Goal: Task Accomplishment & Management: Use online tool/utility

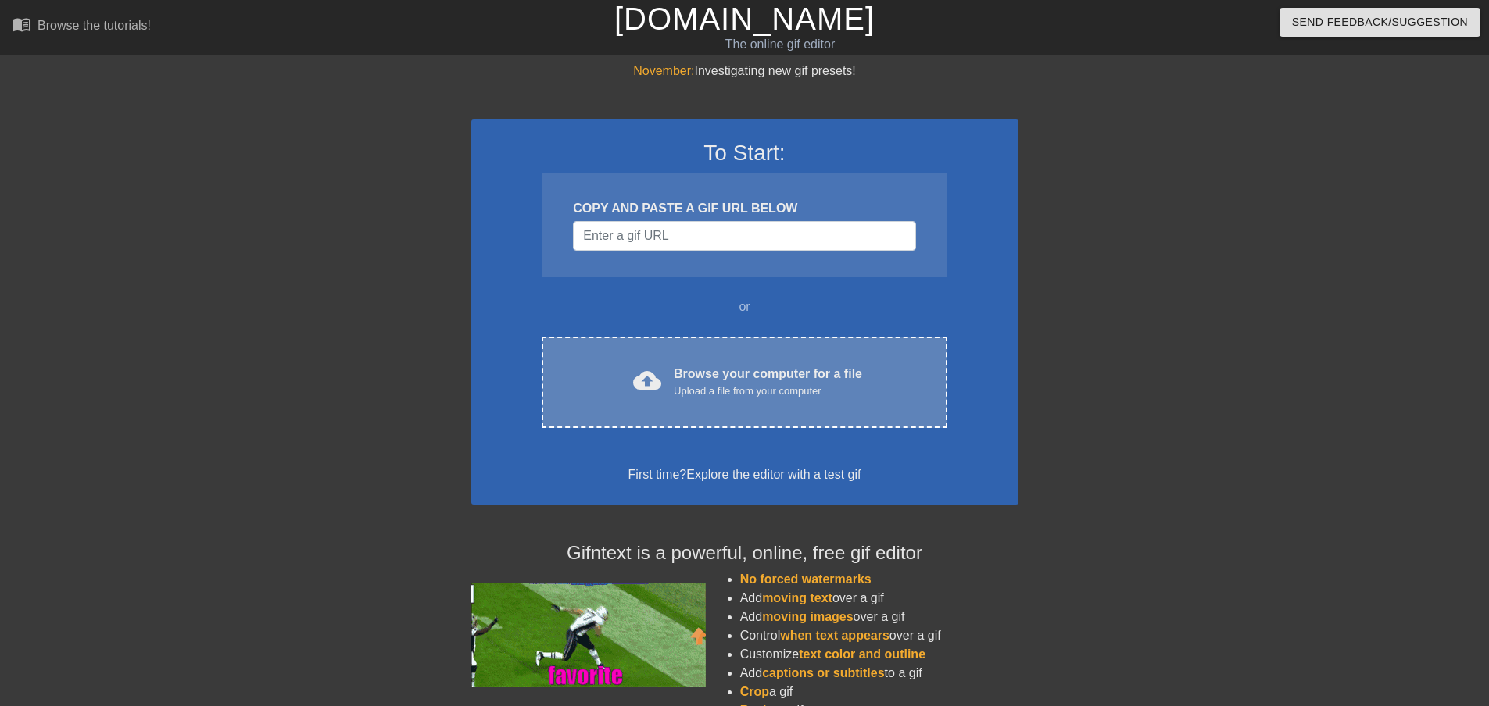
click at [827, 406] on div "cloud_upload Browse your computer for a file Upload a file from your computer C…" at bounding box center [743, 382] width 405 height 91
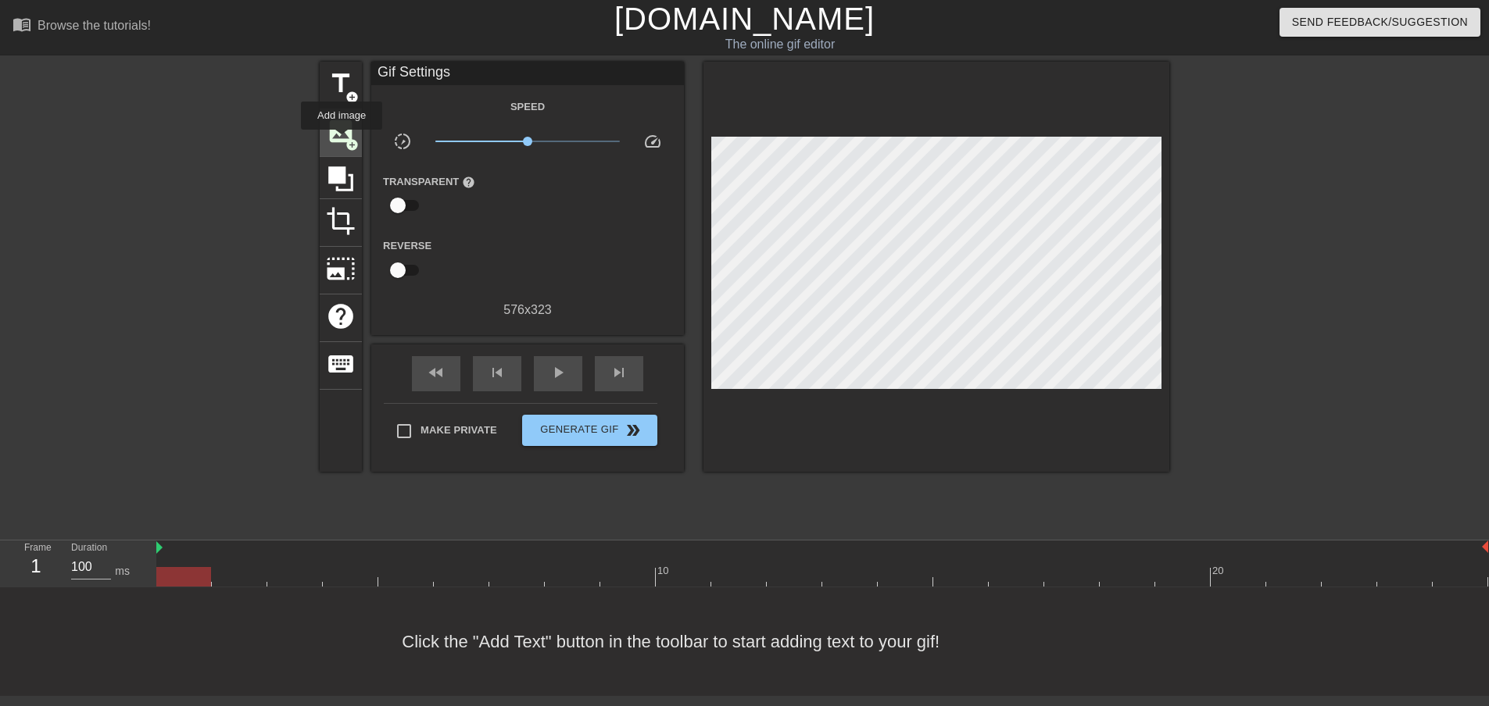
click at [341, 141] on span "image" at bounding box center [341, 131] width 30 height 30
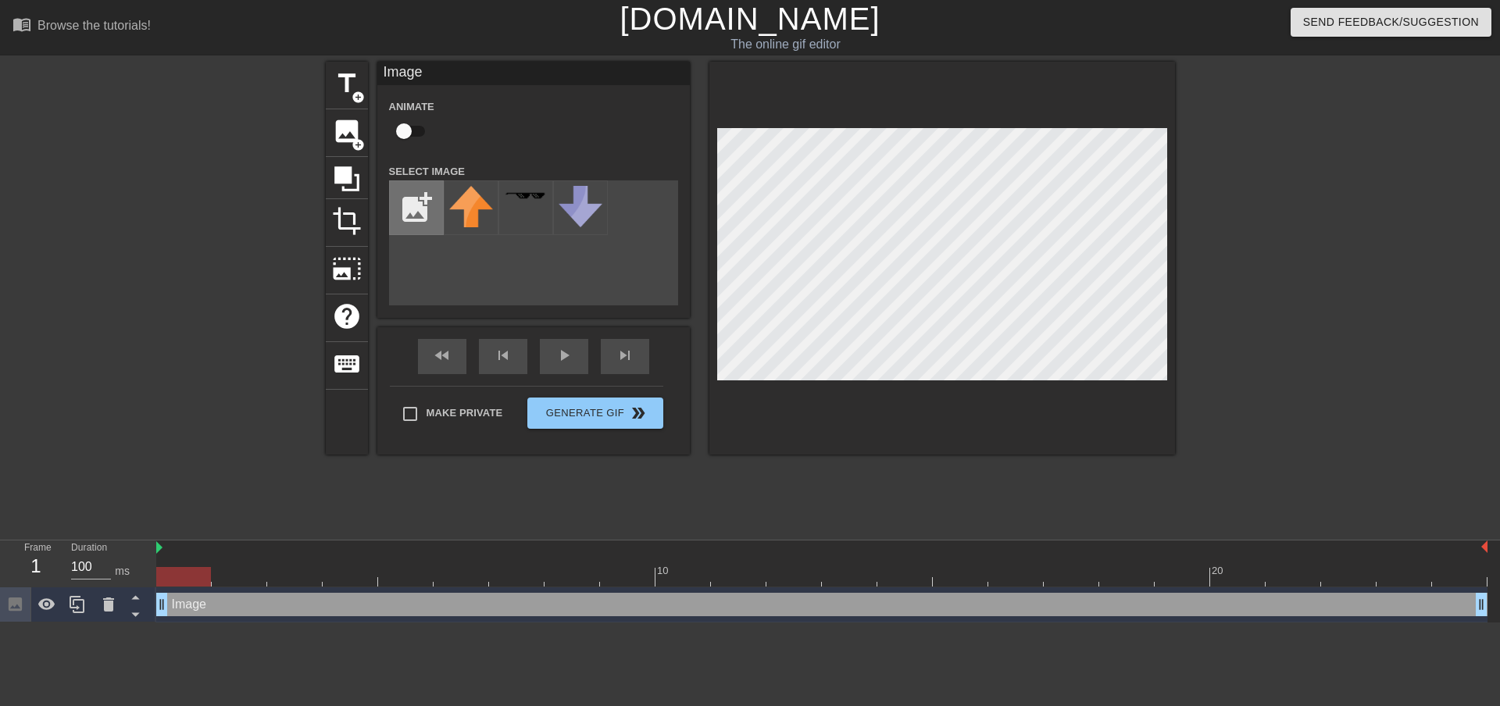
click at [429, 210] on input "file" at bounding box center [416, 207] width 53 height 53
type input "C:\fakepath\dg.png"
click at [480, 215] on img at bounding box center [471, 219] width 44 height 66
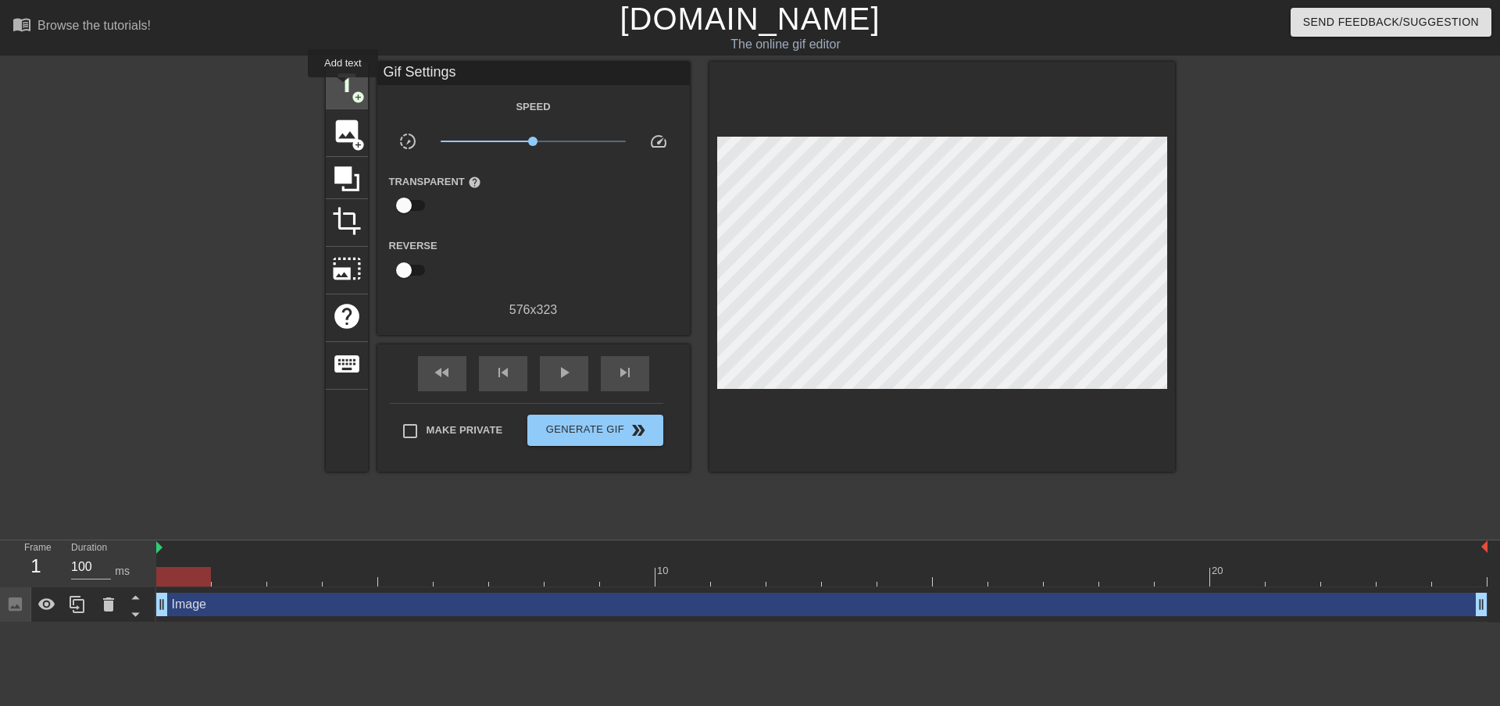
click at [343, 88] on span "title" at bounding box center [347, 84] width 30 height 30
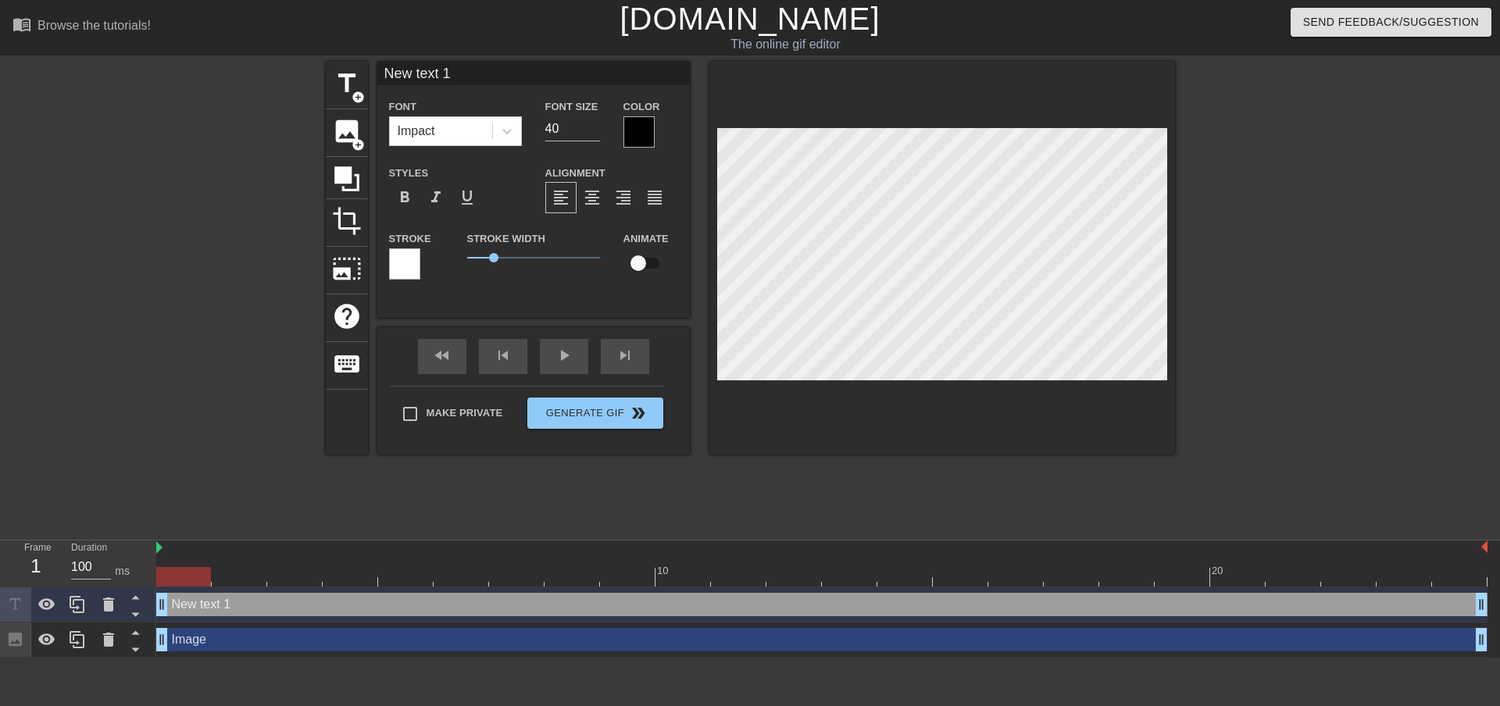
scroll to position [2, 4]
type input "H"
type textarea "H"
type input "He"
type textarea "He"
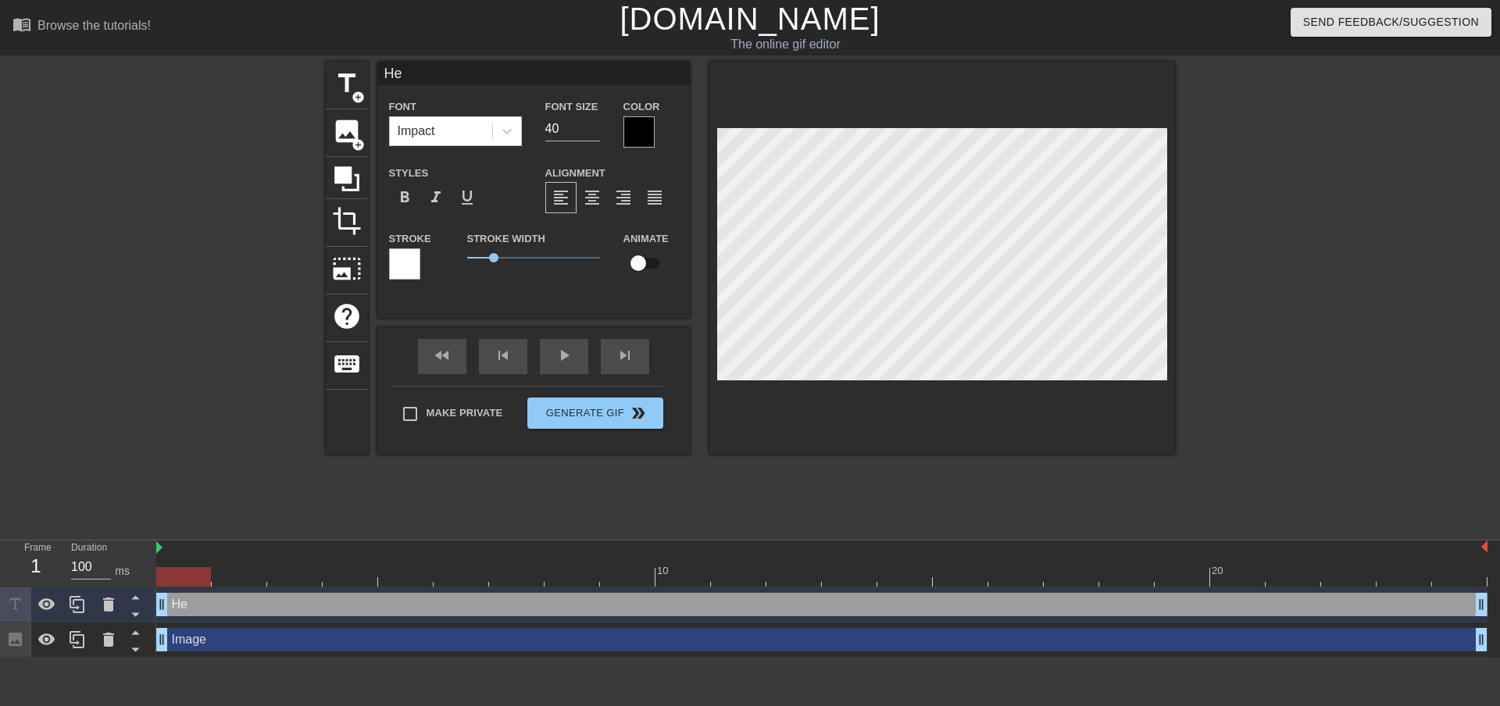
type input "Her"
type textarea "Her"
type input "Here"
type textarea "Here"
type input "Here"
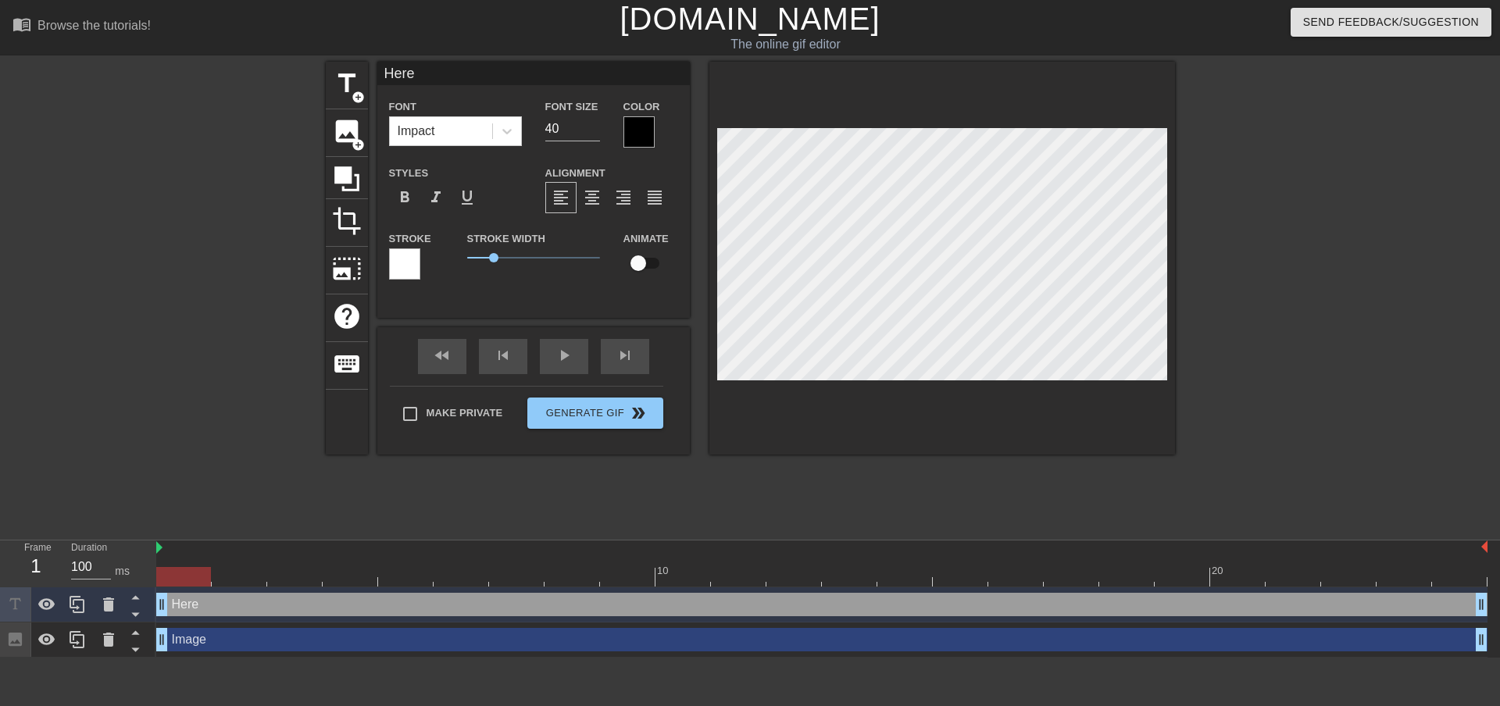
type textarea "Here"
type input "Here c"
type textarea "Here c"
type input "Here co"
type textarea "Here co"
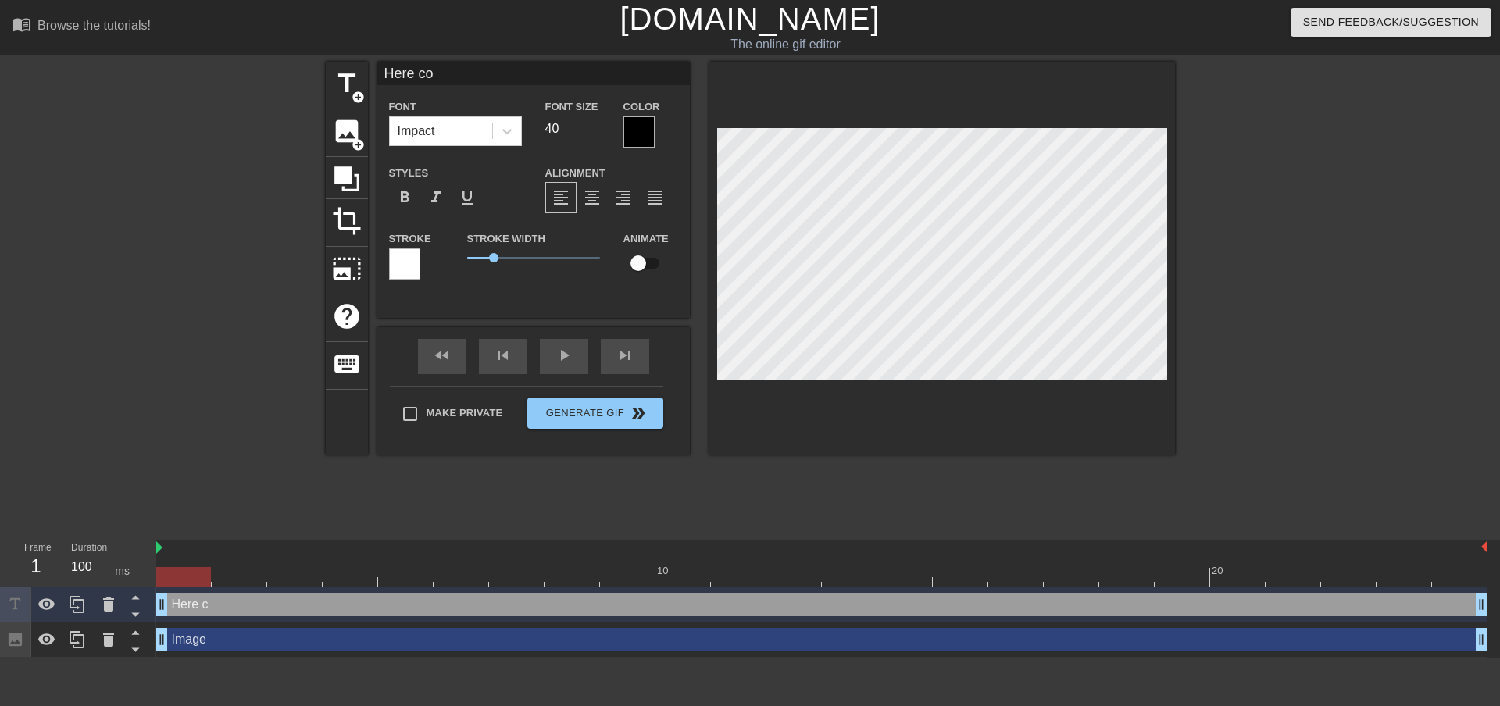
type input "Here com"
type textarea "Here com"
type input "Here come"
type textarea "Here come"
type input "Here com"
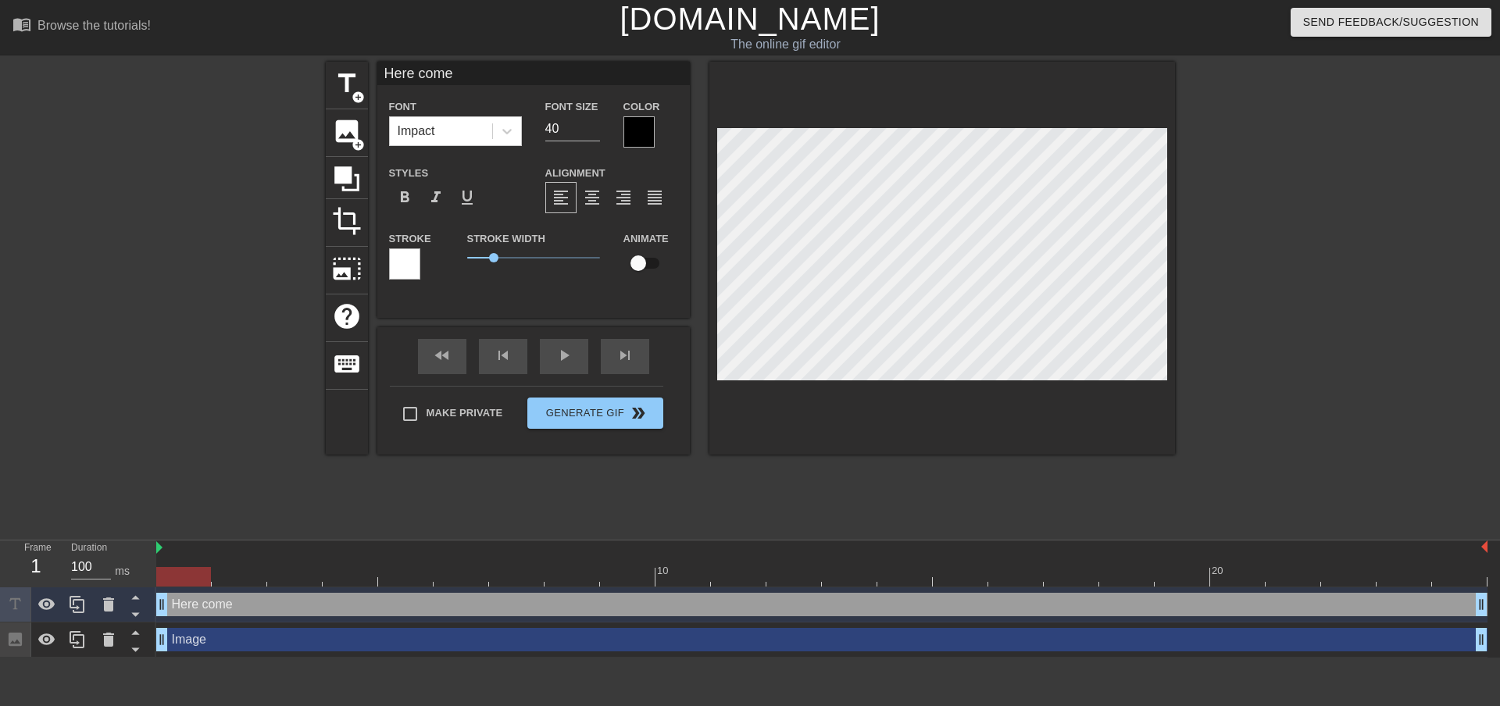
type textarea "Here com"
type input "Here co"
type textarea "Here co"
type input "Here c"
type textarea "Here c"
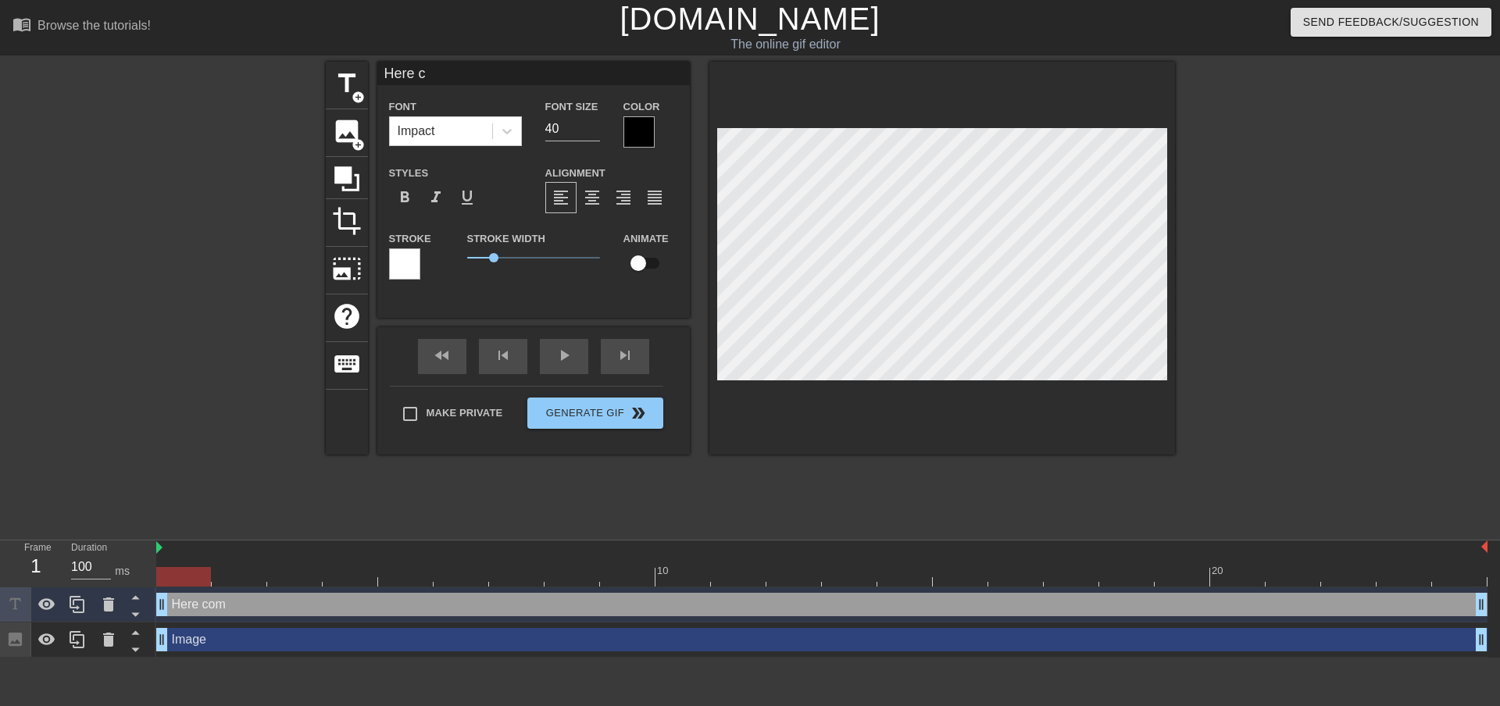
type input "Here"
type textarea "Here"
type input "Here"
type textarea "Here"
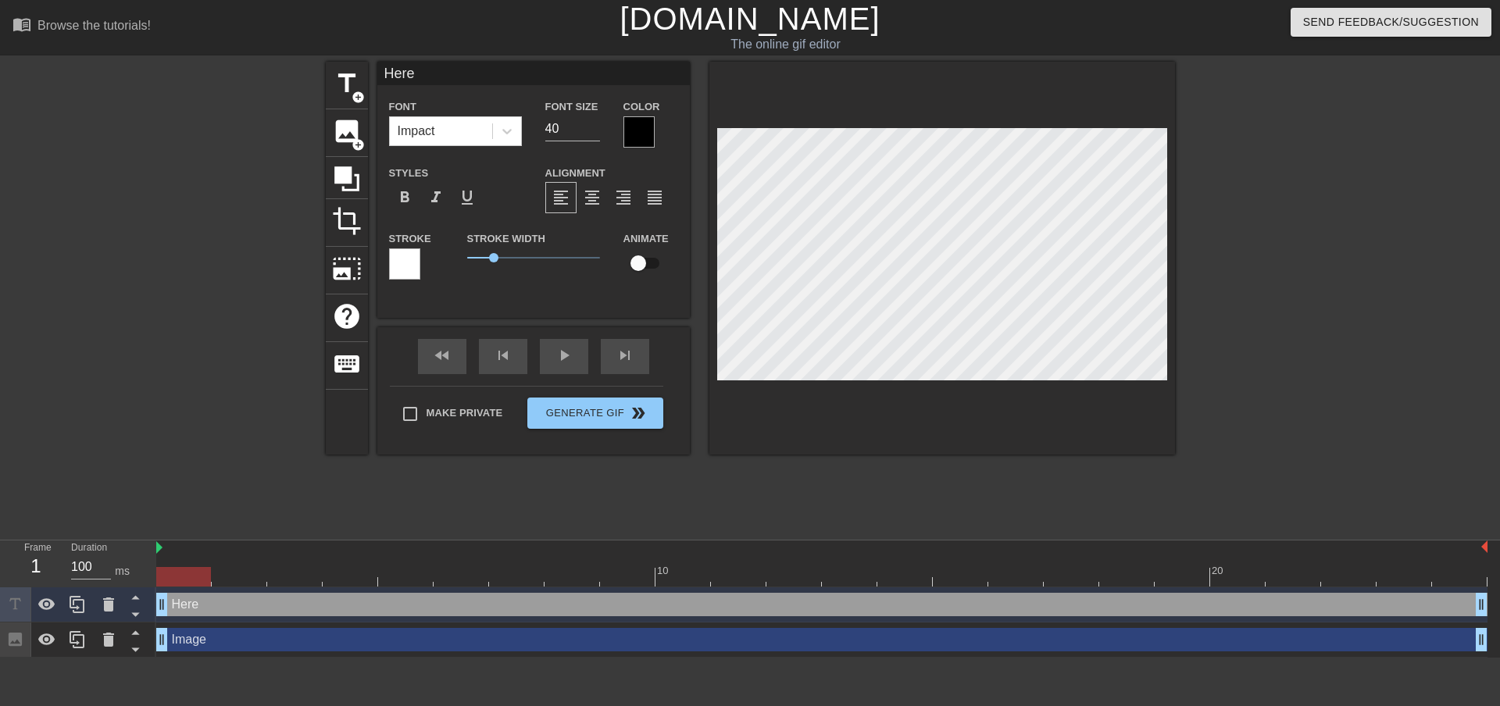
type input "Here t"
type textarea "Here t"
type input "Here to"
type textarea "Here to"
type input "Here to"
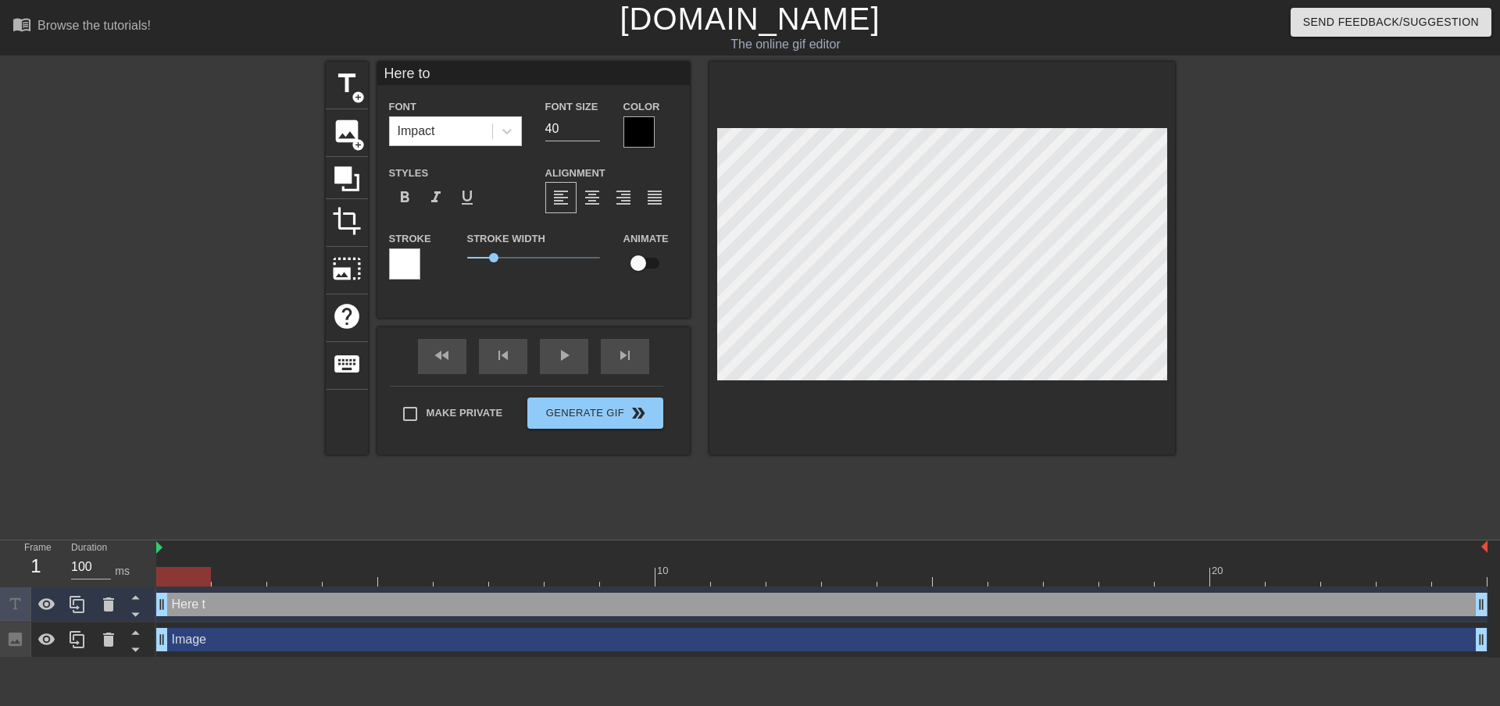
type textarea "Here to"
type input "Here to h"
type textarea "Here to h"
type input "Here to he"
type textarea "Here to he"
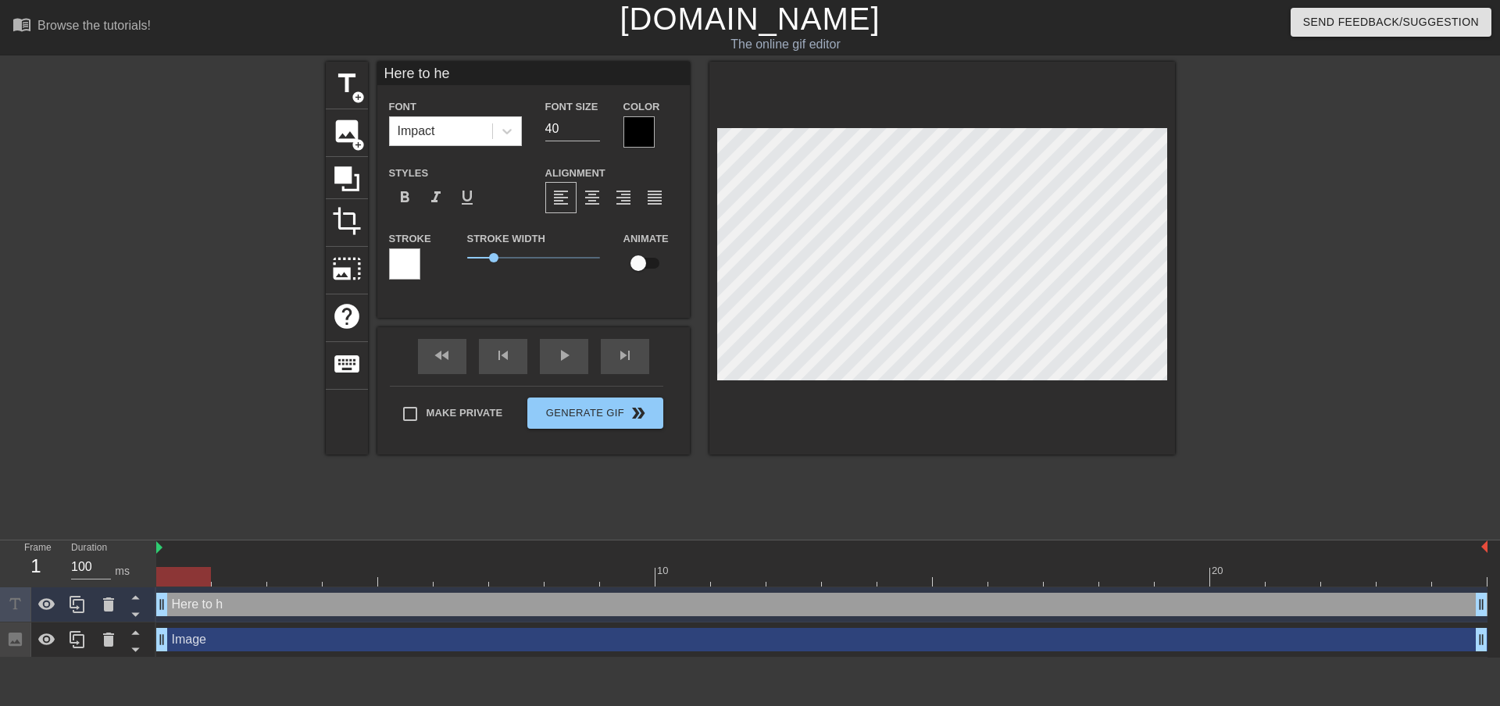
type input "Here to hel"
type textarea "Here to hel"
type input "Here to help"
type textarea "Here to help"
type input "Here to help"
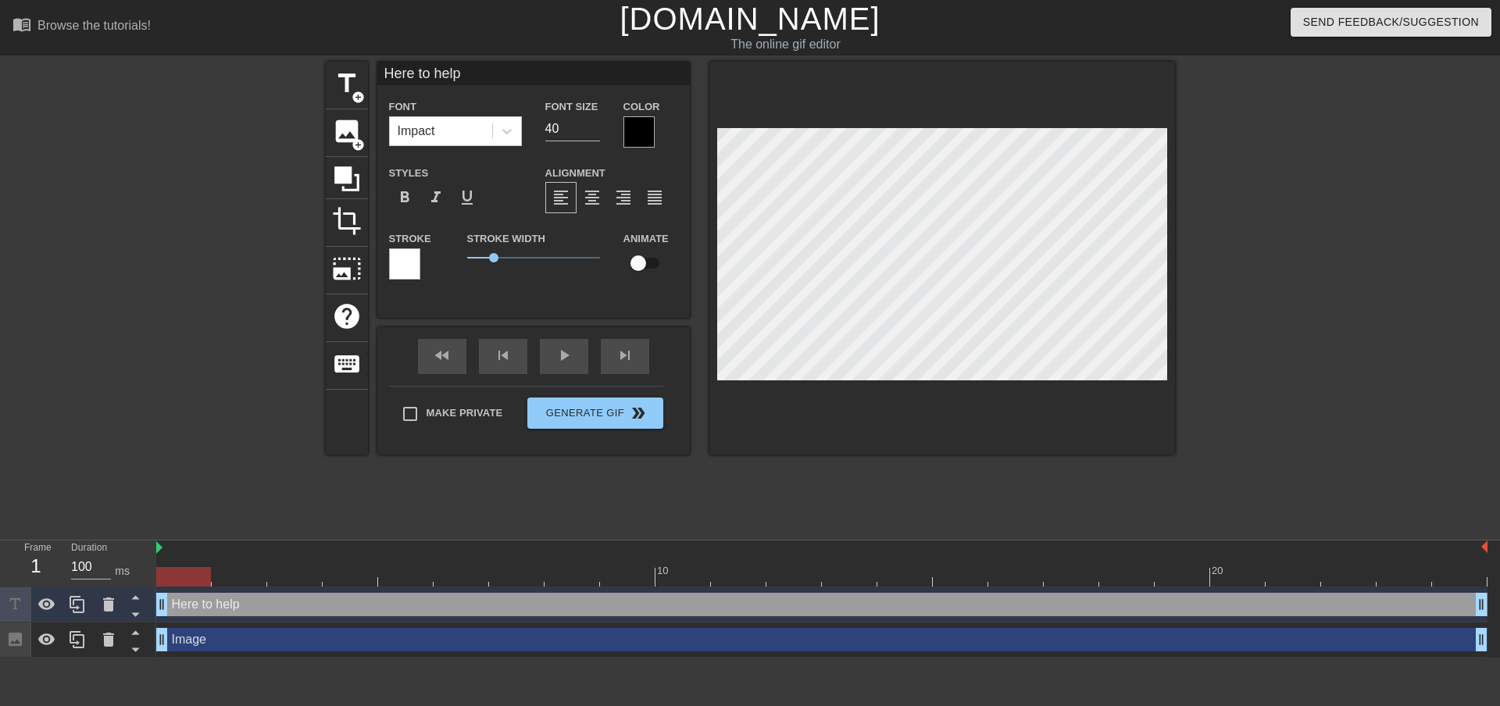
type textarea "Here to help"
type input "Here to help y"
type textarea "Here to help y"
type input "Here to help yo"
type textarea "Here to help yo"
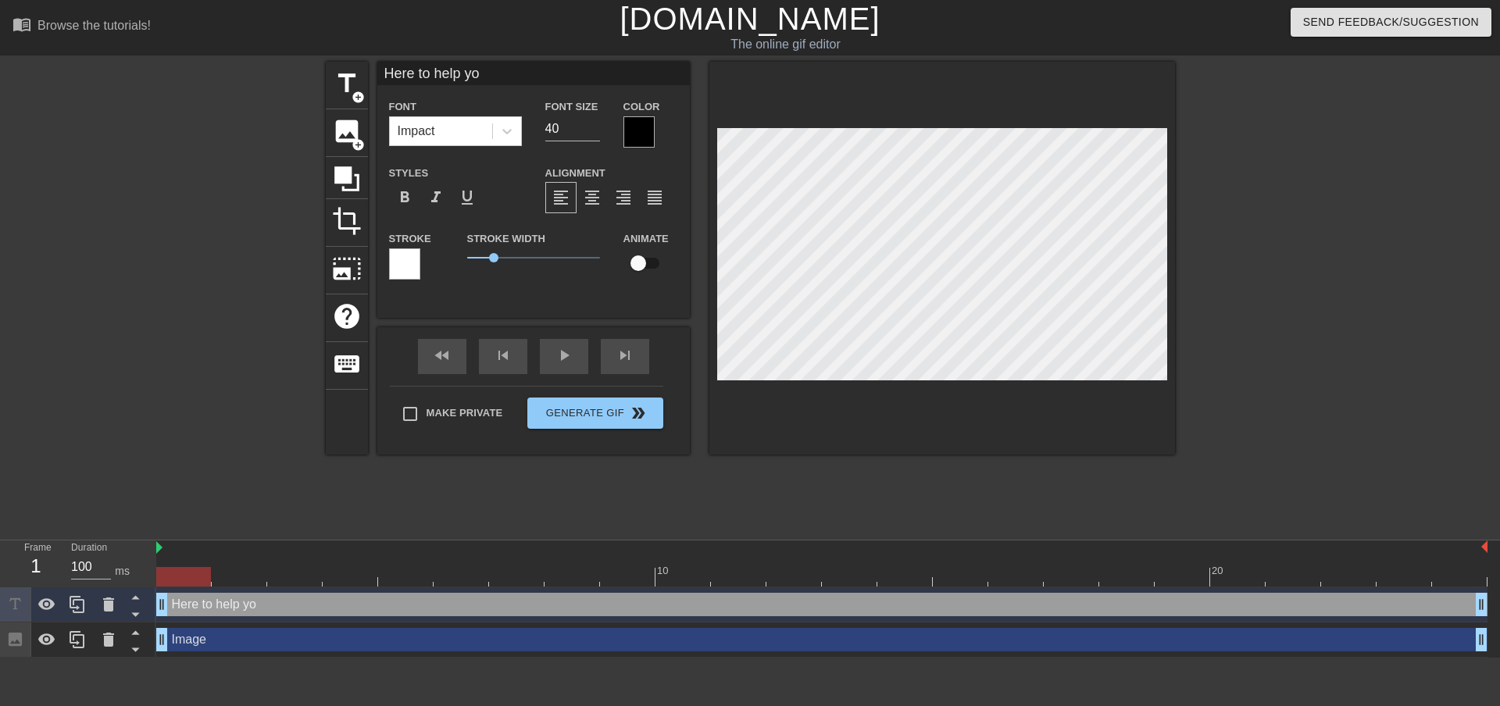
type input "Here to help you"
type textarea "Here to help you"
type input "Here to help you"
type textarea "Here to help you"
type input "Here to help you C"
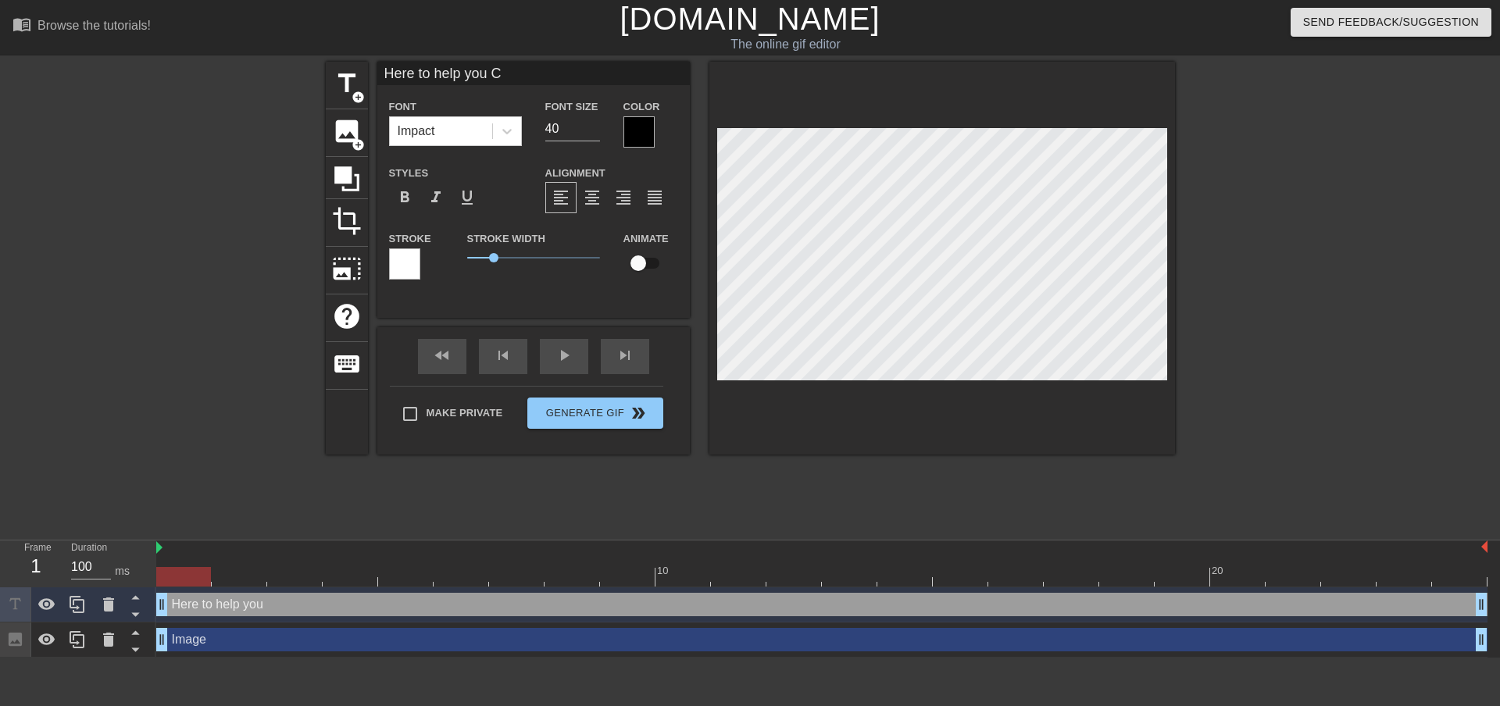
type textarea "Here to help you C"
type input "Here to help you CO"
type textarea "Here to help you CO"
type input "Here to help you COP"
type textarea "Here to help you COP"
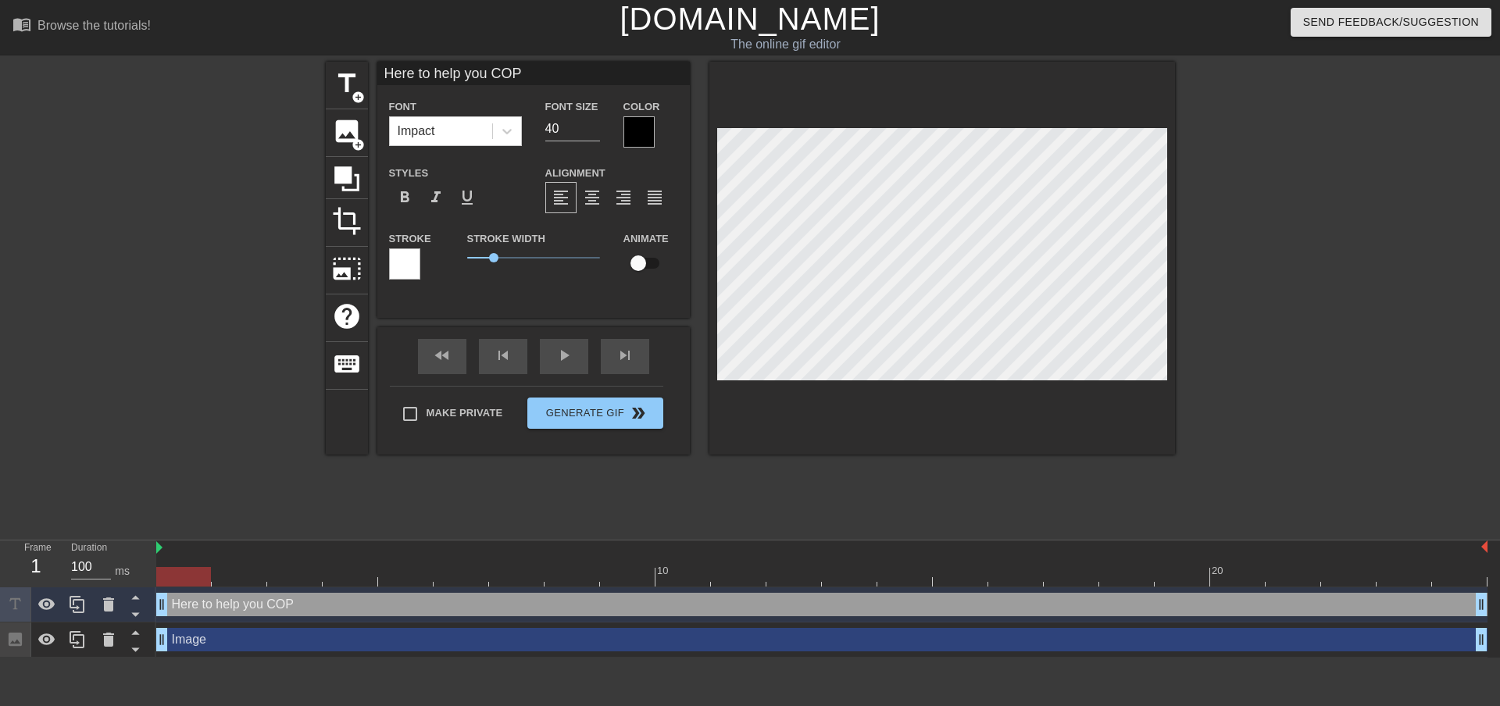
type input "Here to help you [PERSON_NAME]"
type textarea "Here to help you [PERSON_NAME]"
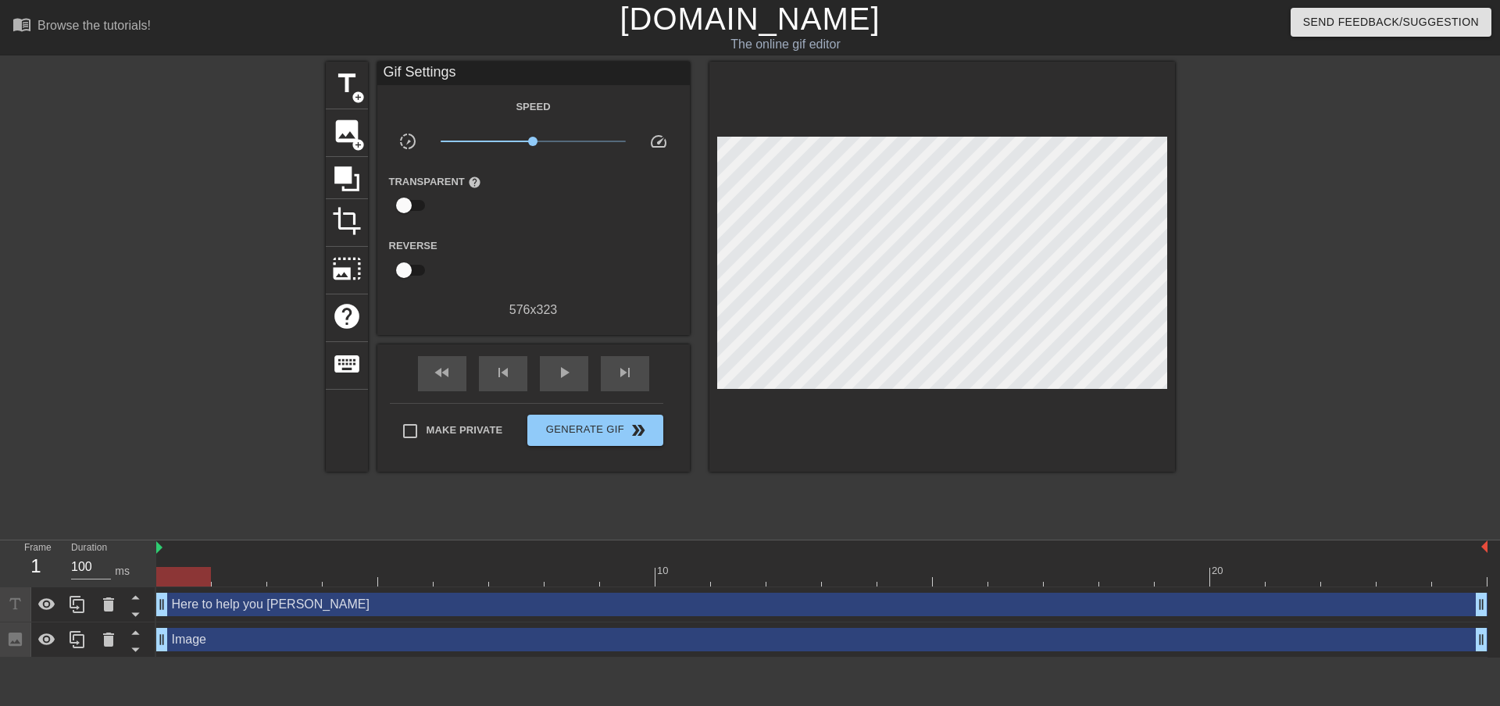
click at [281, 642] on div "Image drag_handle drag_handle" at bounding box center [821, 639] width 1331 height 23
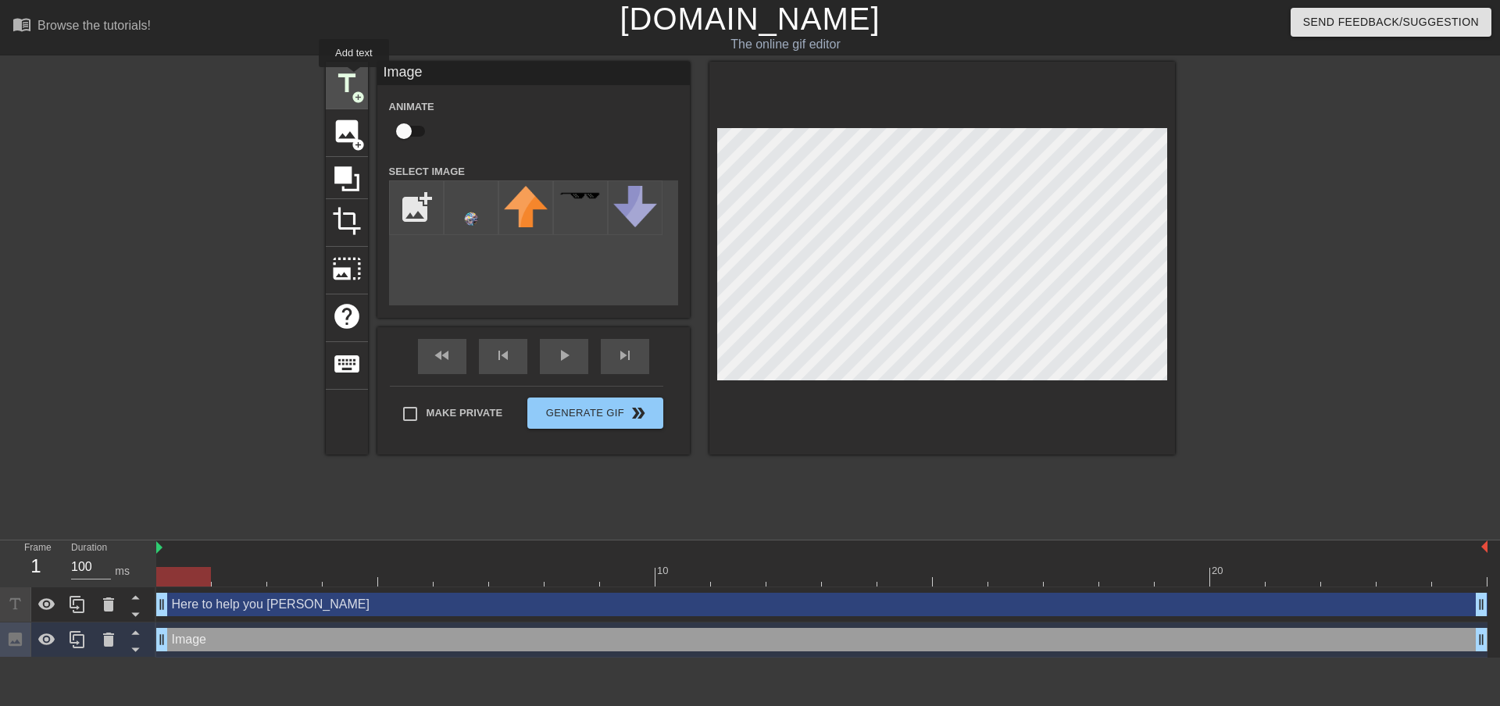
click at [354, 78] on span "title" at bounding box center [347, 84] width 30 height 30
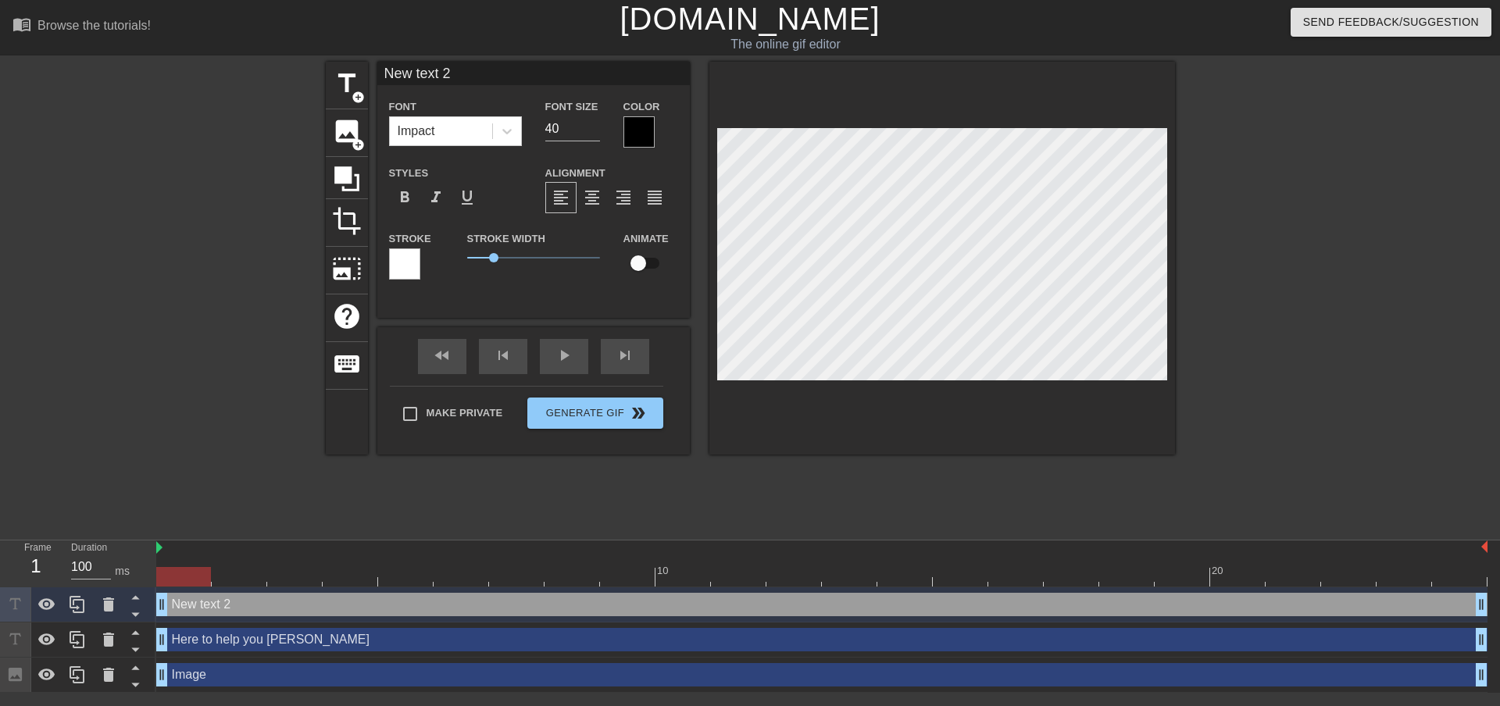
scroll to position [2, 2]
type input "therapist"
type textarea "therapist"
type input "Ltherapist"
type textarea "Ltherapist"
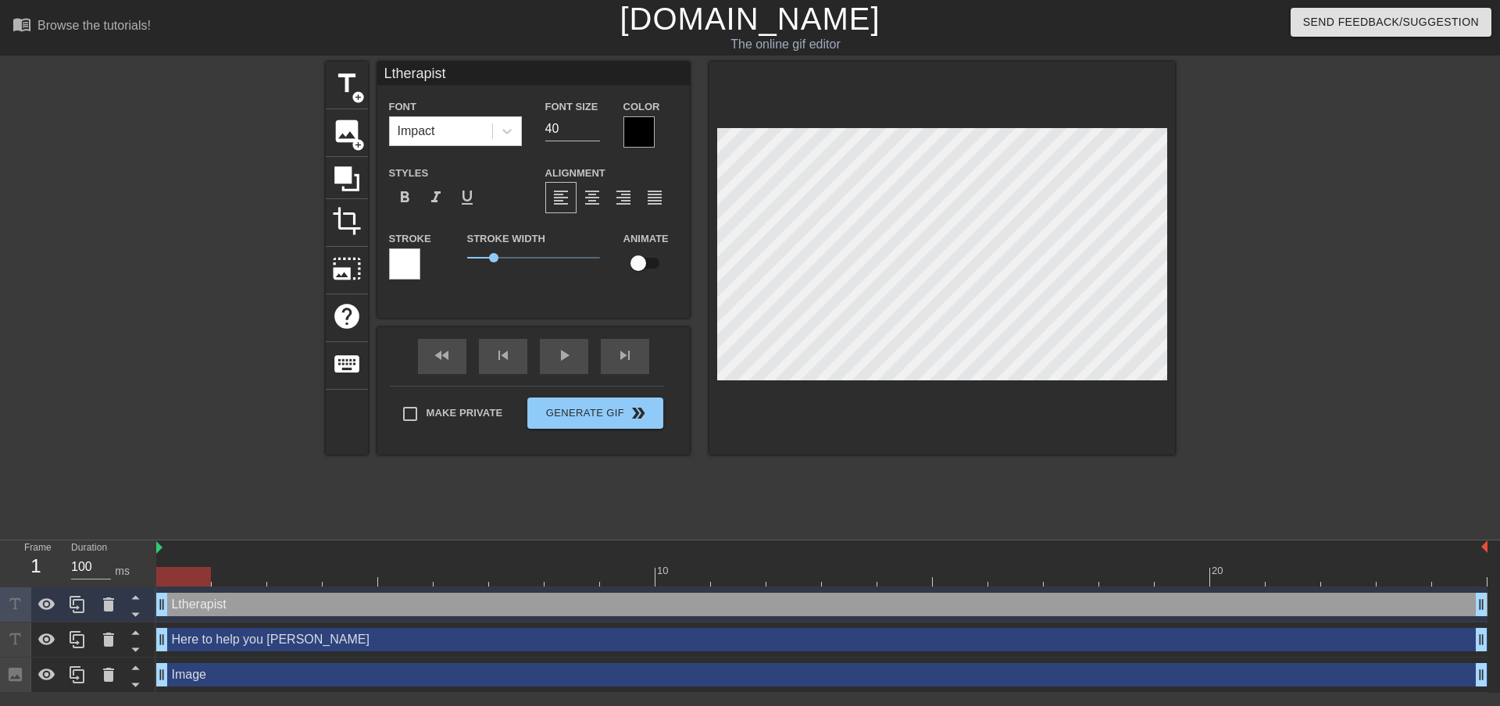
type input "Litherapist"
type textarea "Litherapist"
type input "Liktherapist"
type textarea "Liktherapist"
type input "Liketherapist"
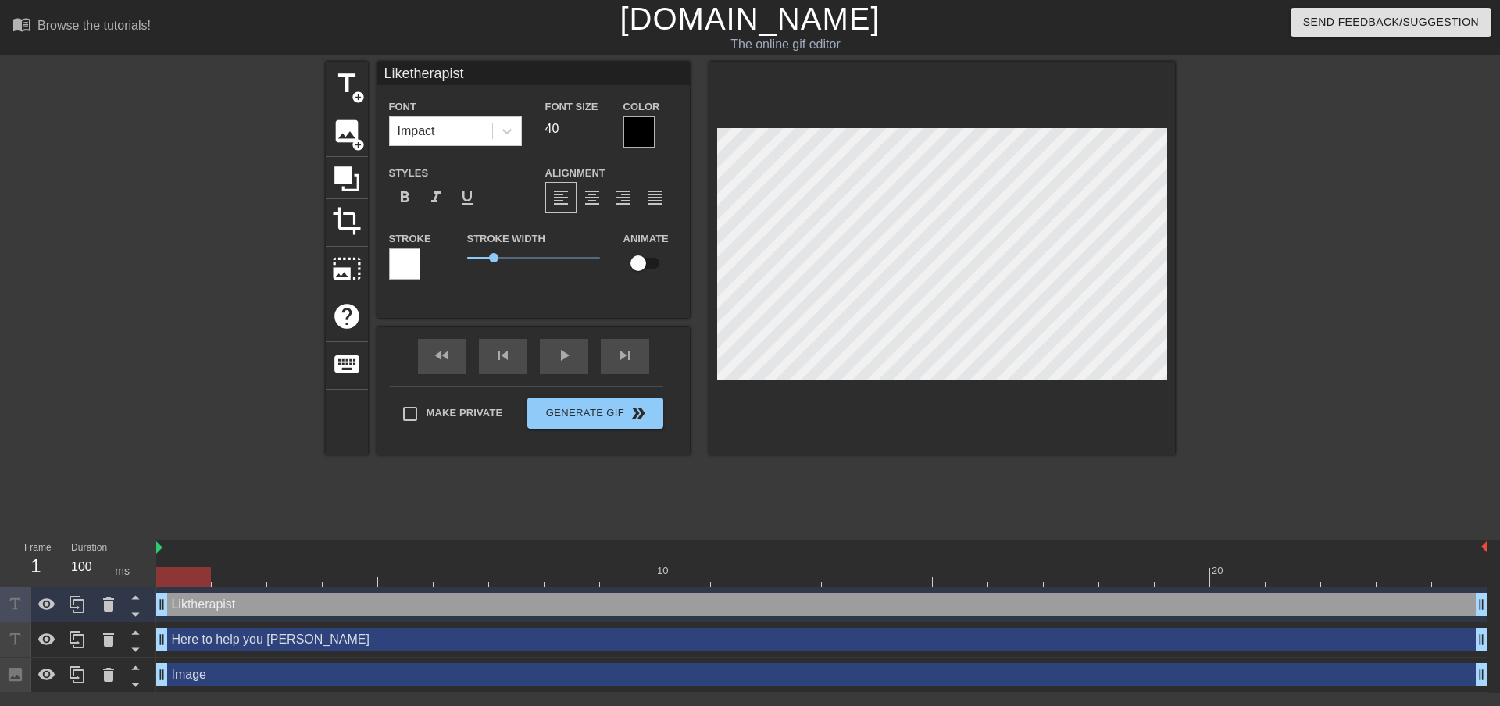
type textarea "Liketherapist"
type input "Like therapist"
type textarea "Like therapist"
type input "Like atherapist"
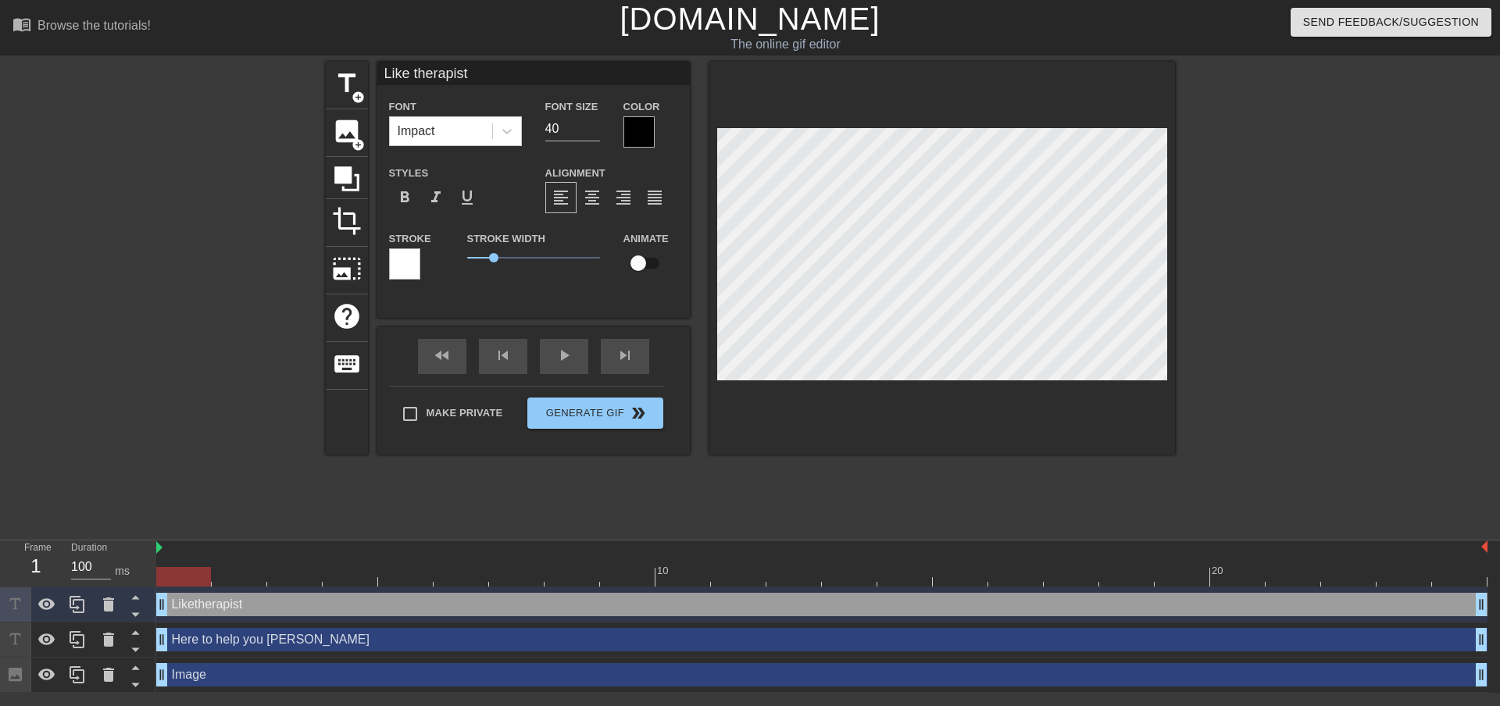
type textarea "Like atherapist"
type input "Like a therapist"
type textarea "Like a therapist"
type input "Like a ntherapist"
type textarea "Like a ntherapist"
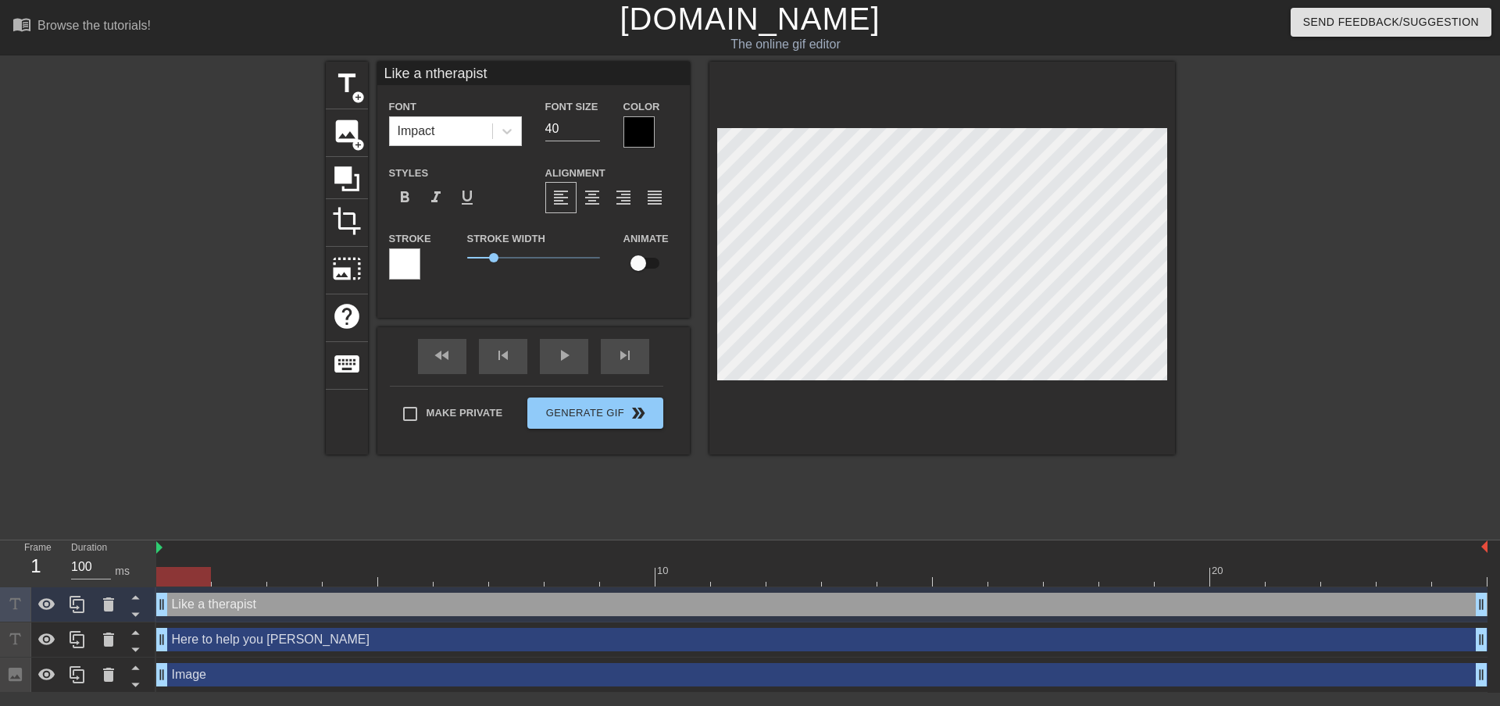
type input "Like a notherapist"
type textarea "Like a notherapist"
type input "Like a [DEMOGRAPHIC_DATA]"
type textarea "Like a [DEMOGRAPHIC_DATA]"
type input "Like a normtherapist"
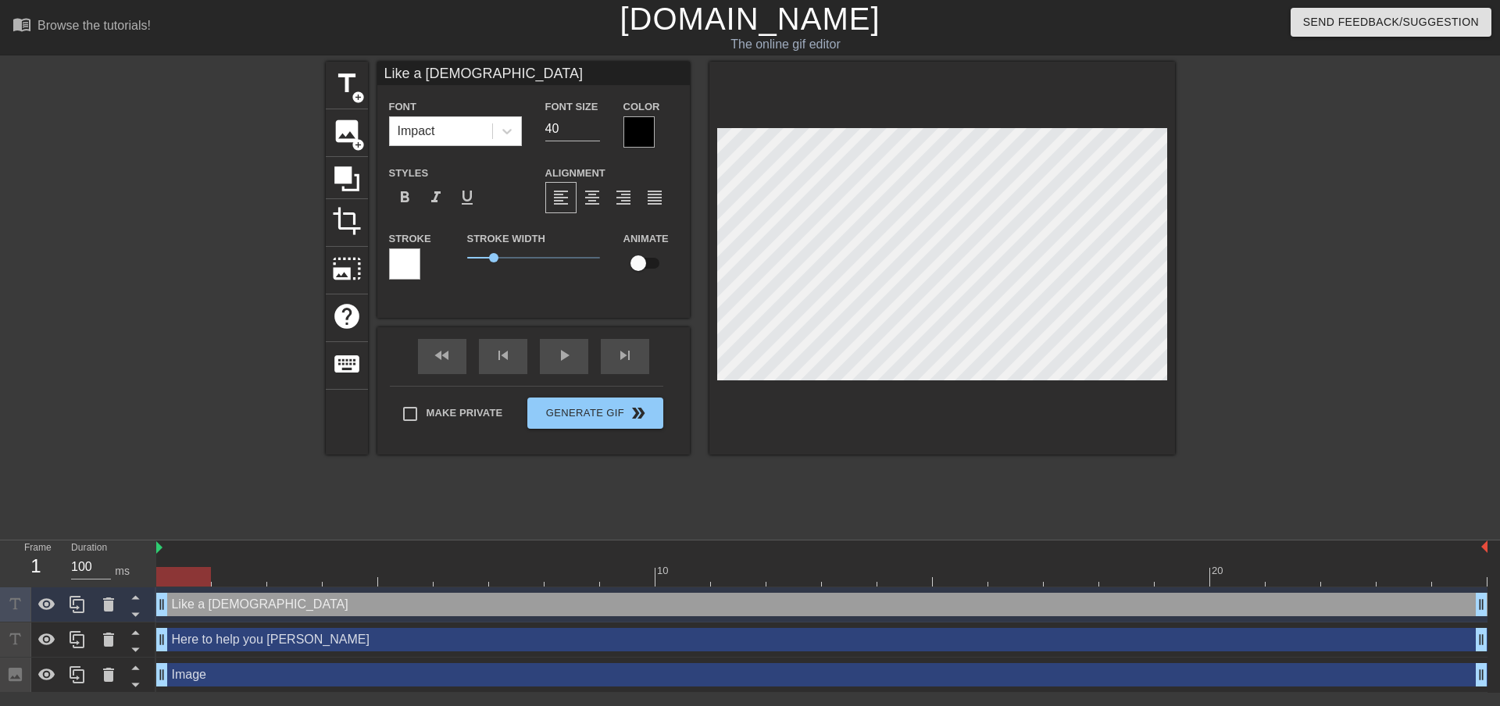
type textarea "Like a normtherapist"
type input "Like a normatherapist"
type textarea "Like a normatherapist"
type input "Like a normaltherapist"
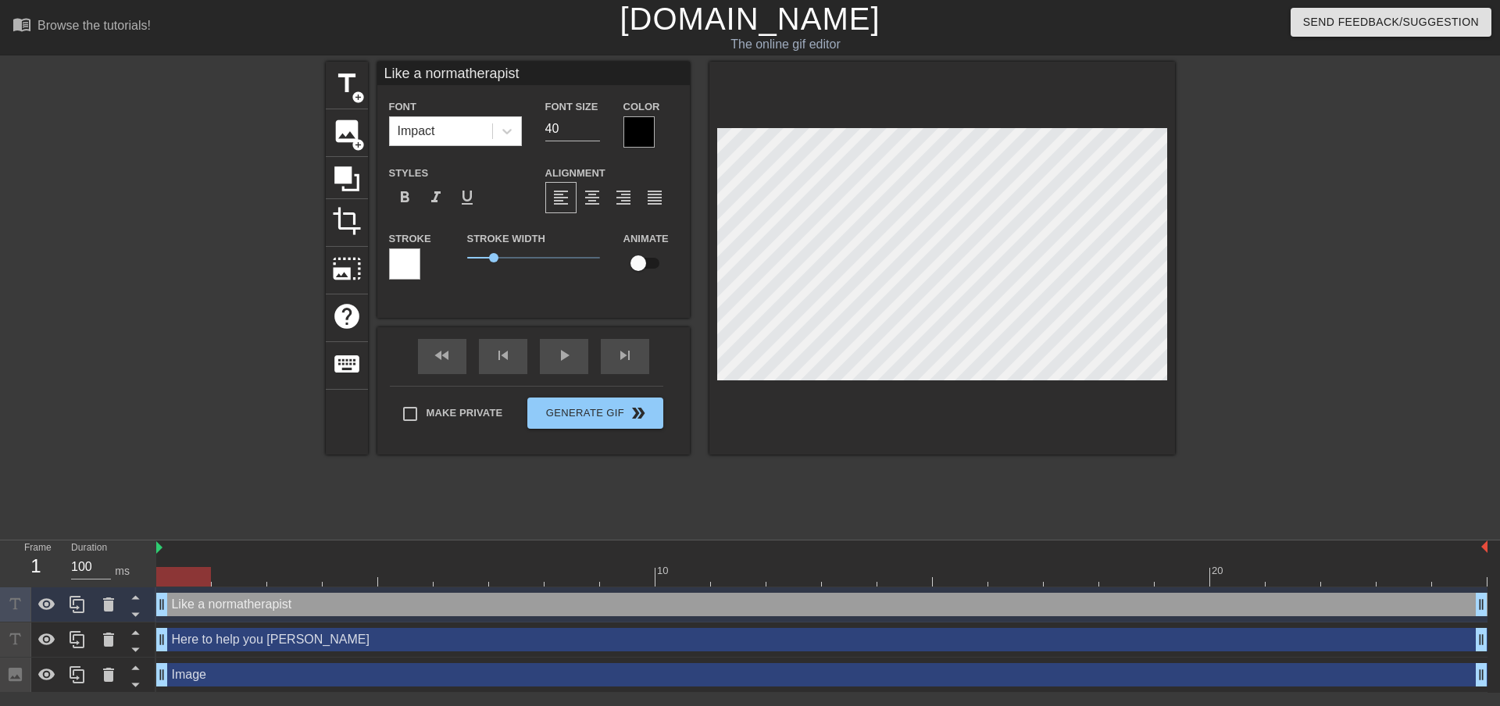
type textarea "Like a normaltherapist"
type input "Like a normal therapist"
type textarea "Like a normal therapist"
type input "Like a normal therapist,"
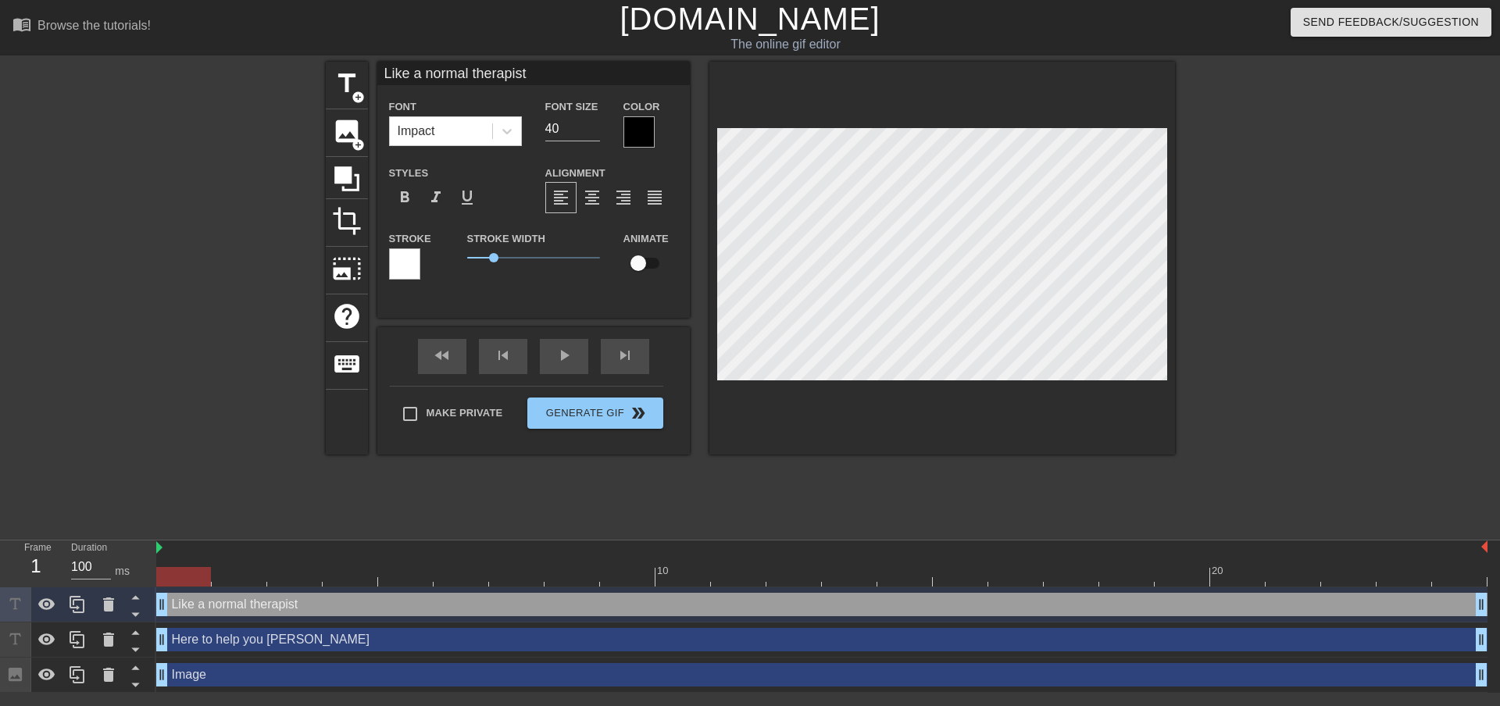
type textarea "Like a normal therapist,"
type input "Like a normal therapist,"
type textarea "Like a normal therapist,"
type input "Like a normal therapist, U"
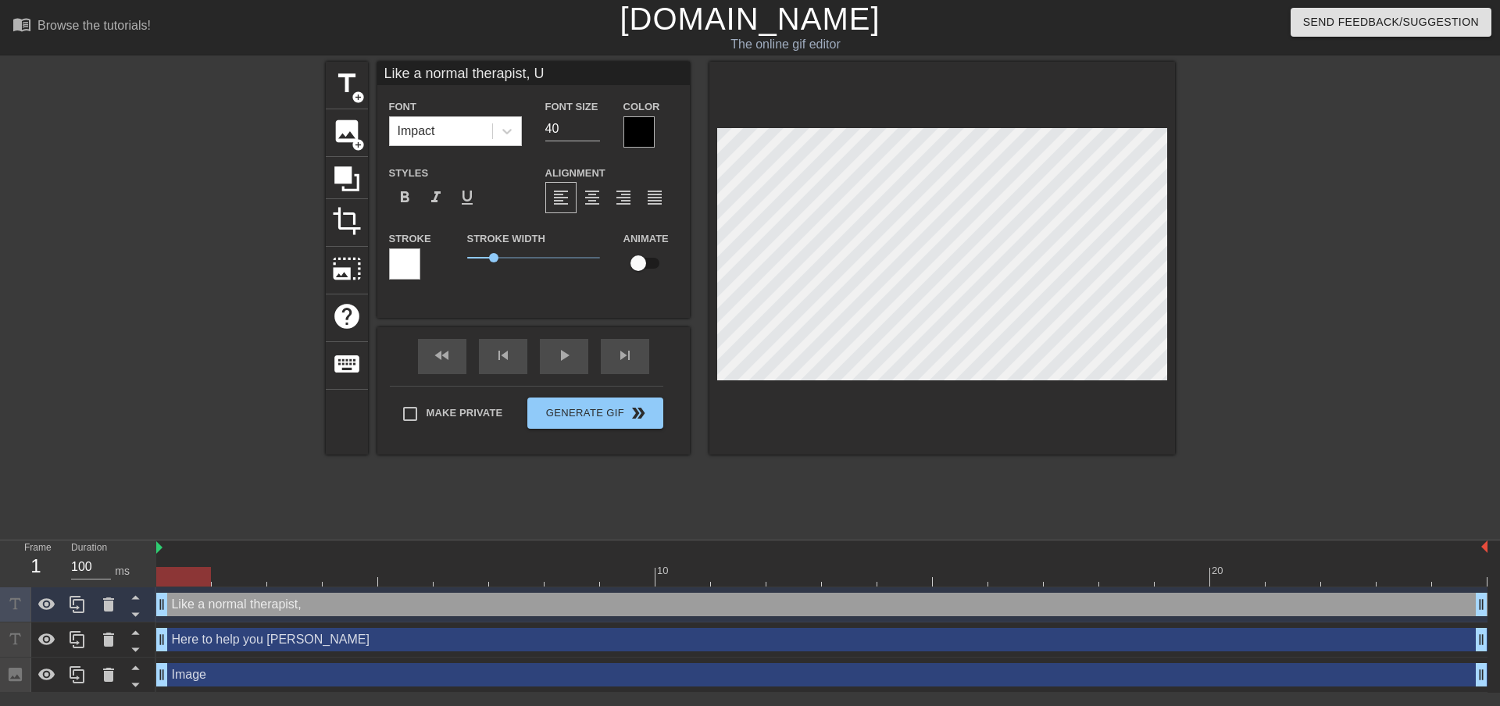
type textarea "Like a normal therapist, U"
type input "Like a normal therapist, Ug"
type textarea "Like a normal therapist, Ug"
type input "Like a normal therapist, Ugg"
type textarea "Like a normal therapist, Ugg"
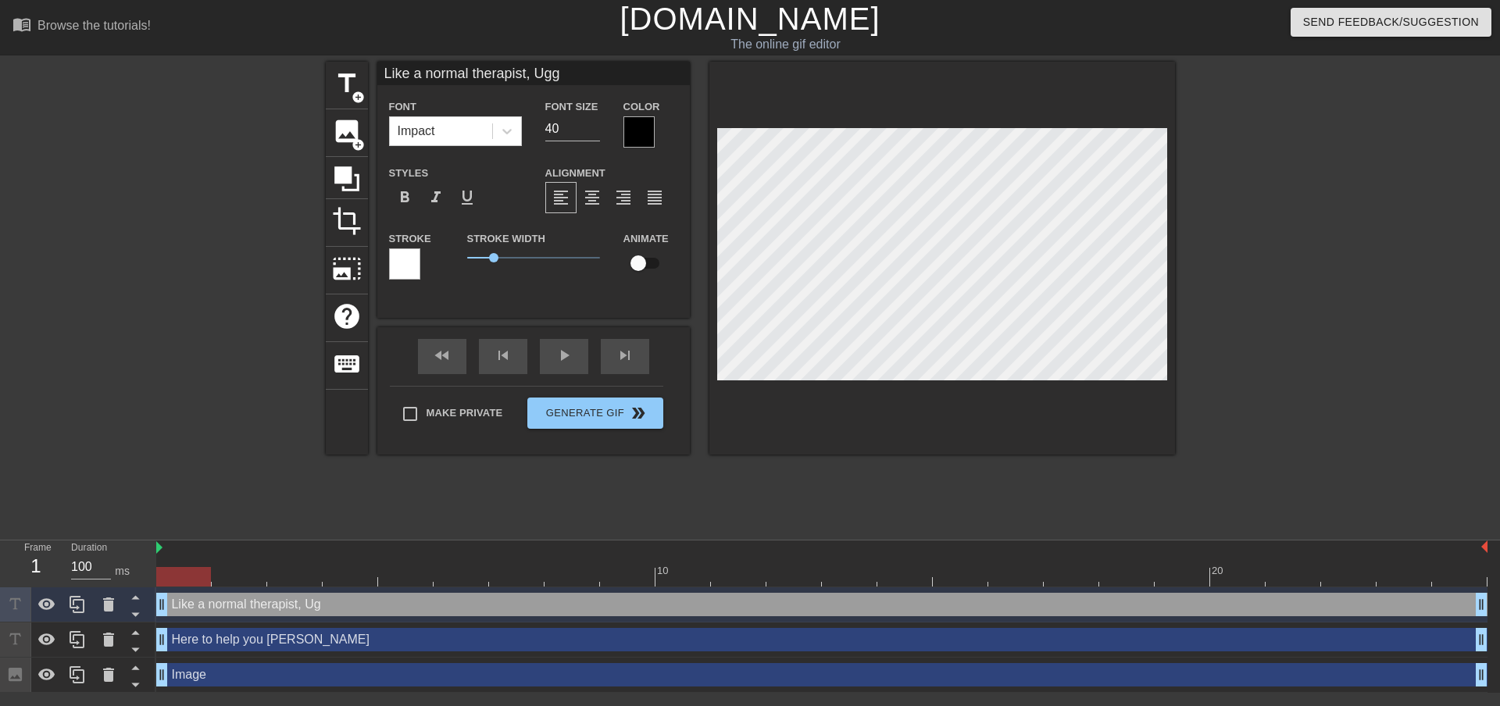
scroll to position [2, 10]
type input "Like a normal therapist, Uggy"
type textarea "Like a normal therapist, Uggy"
type input "Like a normal therapist, Uggy,"
type textarea "Like a normal therapist, Uggy,"
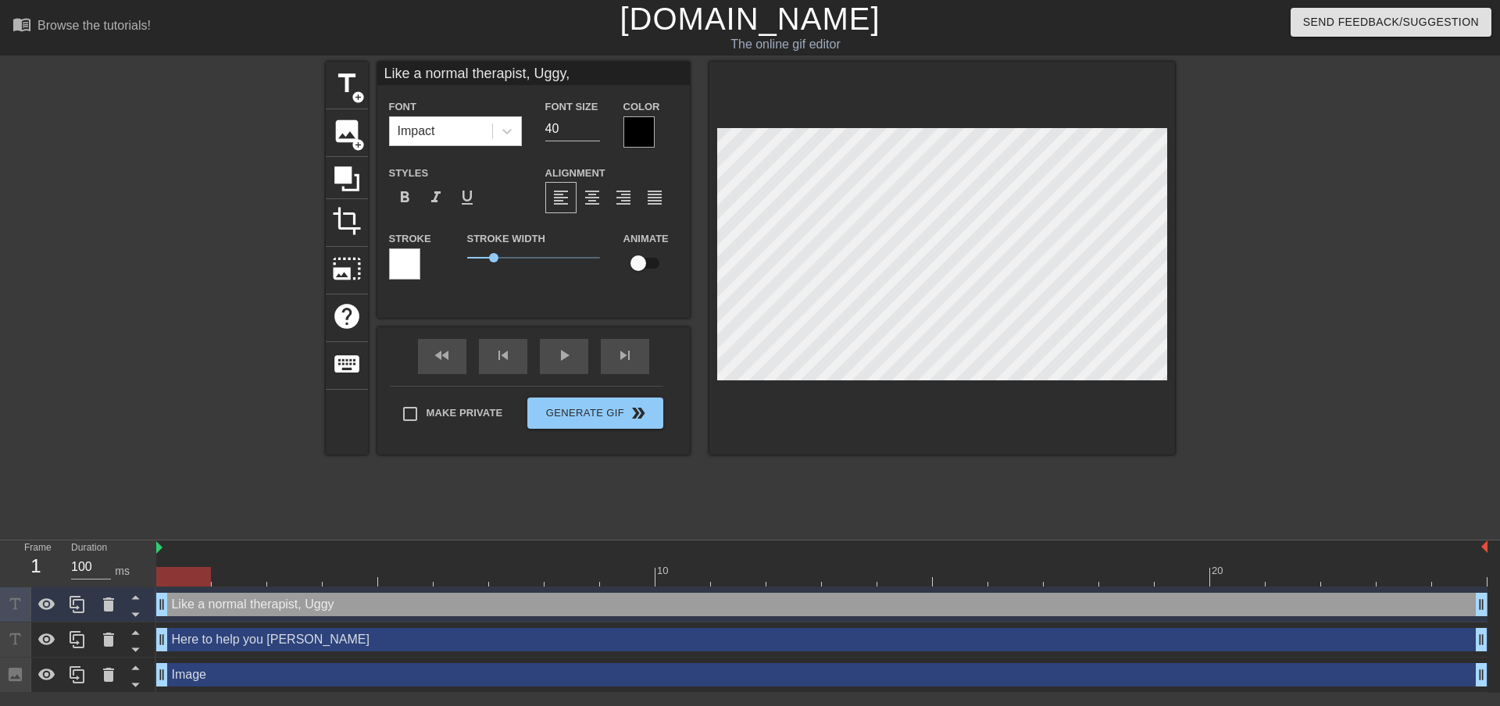
scroll to position [2, 11]
type input "Like a normal therapist, Uggy"
type textarea "Like a normal therapist, Uggy"
type input "Like a normal therapist, Uggy."
type textarea "Like a normal therapist, Uggy."
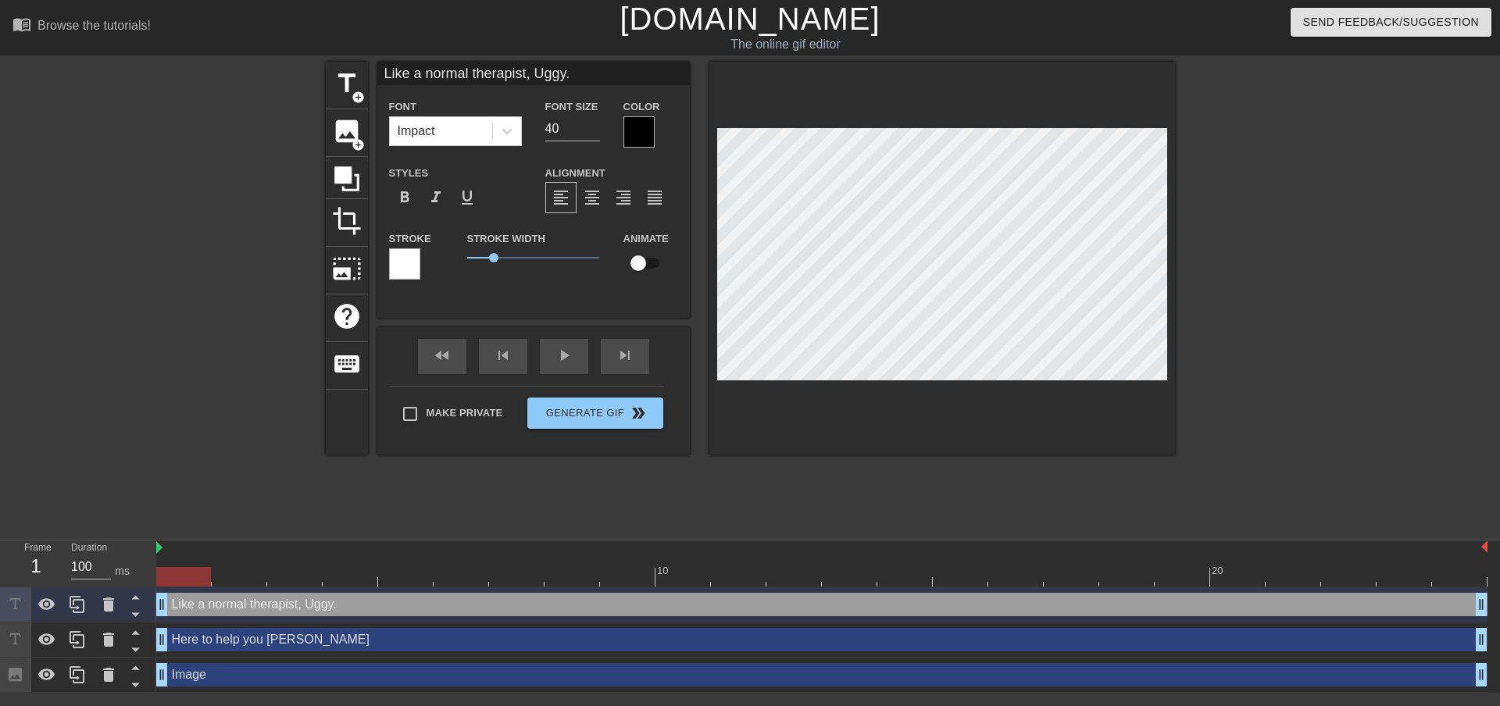
scroll to position [2, 2]
type input "DLike a normal therapist, Uggy."
type textarea "DLike a normal therapist, Uggy."
type input "DiLike a normal therapist, Uggy."
type textarea "DiLike a normal therapist, Uggy."
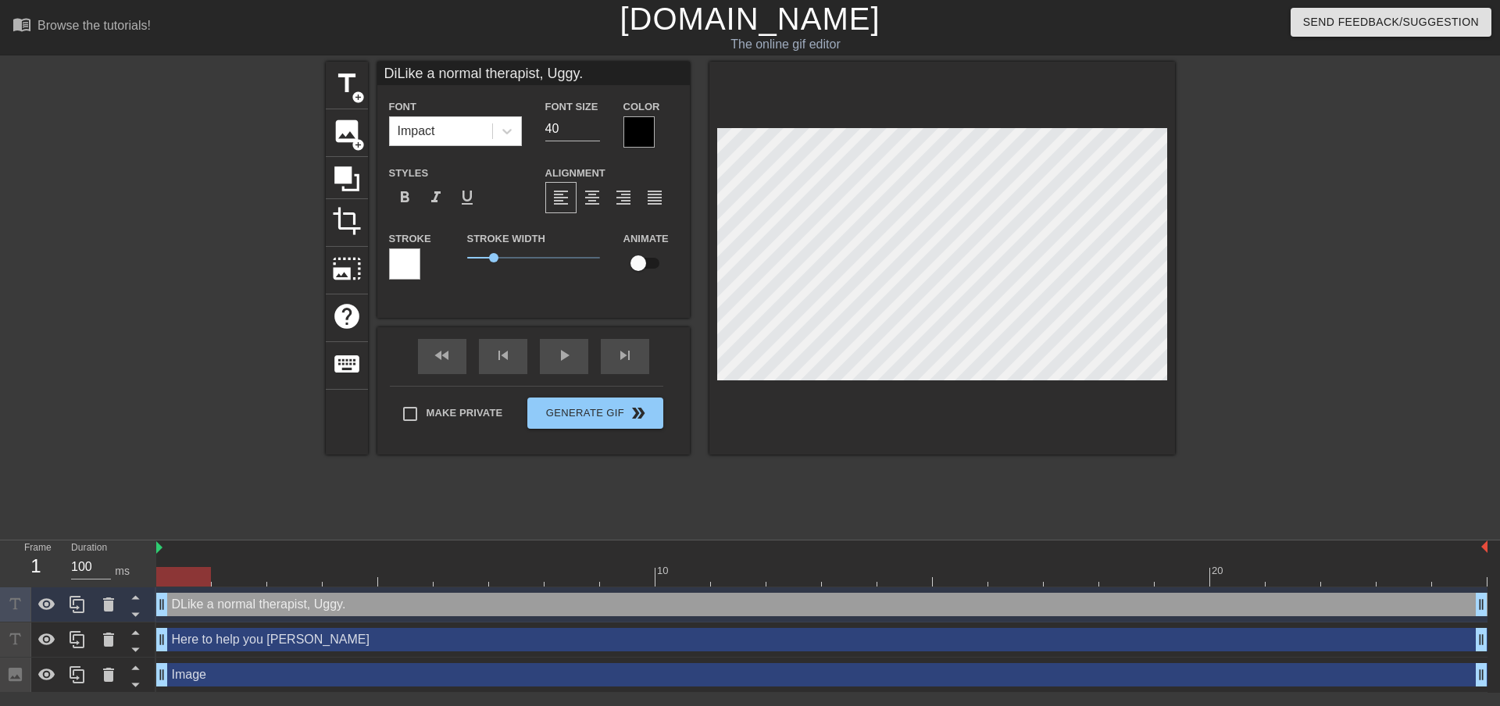
type input "DisLike a normal therapist, Uggy."
type textarea "DisLike a normal therapist, Uggy."
type input "DiscLike a normal therapist, Uggy."
type textarea "DiscLike a normal therapist, Uggy."
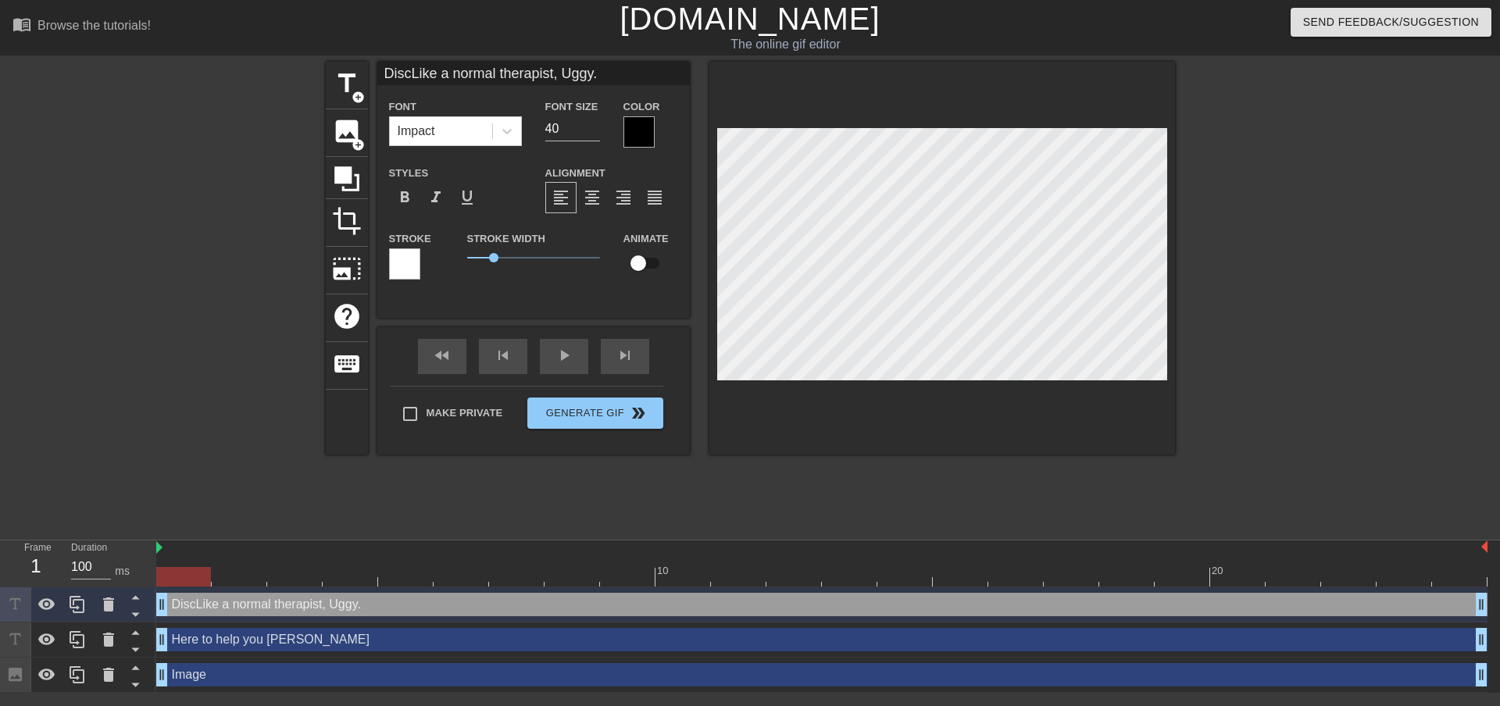
type input "DisclLike a normal therapist, Uggy."
type textarea "DisclLike a normal therapist, Uggy."
type input "DisclaLike a normal therapist, Uggy."
type textarea "DisclaLike a normal therapist, Uggy."
type input "DisclaiLike a normal therapist, Uggy."
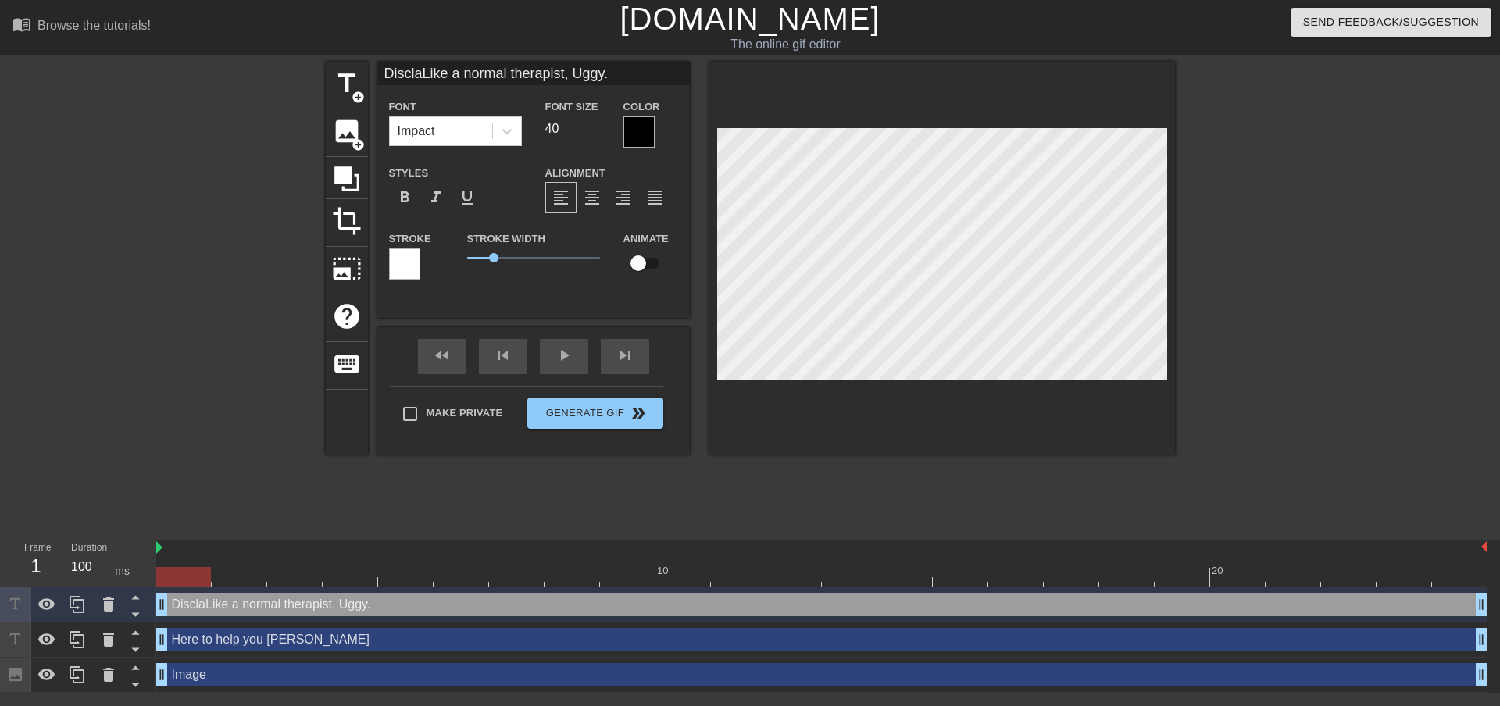
type textarea "DisclaiLike a normal therapist, Uggy."
type input "DisclaimLike a normal therapist, Uggy."
type textarea "DisclaimLike a normal therapist, Uggy."
type input "DisclaimeLike a normal therapist, Uggy."
type textarea "DisclaimeLike a normal therapist, Uggy."
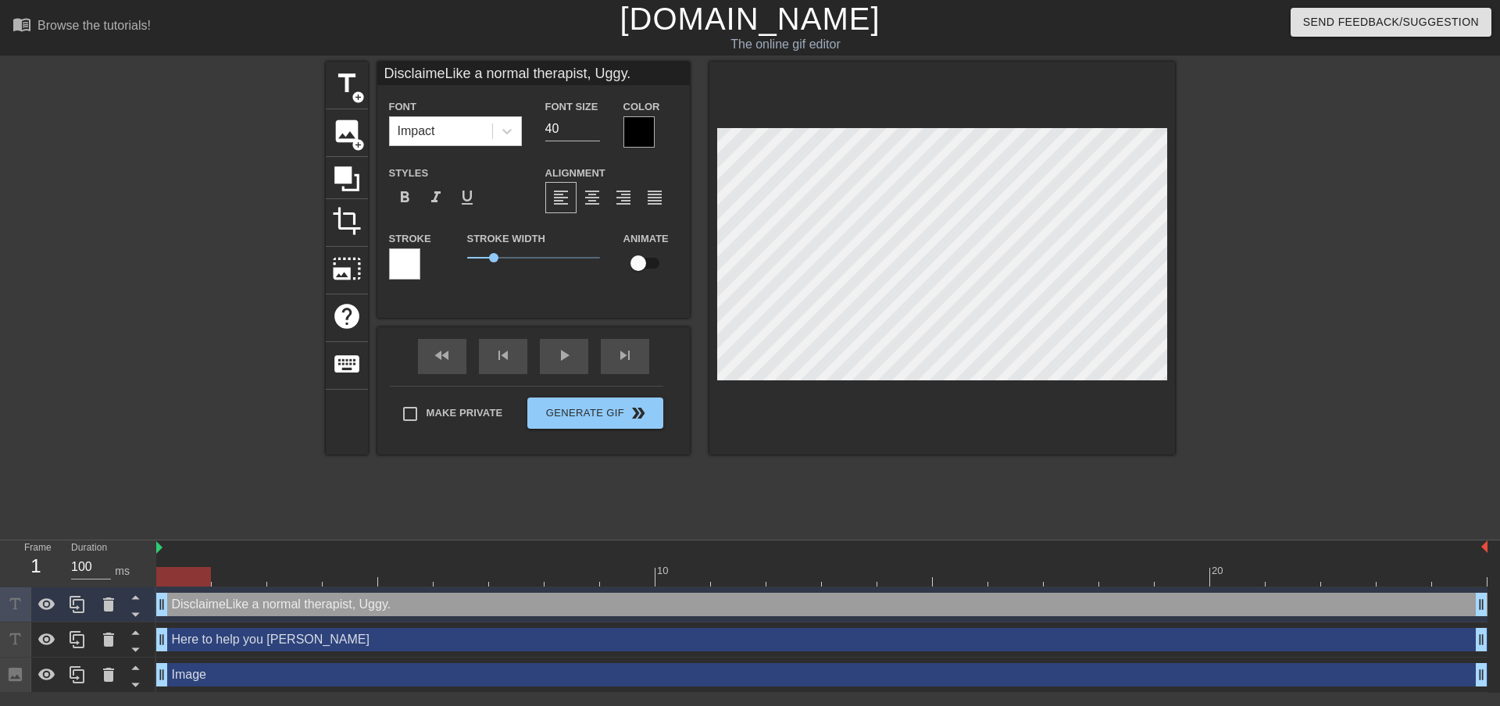
scroll to position [2, 4]
type input "DisclaimerLike a normal therapist, Uggy."
type textarea "DisclaimerLike a normal therapist, Uggy."
type input "Disclaimer:Like a normal therapist, [PERSON_NAME]."
type textarea "Disclaimer:Like a normal therapist, [PERSON_NAME]."
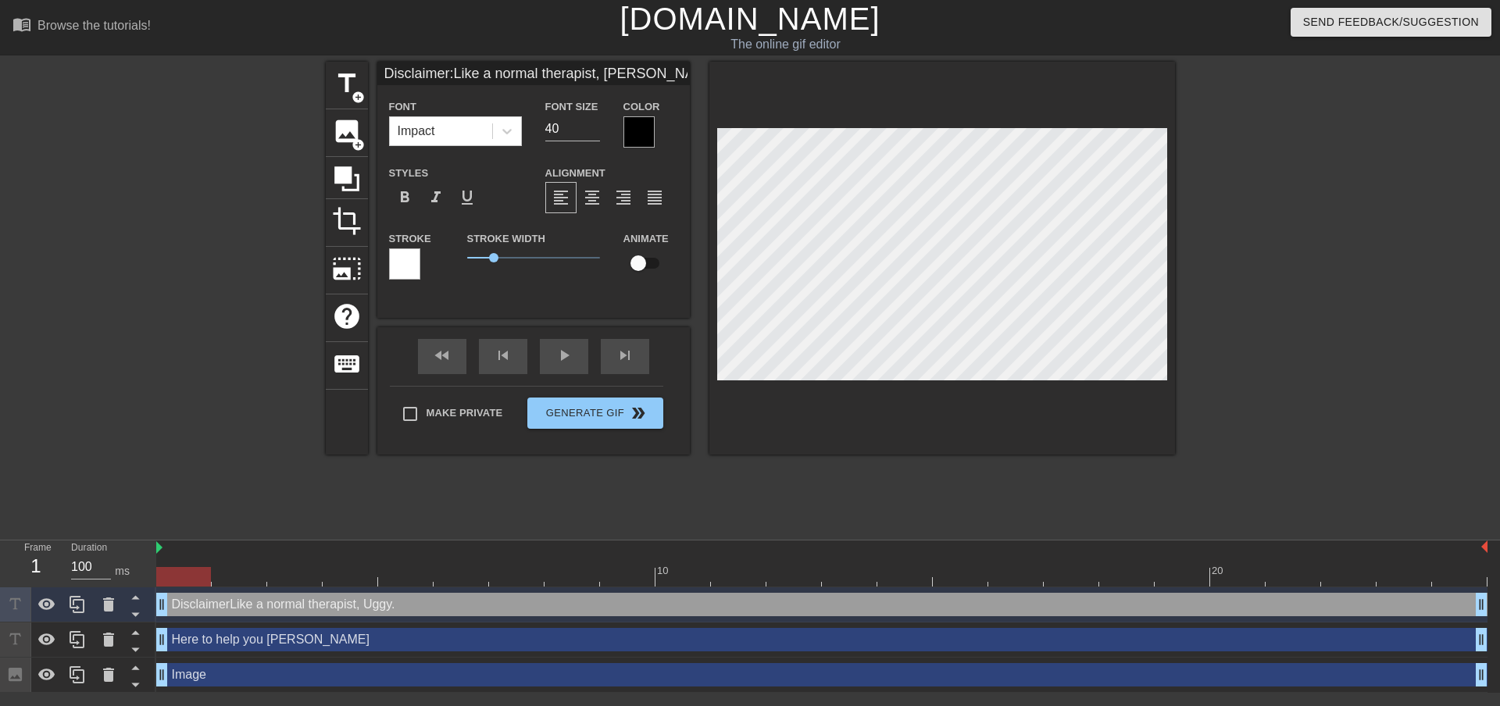
scroll to position [2, 5]
type input "Disclaimer: Like a normal therapist, [PERSON_NAME]."
type textarea "Disclaimer: Like a normal therapist, [PERSON_NAME]."
type input "Disclaimer: Like a normal therapist, [PERSON_NAME]."
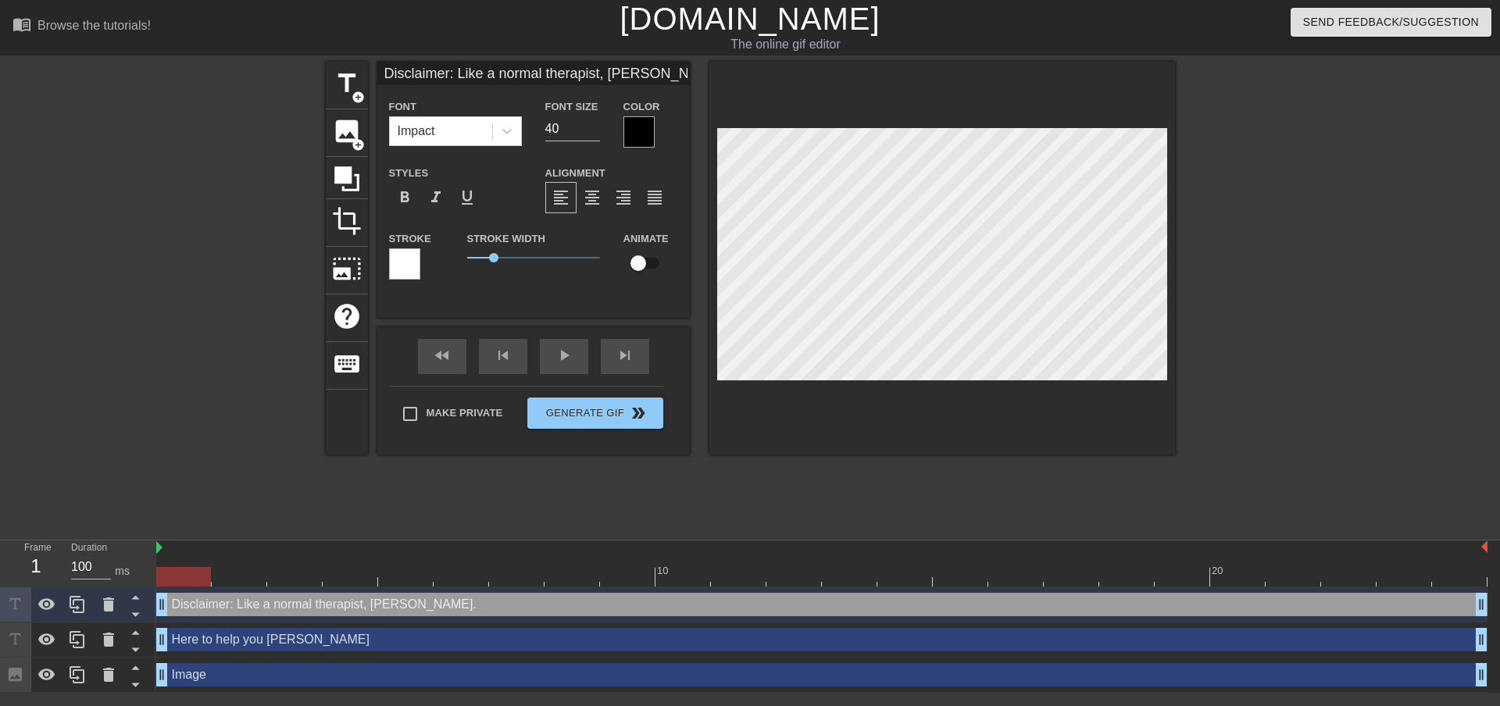
type textarea "Disclaimer: Like a normal therapist, [PERSON_NAME]."
click at [1125, 381] on div at bounding box center [942, 258] width 466 height 393
click at [636, 135] on div at bounding box center [639, 131] width 31 height 31
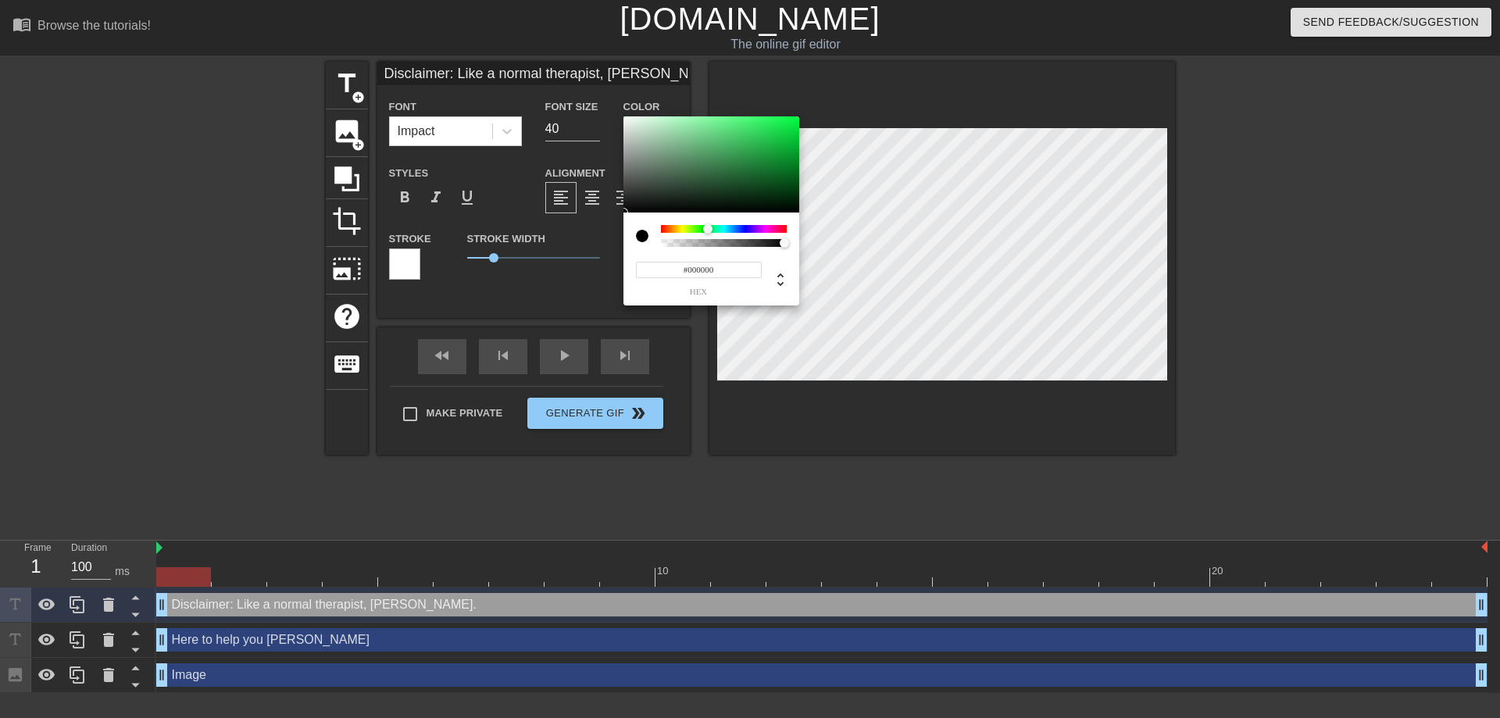
drag, startPoint x: 663, startPoint y: 231, endPoint x: 709, endPoint y: 231, distance: 45.3
click at [709, 231] on div at bounding box center [707, 228] width 9 height 9
type input "Disclaimer: Like a normal therapist, [PERSON_NAME]."
type input "#1A8F3C"
type input "Disclaimer: Like a normal therapist, [PERSON_NAME]."
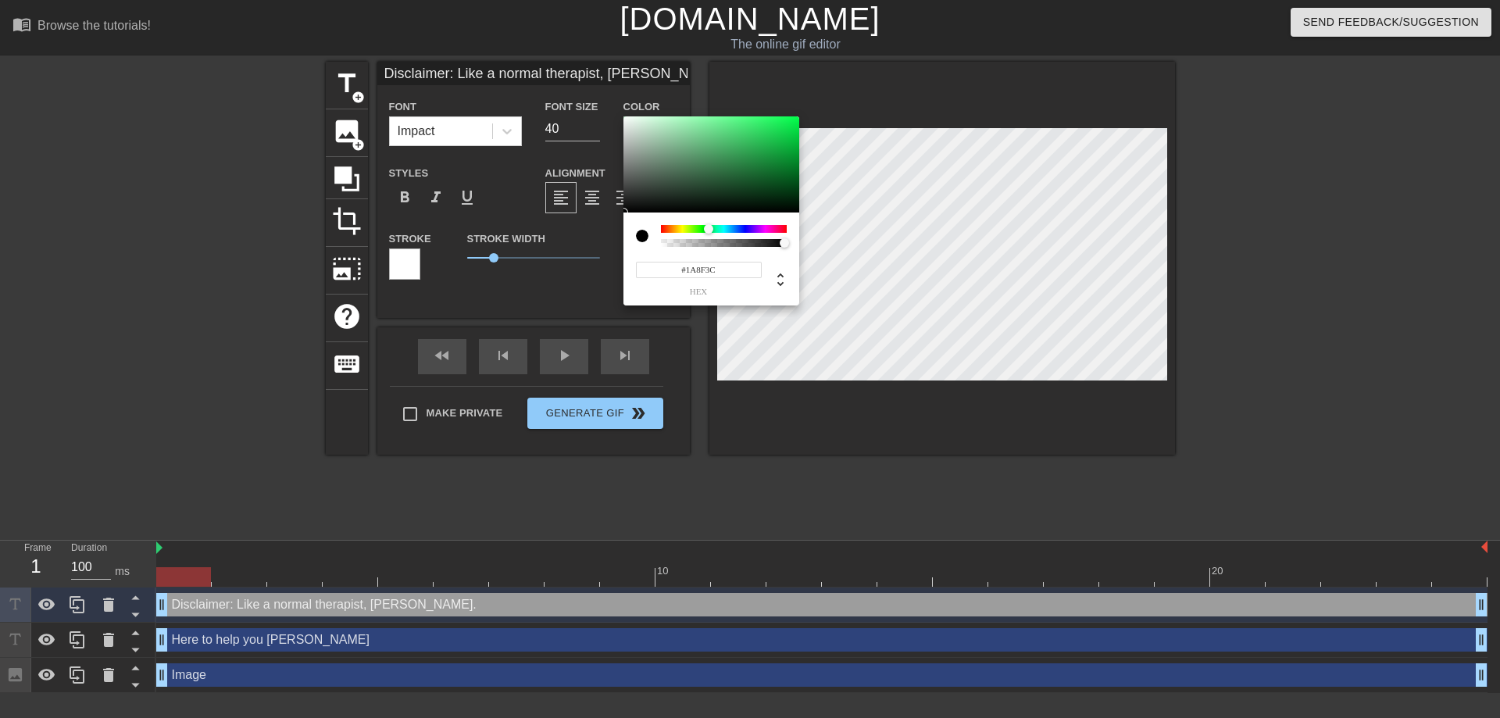
type input "#1B913D"
type input "Disclaimer: Like a normal therapist, [PERSON_NAME]."
type input "#1B993F"
type input "Disclaimer: Like a normal therapist, [PERSON_NAME]."
type input "#19B044"
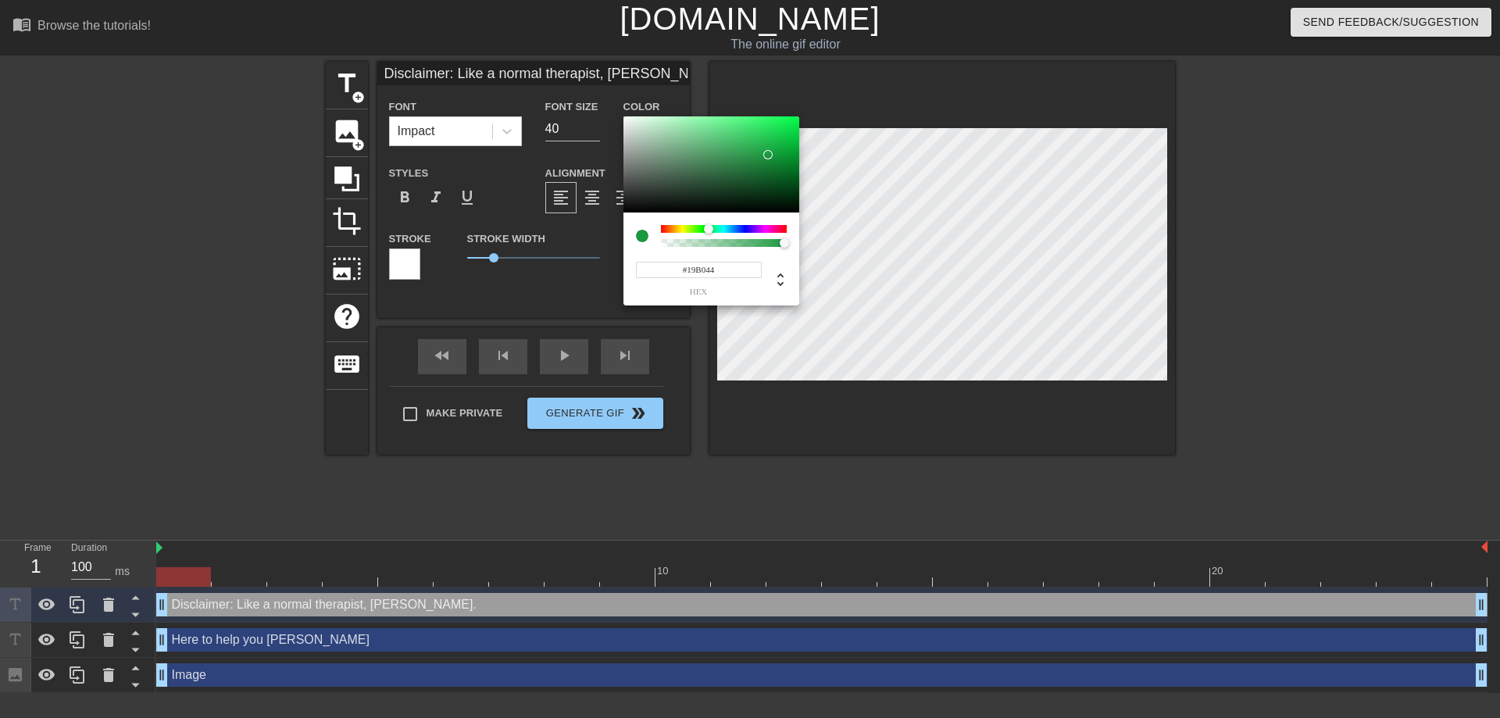
type input "Disclaimer: Like a normal therapist, [PERSON_NAME]."
type input "#15C246"
type input "Disclaimer: Like a normal therapist, [PERSON_NAME]."
type input "#10D748"
type input "Disclaimer: Like a normal therapist, [PERSON_NAME]."
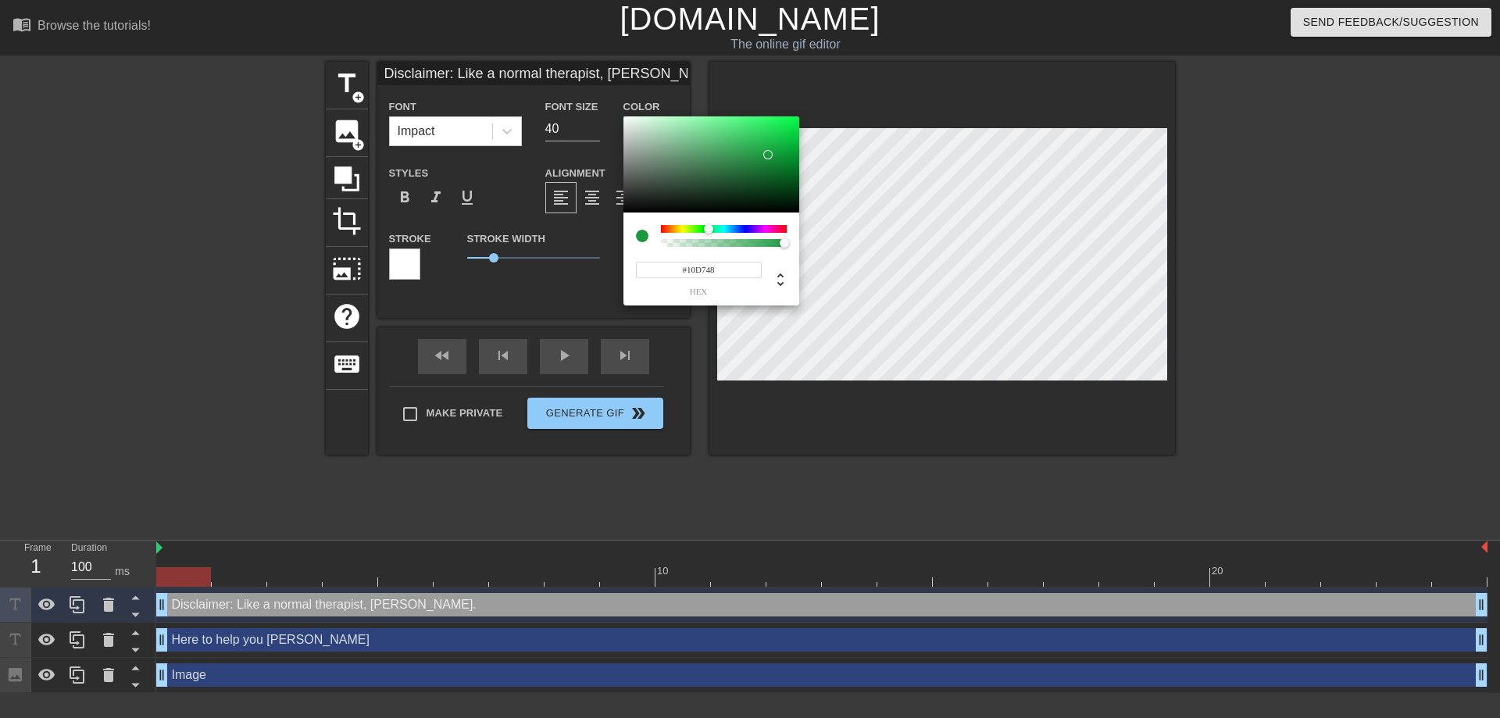
type input "#0DE349"
type input "Disclaimer: Like a normal therapist, [PERSON_NAME]."
type input "#0CE549"
type input "Disclaimer: Like a normal therapist, [PERSON_NAME]."
type input "#0BE548"
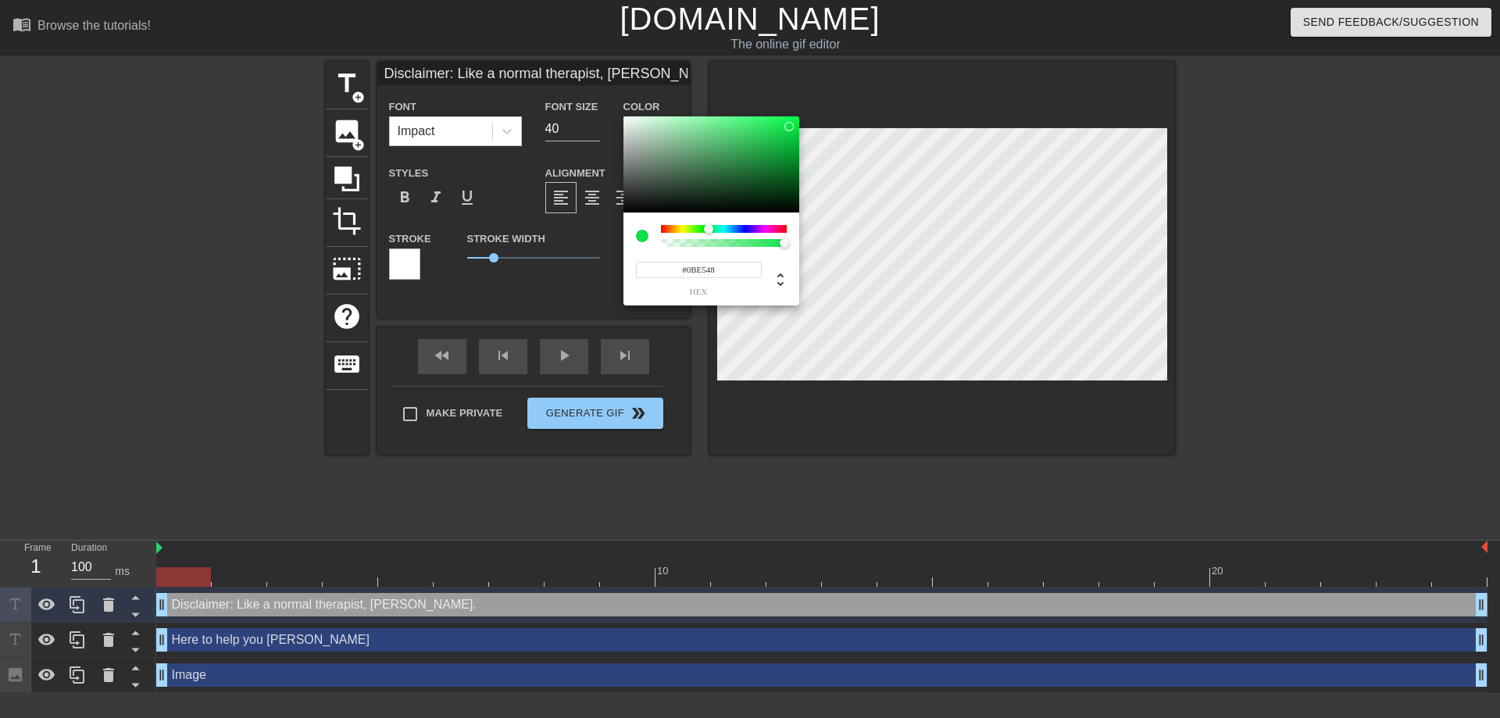
type input "Disclaimer: Like a normal therapist, [PERSON_NAME]."
type input "#09EB48"
drag, startPoint x: 767, startPoint y: 159, endPoint x: 792, endPoint y: 123, distance: 43.6
click at [792, 123] on div at bounding box center [712, 164] width 176 height 97
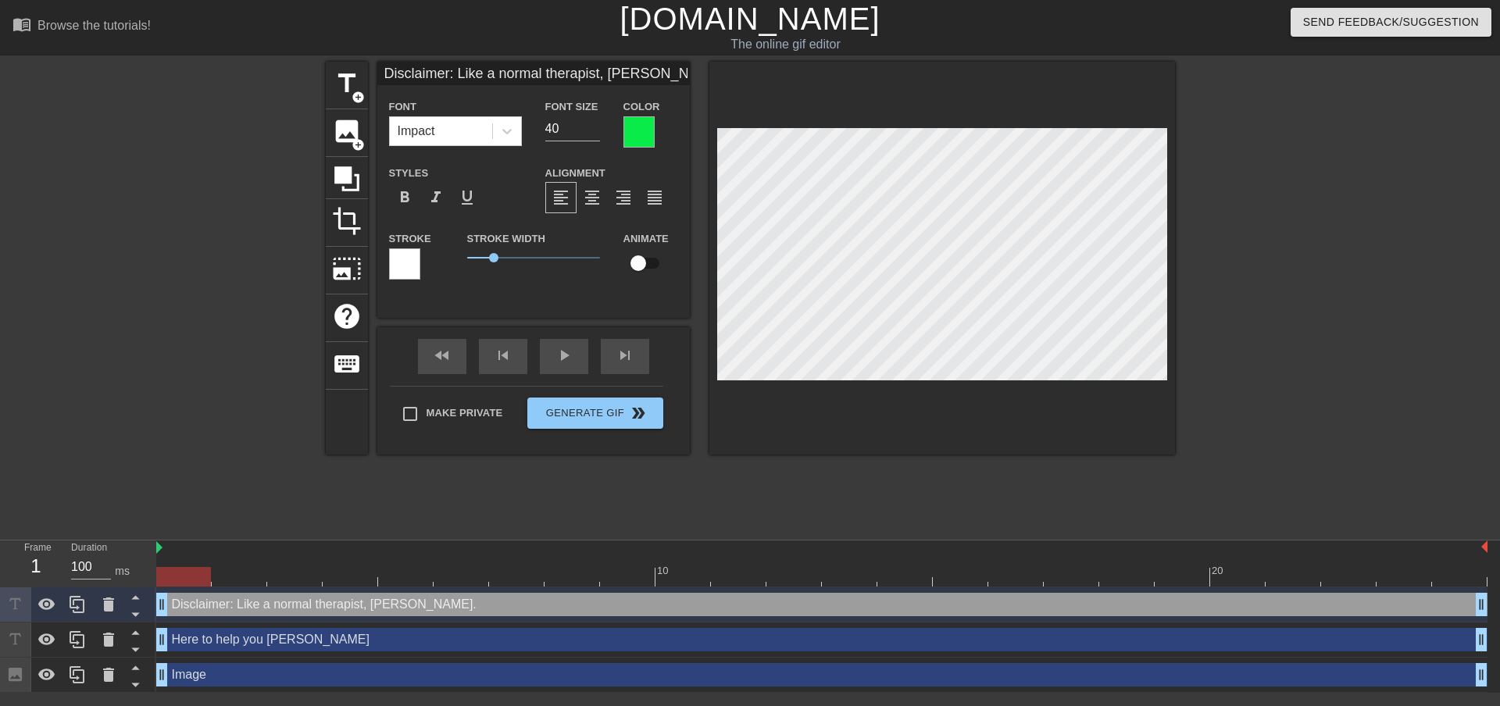
click at [1135, 381] on div at bounding box center [942, 258] width 466 height 393
click at [1212, 380] on div "title add_circle image add_circle crop photo_size_select_large help keyboard Di…" at bounding box center [750, 296] width 1500 height 469
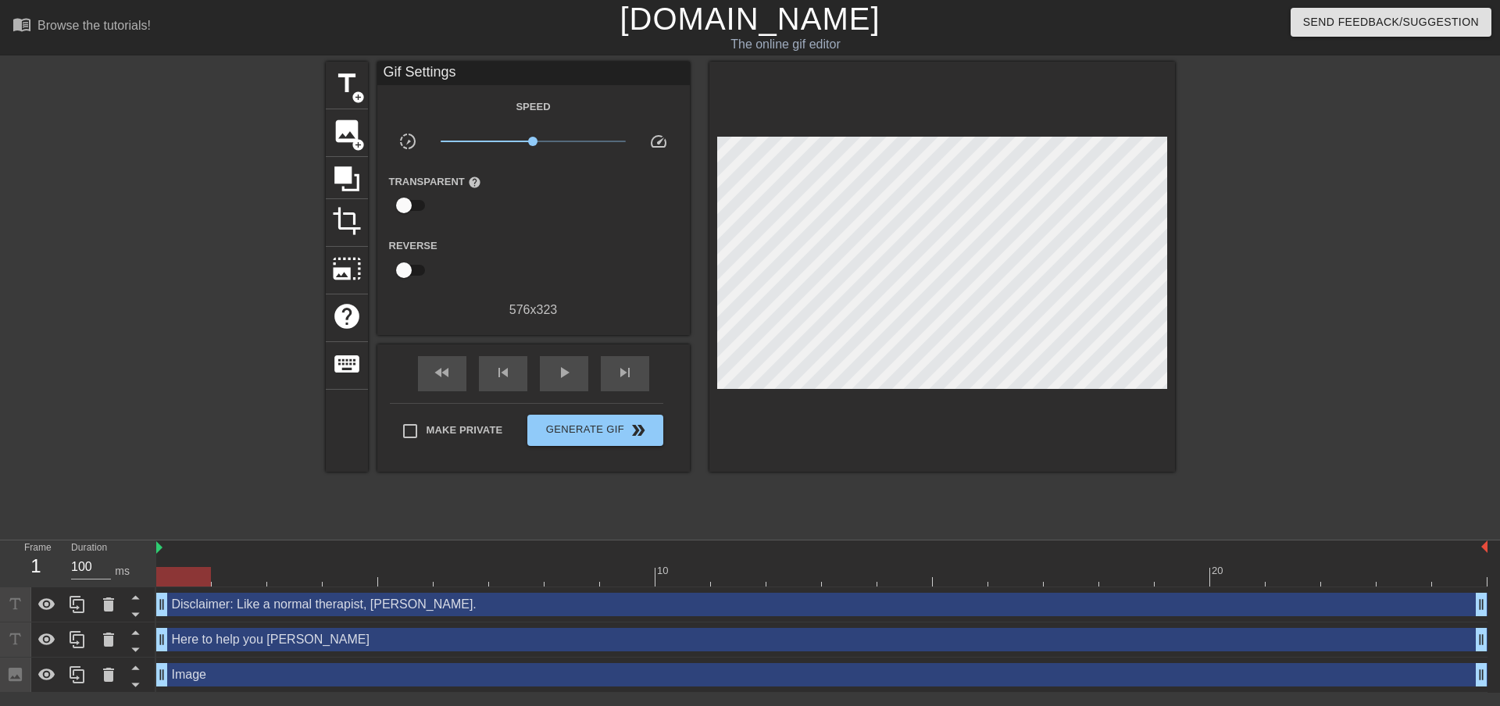
click at [1207, 356] on div at bounding box center [1311, 296] width 234 height 469
click at [1277, 318] on div at bounding box center [1311, 296] width 234 height 469
click at [338, 681] on div "Image drag_handle drag_handle" at bounding box center [821, 674] width 1331 height 23
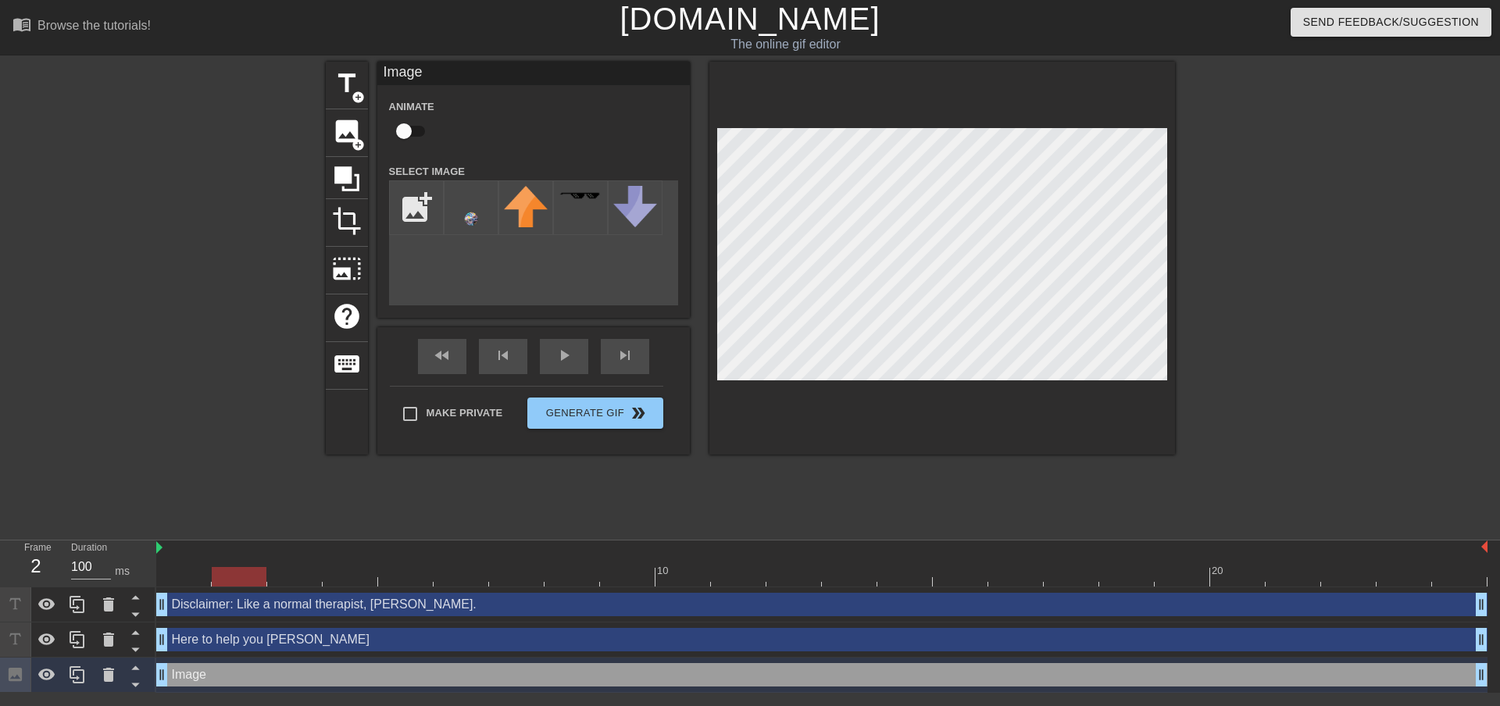
drag, startPoint x: 188, startPoint y: 580, endPoint x: 256, endPoint y: 581, distance: 68.8
click at [256, 581] on div at bounding box center [239, 577] width 55 height 20
drag, startPoint x: 244, startPoint y: 572, endPoint x: 203, endPoint y: 580, distance: 41.4
click at [203, 580] on div at bounding box center [183, 577] width 55 height 20
click at [409, 126] on input "checkbox" at bounding box center [403, 131] width 89 height 30
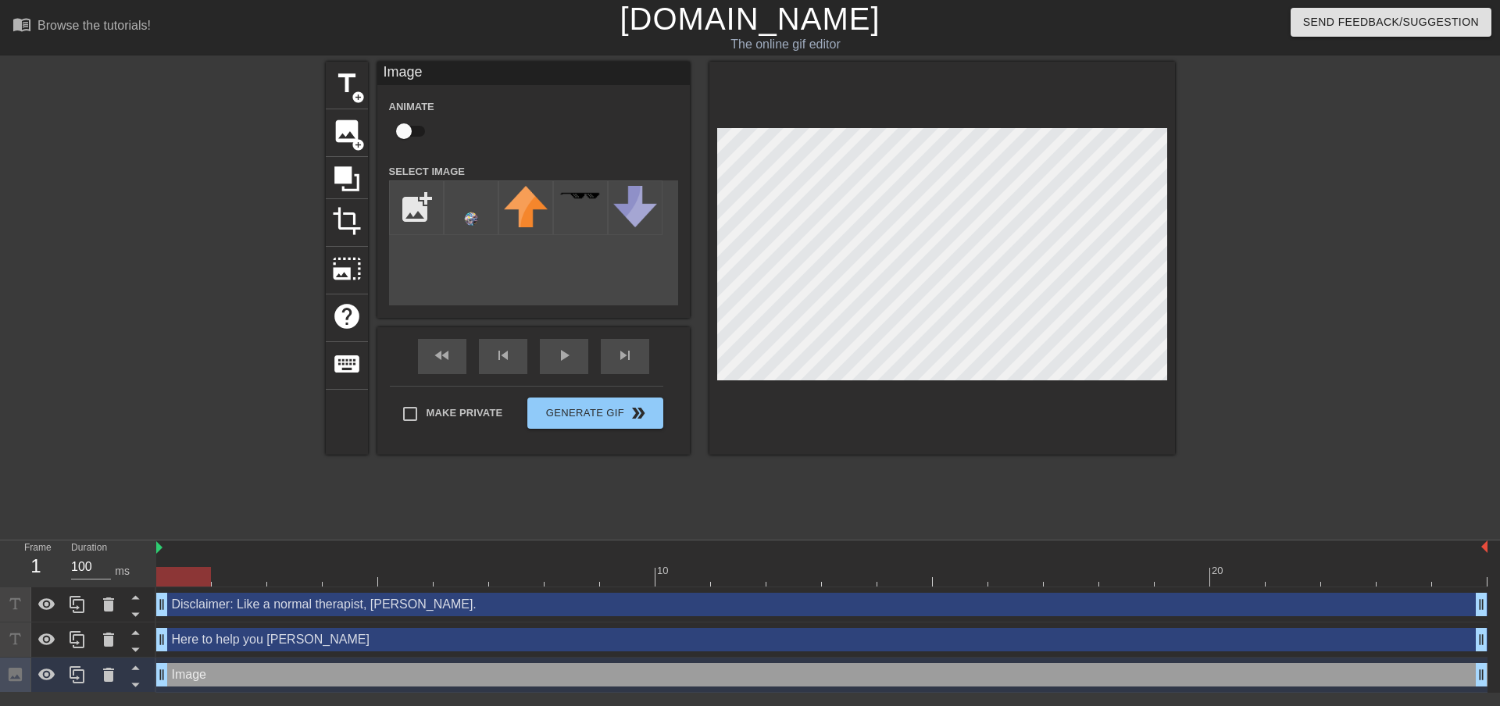
checkbox input "true"
drag, startPoint x: 195, startPoint y: 583, endPoint x: 279, endPoint y: 575, distance: 84.0
click at [279, 575] on div at bounding box center [821, 577] width 1331 height 20
drag, startPoint x: 361, startPoint y: 579, endPoint x: 214, endPoint y: 568, distance: 147.3
click at [214, 568] on div at bounding box center [239, 577] width 55 height 20
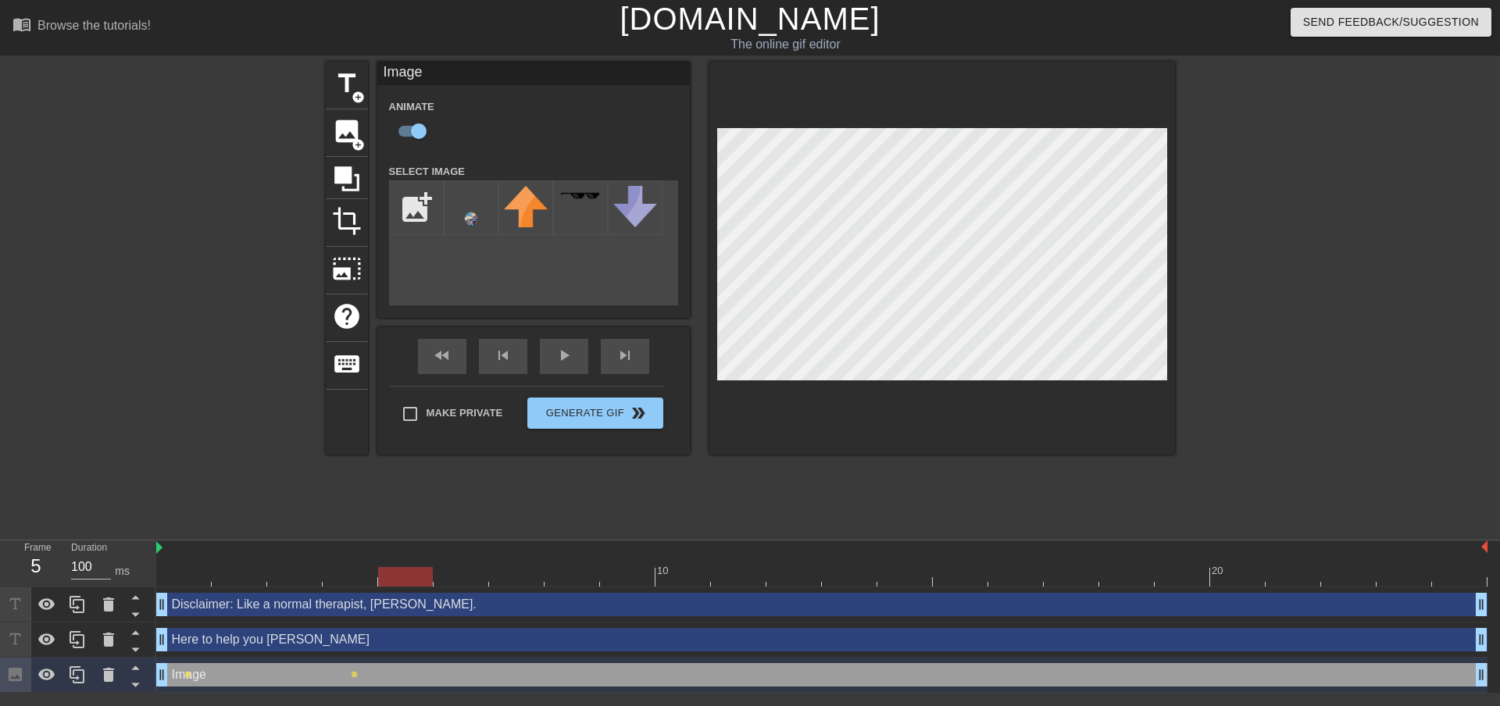
drag, startPoint x: 235, startPoint y: 577, endPoint x: 388, endPoint y: 579, distance: 152.4
click at [388, 579] on div at bounding box center [405, 577] width 55 height 20
drag, startPoint x: 409, startPoint y: 575, endPoint x: 440, endPoint y: 574, distance: 30.5
click at [440, 574] on div at bounding box center [461, 577] width 55 height 20
drag, startPoint x: 468, startPoint y: 577, endPoint x: 570, endPoint y: 559, distance: 104.1
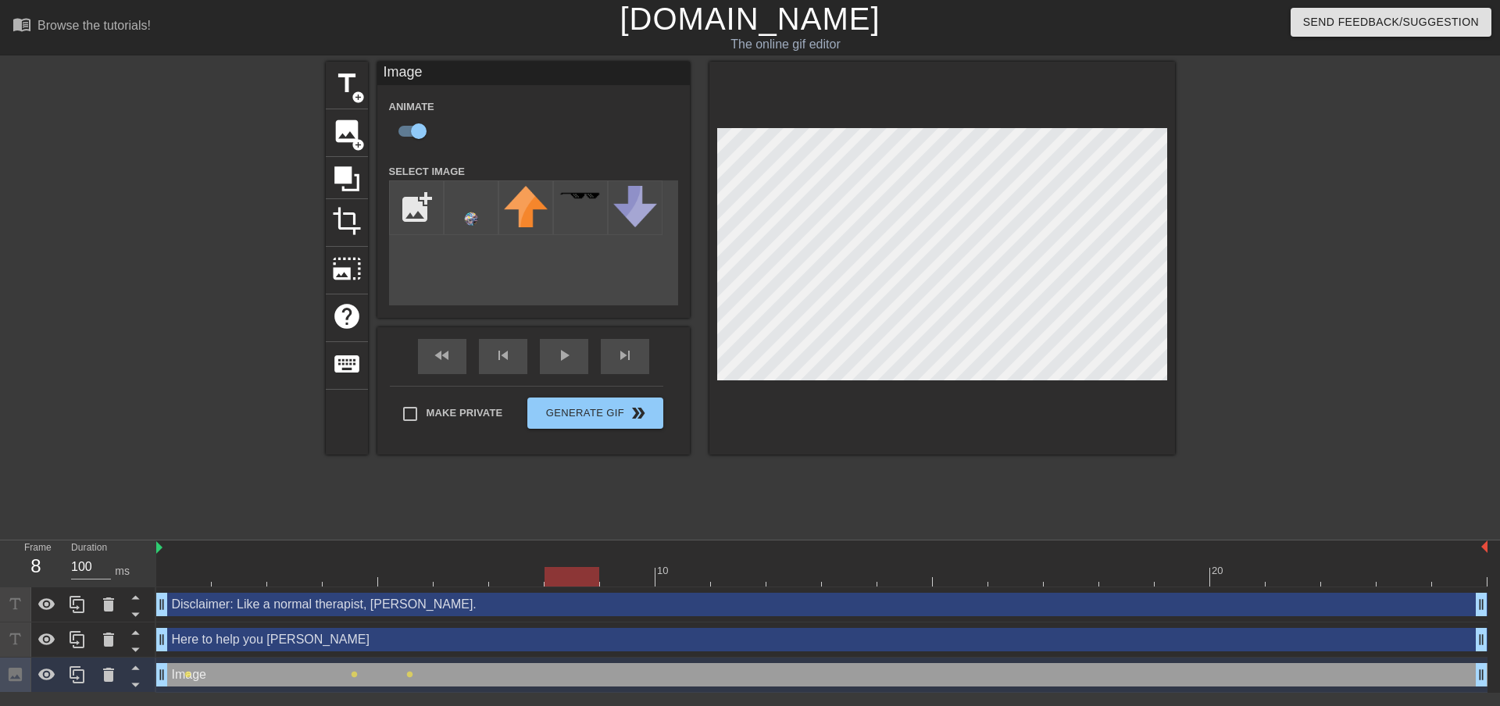
click at [570, 559] on div "10 20" at bounding box center [821, 564] width 1331 height 46
drag, startPoint x: 556, startPoint y: 578, endPoint x: 669, endPoint y: 570, distance: 112.8
click at [669, 570] on div at bounding box center [683, 577] width 55 height 20
drag, startPoint x: 689, startPoint y: 581, endPoint x: 726, endPoint y: 579, distance: 36.8
click at [726, 579] on div at bounding box center [738, 577] width 55 height 20
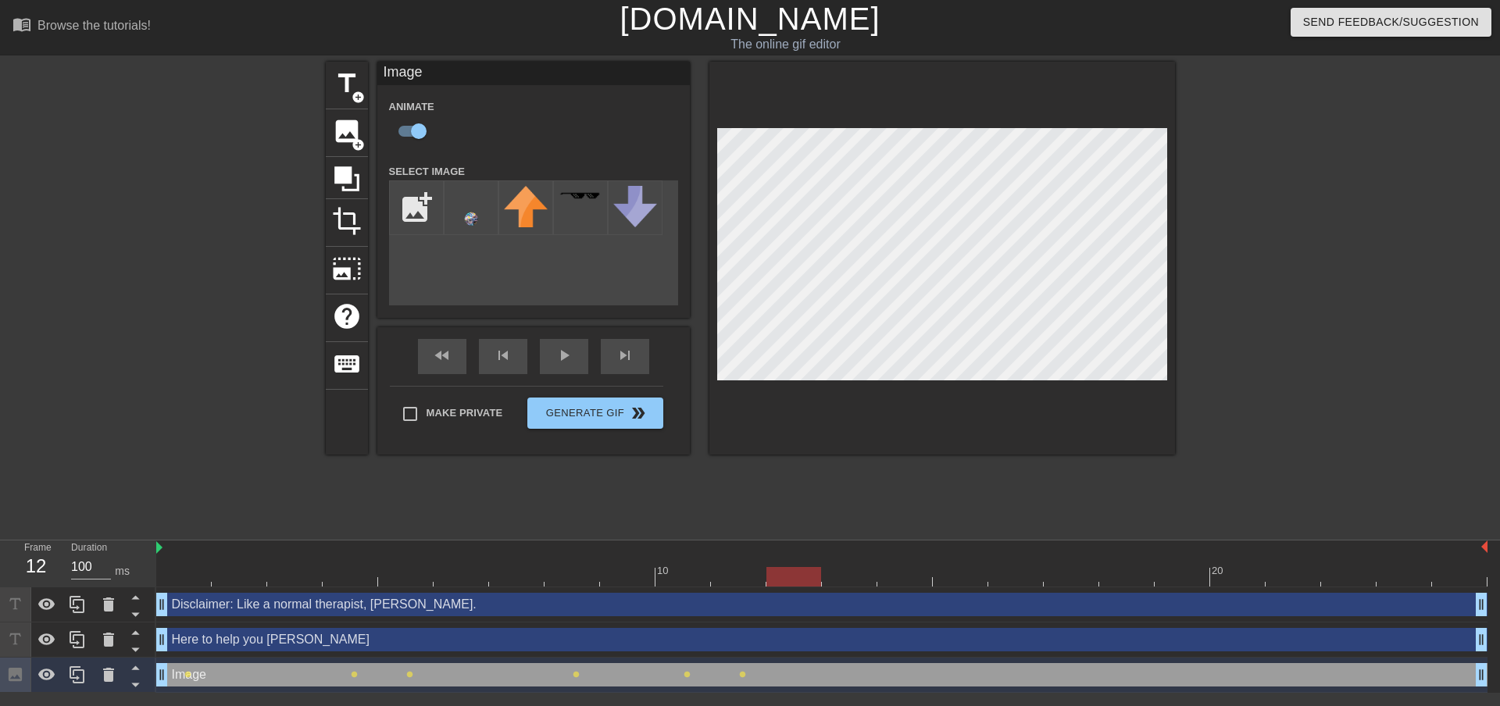
drag, startPoint x: 762, startPoint y: 583, endPoint x: 777, endPoint y: 583, distance: 14.8
click at [777, 583] on div at bounding box center [794, 577] width 55 height 20
drag, startPoint x: 787, startPoint y: 580, endPoint x: 827, endPoint y: 578, distance: 39.9
click at [827, 578] on div at bounding box center [849, 577] width 55 height 20
drag, startPoint x: 863, startPoint y: 577, endPoint x: 938, endPoint y: 567, distance: 75.8
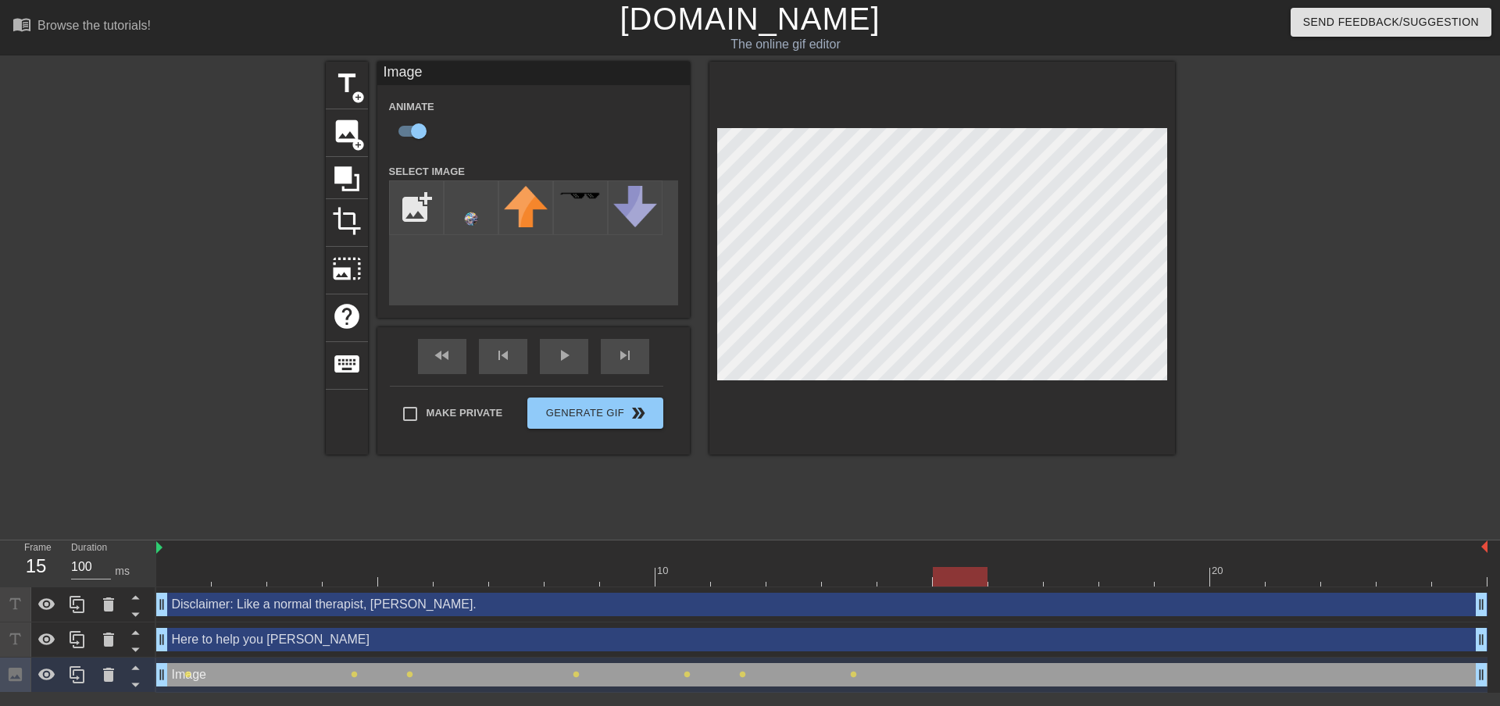
click at [938, 567] on div "10 20" at bounding box center [821, 564] width 1331 height 46
drag, startPoint x: 967, startPoint y: 576, endPoint x: 1021, endPoint y: 570, distance: 54.3
click at [1021, 570] on div at bounding box center [1015, 577] width 55 height 20
drag, startPoint x: 1021, startPoint y: 573, endPoint x: 1102, endPoint y: 552, distance: 83.0
click at [1102, 552] on div "10 20" at bounding box center [821, 564] width 1331 height 46
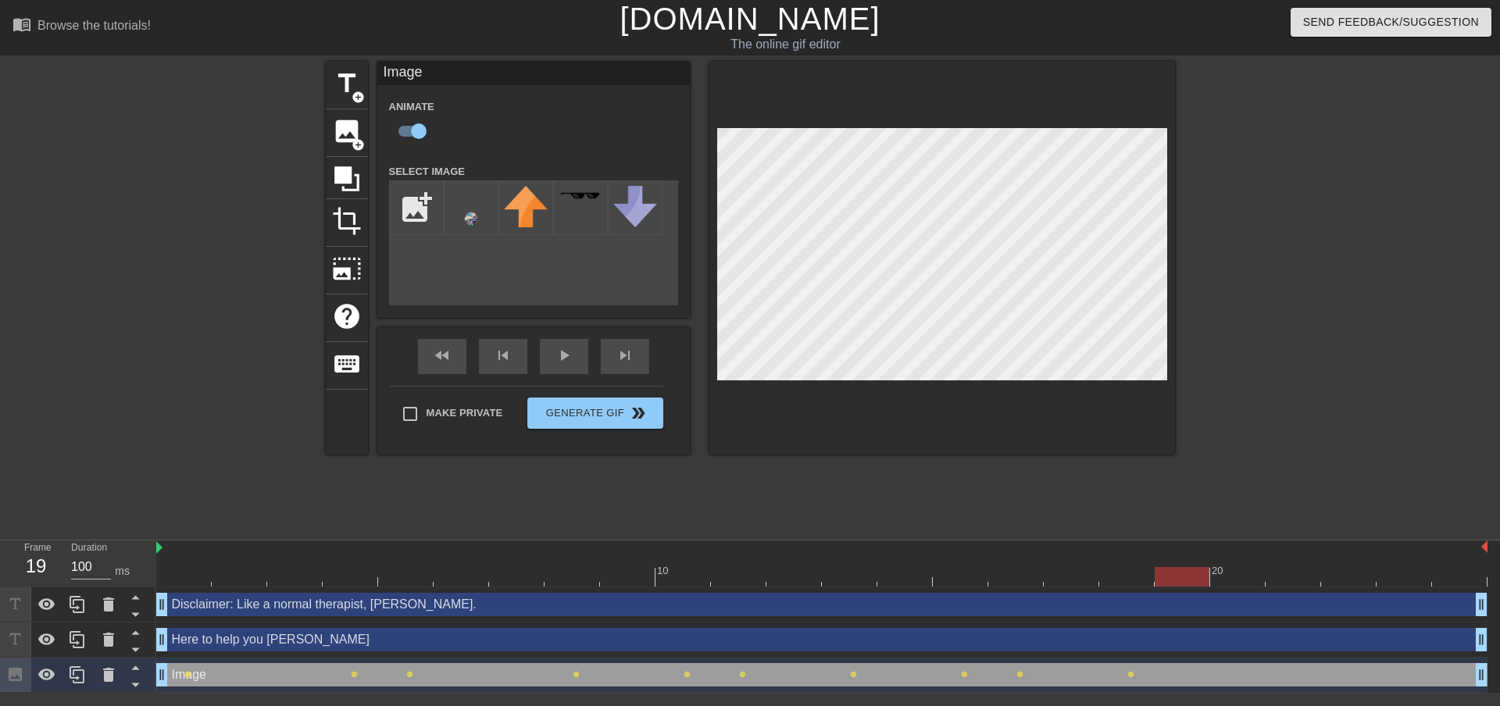
drag, startPoint x: 1148, startPoint y: 577, endPoint x: 1164, endPoint y: 577, distance: 16.4
click at [1164, 577] on div at bounding box center [1182, 577] width 55 height 20
drag, startPoint x: 1199, startPoint y: 583, endPoint x: 1224, endPoint y: 572, distance: 27.3
click at [1224, 572] on div at bounding box center [1237, 577] width 55 height 20
drag, startPoint x: 1250, startPoint y: 581, endPoint x: 1273, endPoint y: 578, distance: 22.9
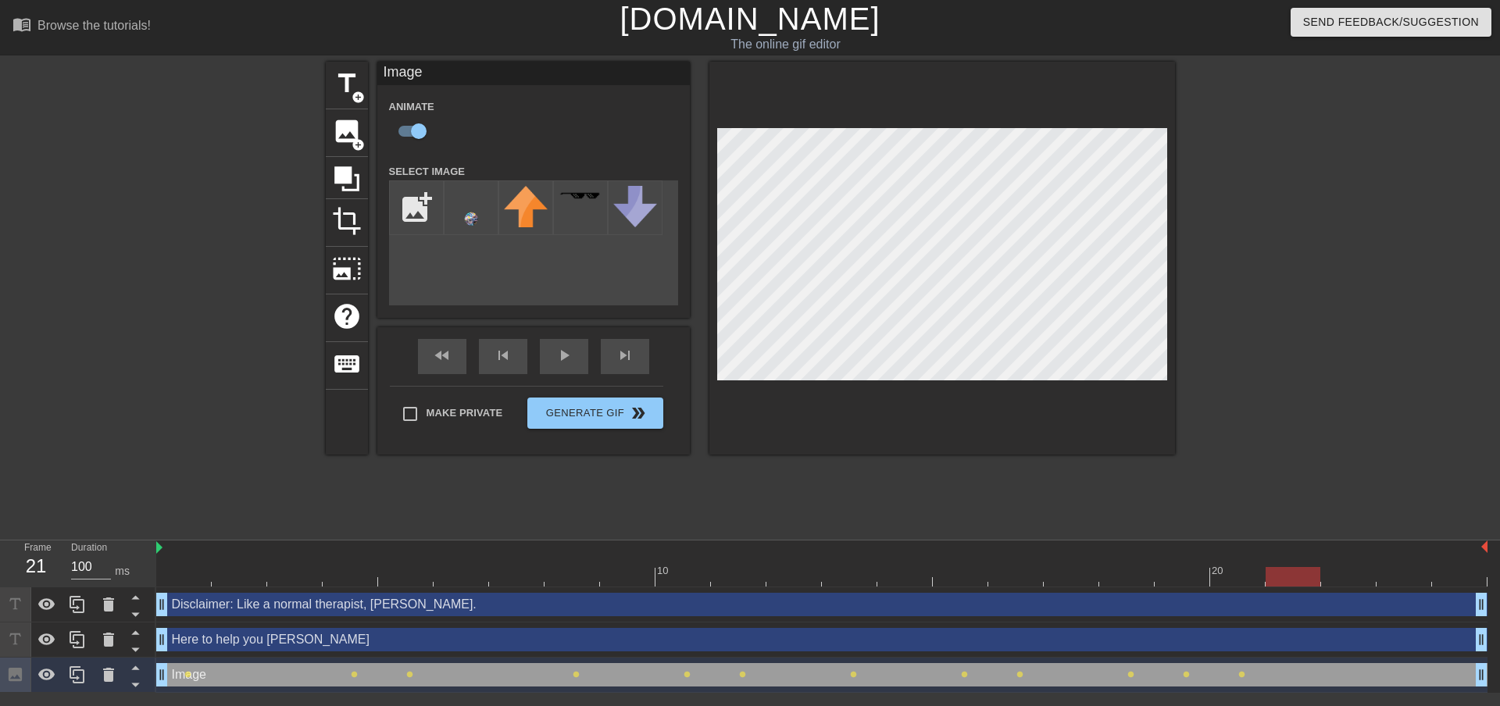
click at [1273, 578] on div at bounding box center [1293, 577] width 55 height 20
drag, startPoint x: 1295, startPoint y: 580, endPoint x: 1337, endPoint y: 579, distance: 42.2
click at [1337, 579] on div at bounding box center [1348, 577] width 55 height 20
drag, startPoint x: 1356, startPoint y: 574, endPoint x: 1384, endPoint y: 574, distance: 27.4
click at [1384, 574] on div at bounding box center [1404, 577] width 55 height 20
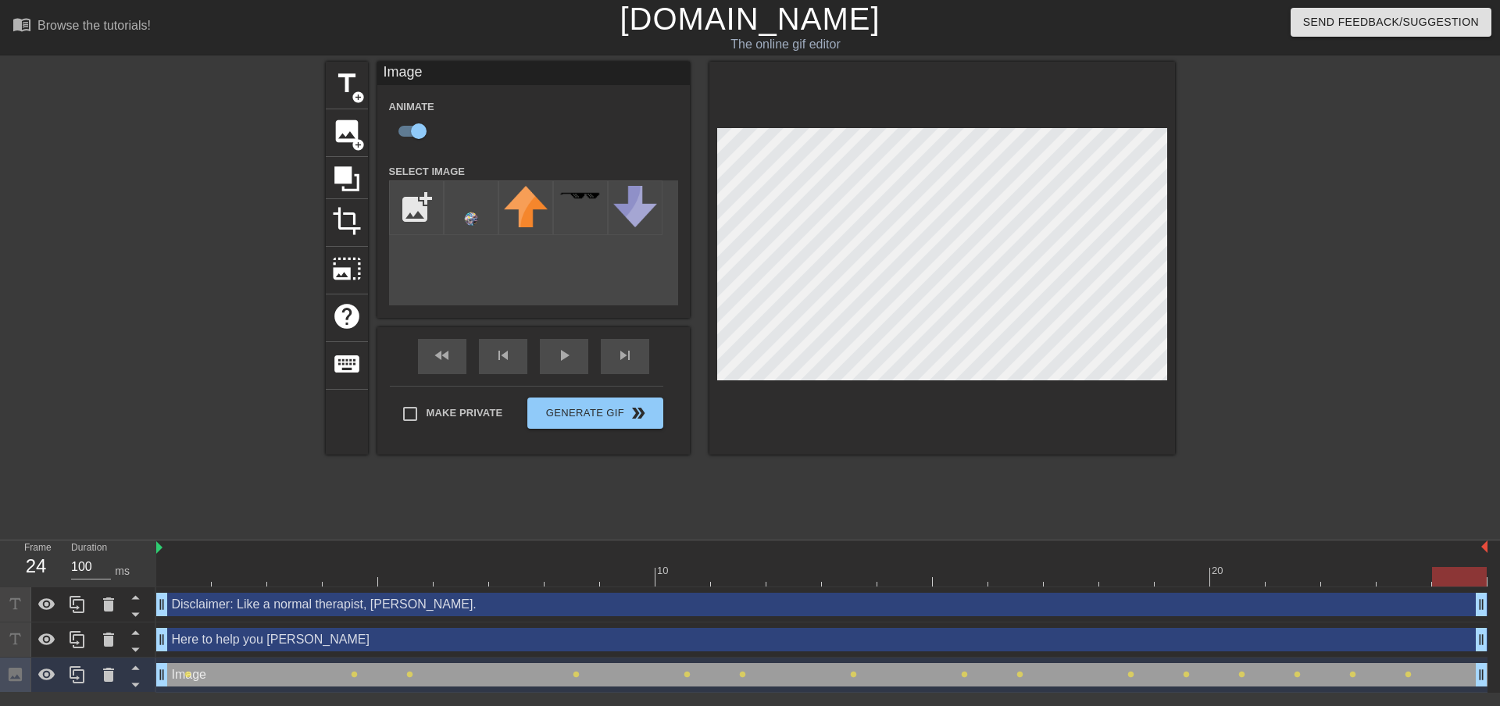
drag, startPoint x: 1421, startPoint y: 583, endPoint x: 1446, endPoint y: 576, distance: 25.2
click at [1446, 576] on div at bounding box center [1459, 577] width 55 height 20
drag, startPoint x: 1460, startPoint y: 577, endPoint x: 659, endPoint y: 570, distance: 800.9
click at [659, 570] on div at bounding box center [683, 577] width 55 height 20
drag, startPoint x: 670, startPoint y: 580, endPoint x: -100, endPoint y: 581, distance: 770.4
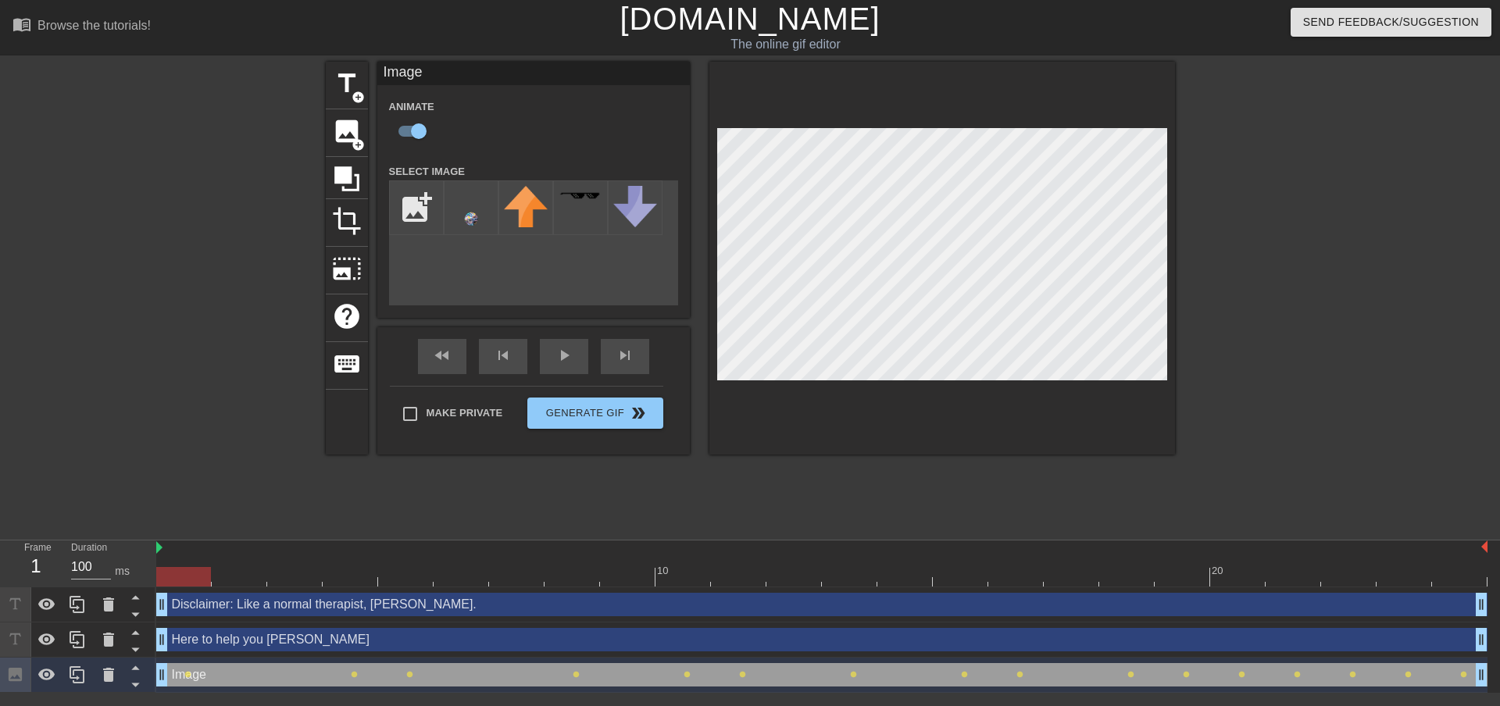
click at [0, 581] on html "menu_book Browse the tutorials! [DOMAIN_NAME] The online gif editor Send Feedba…" at bounding box center [750, 346] width 1500 height 693
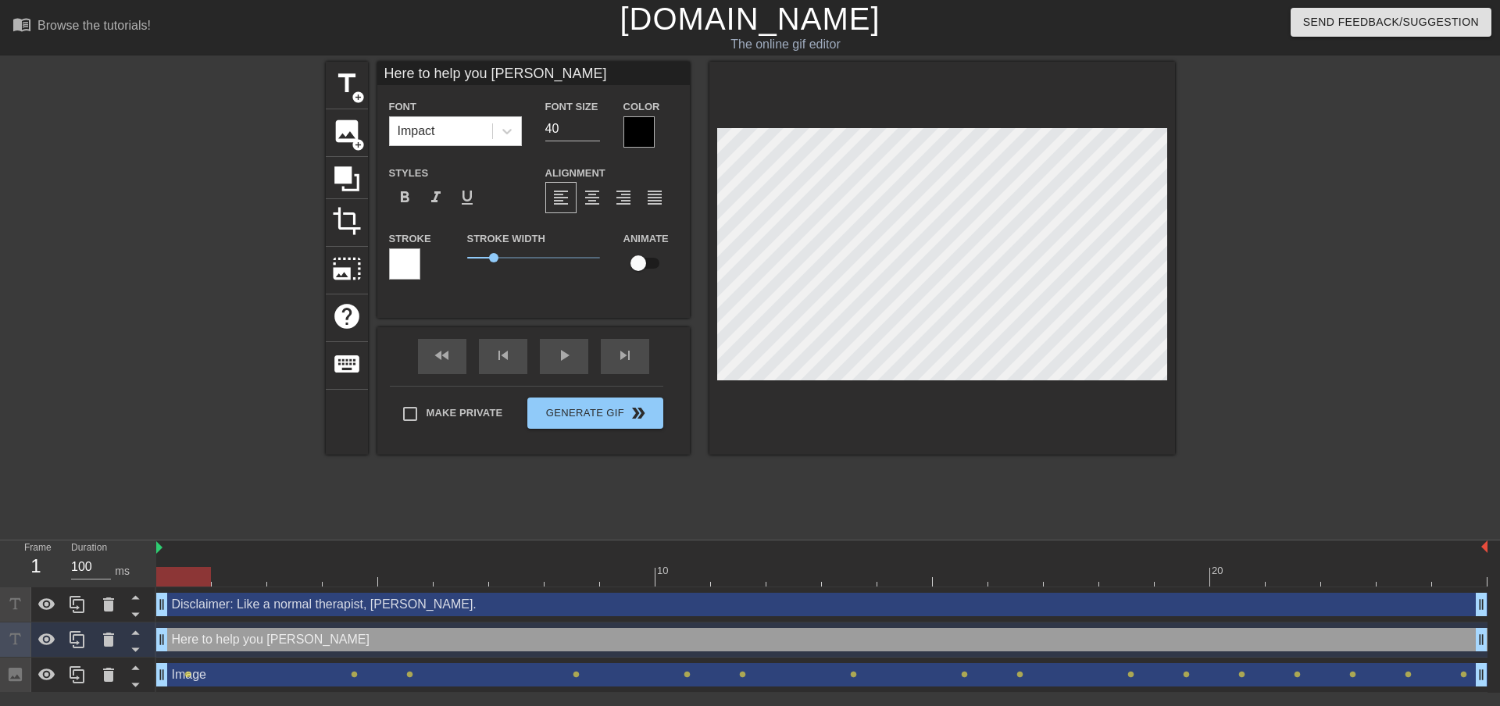
scroll to position [2, 2]
type input "ere to help you COPE"
type textarea "ere to help you COPE"
type input "here to help you COPE"
type textarea "here to help you COPE"
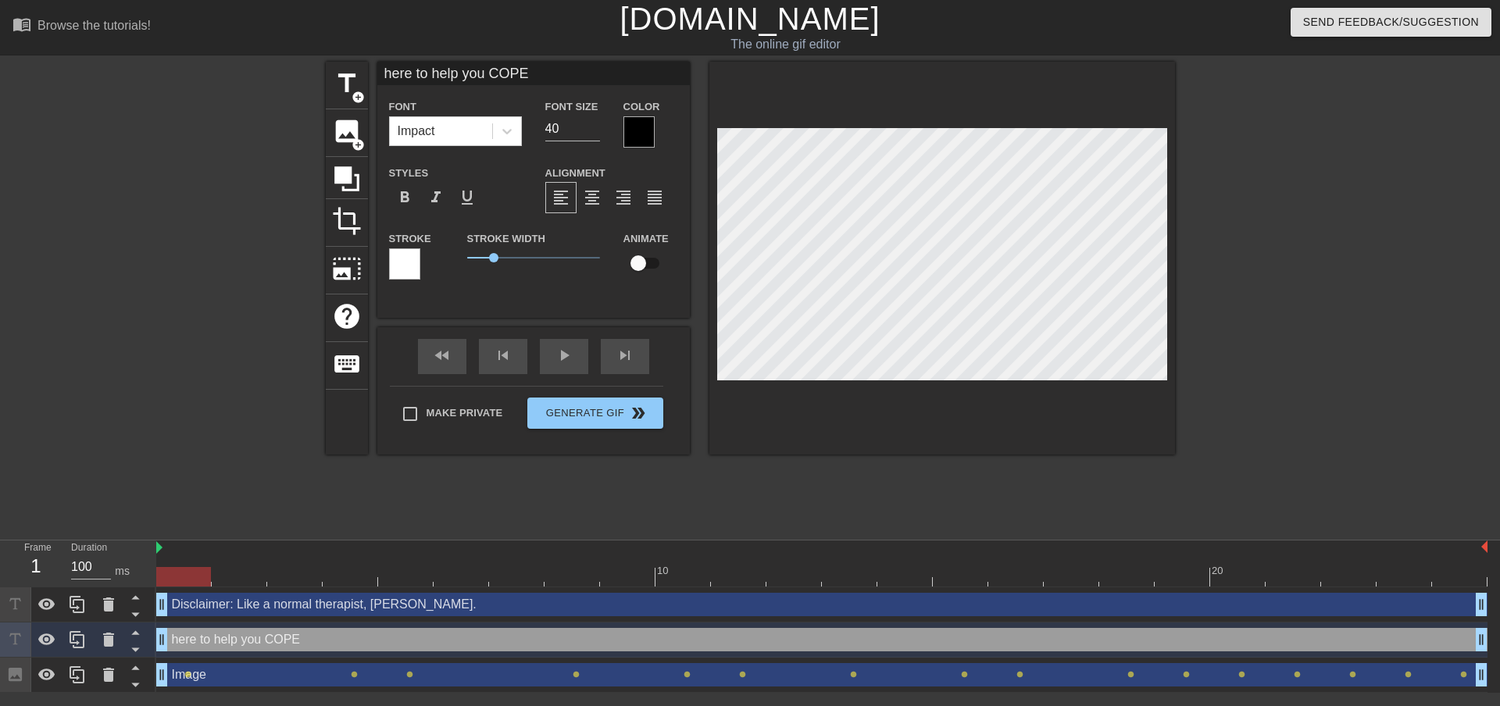
type input "Ihere to help you COPE"
type textarea "Ihere to help you COPE"
type input "Ishere to help you COPE"
type textarea "Ishere to help you COPE"
type input "Is here to help you COPE"
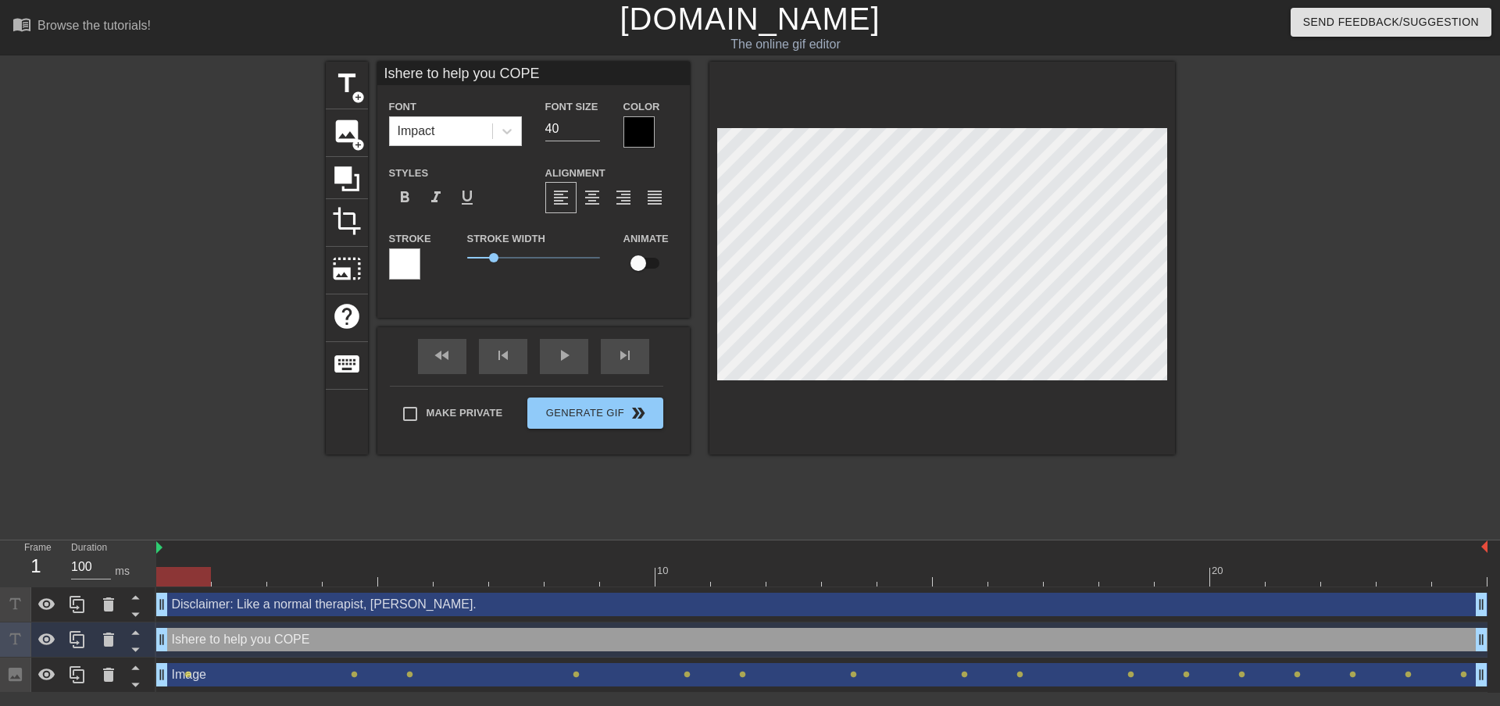
type textarea "Is here to help you COPE"
click at [982, 415] on div at bounding box center [942, 258] width 466 height 393
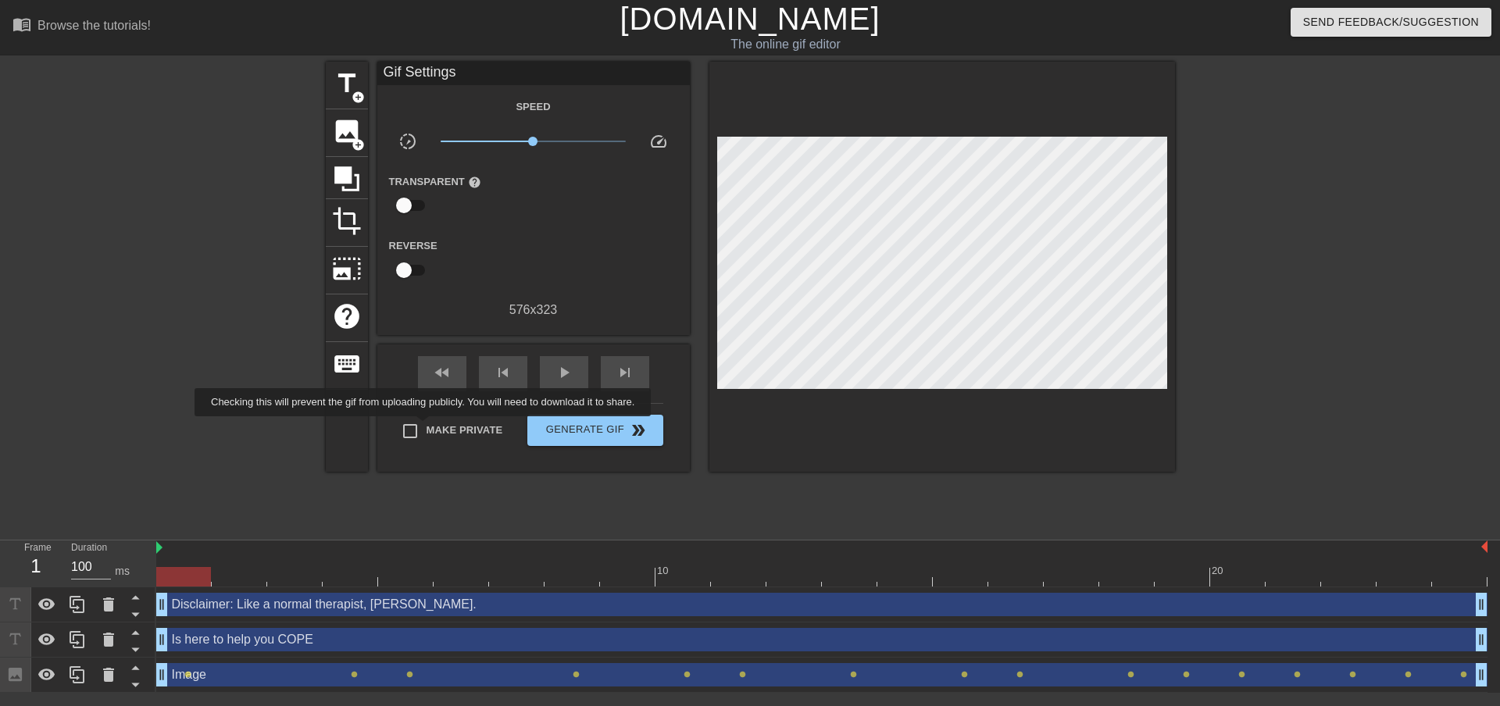
click at [418, 428] on input "Make Private" at bounding box center [410, 431] width 33 height 33
checkbox input "true"
click at [555, 384] on div "play_arrow" at bounding box center [564, 373] width 48 height 35
click at [571, 371] on span "pause" at bounding box center [564, 372] width 19 height 19
drag, startPoint x: 1063, startPoint y: 581, endPoint x: 848, endPoint y: 584, distance: 215.7
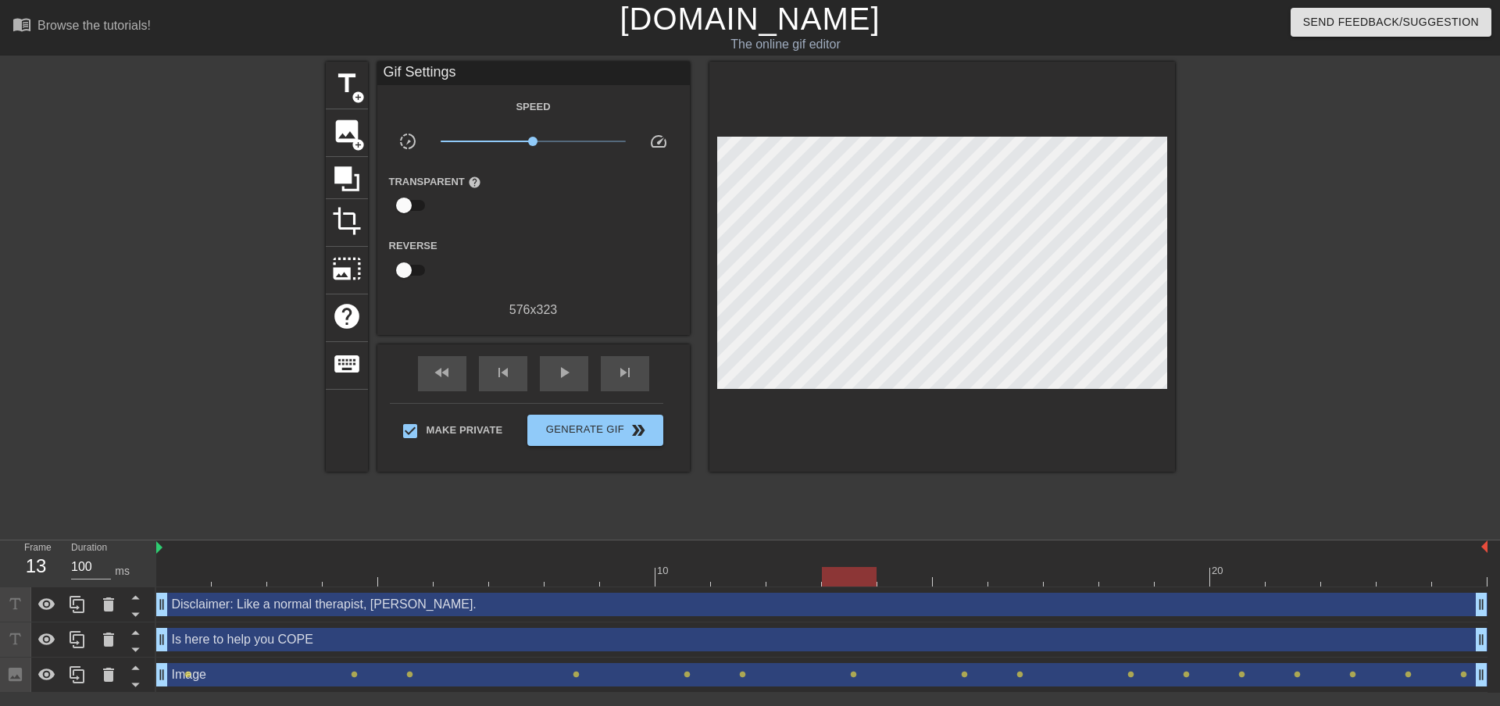
click at [848, 584] on div at bounding box center [849, 577] width 55 height 20
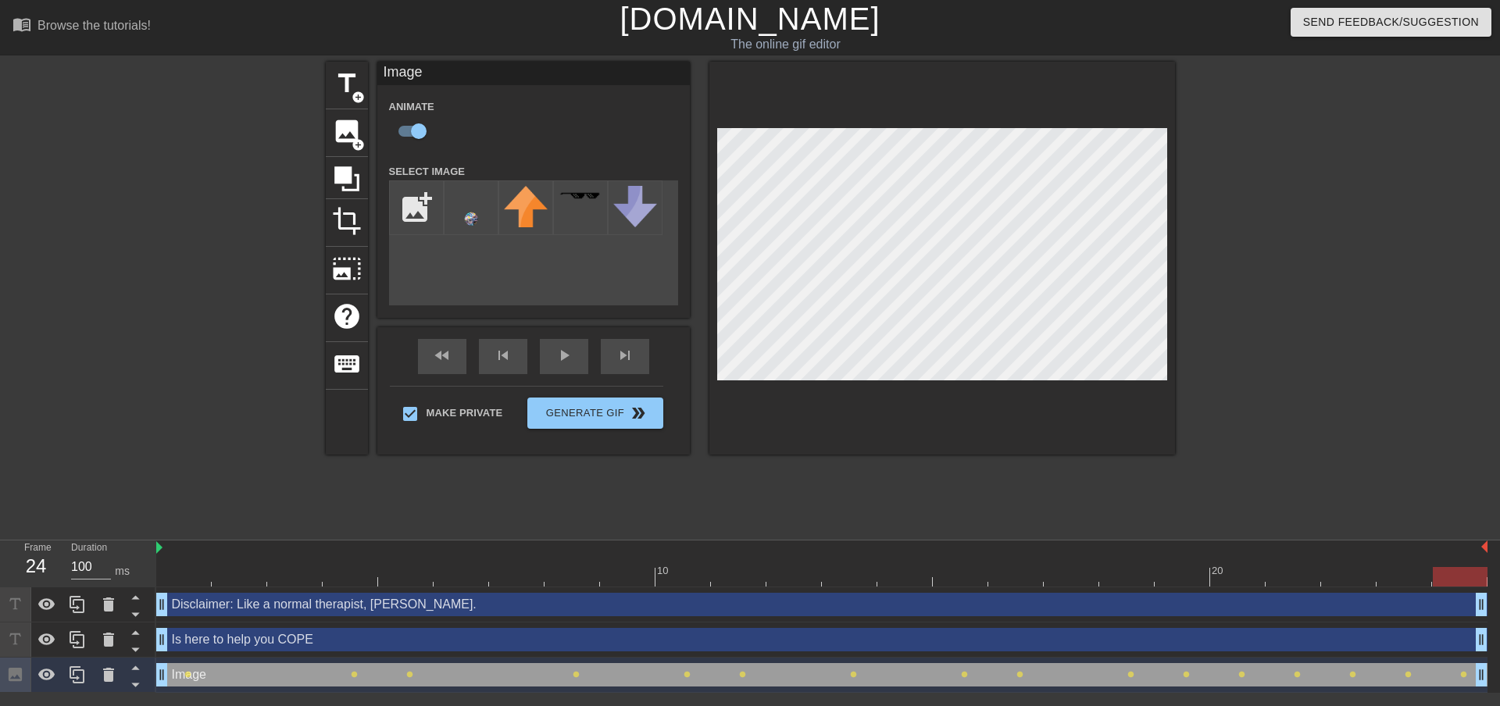
drag, startPoint x: 859, startPoint y: 570, endPoint x: 1478, endPoint y: 569, distance: 618.9
click at [1478, 569] on div at bounding box center [1460, 577] width 55 height 20
click at [571, 360] on div "play_arrow" at bounding box center [564, 356] width 48 height 35
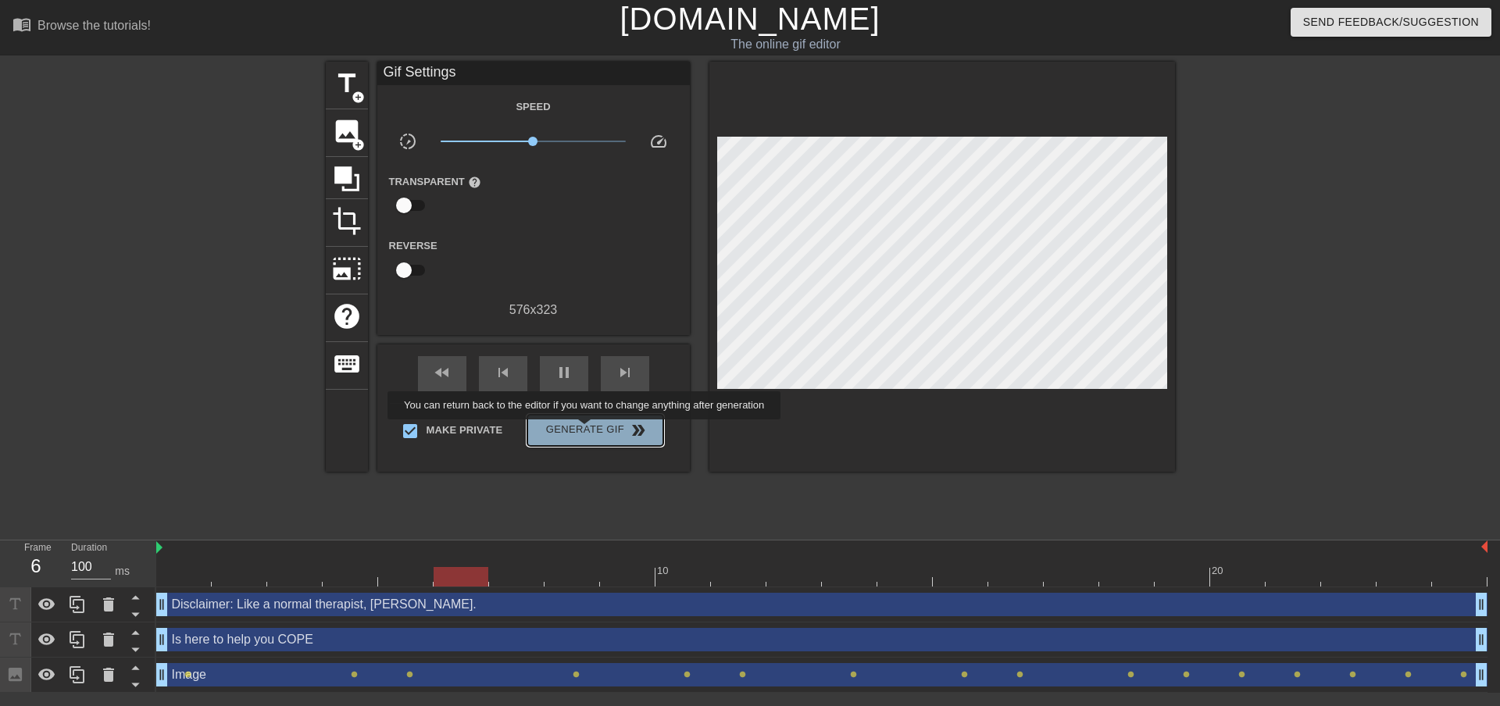
click at [586, 431] on span "Generate Gif double_arrow" at bounding box center [595, 430] width 123 height 19
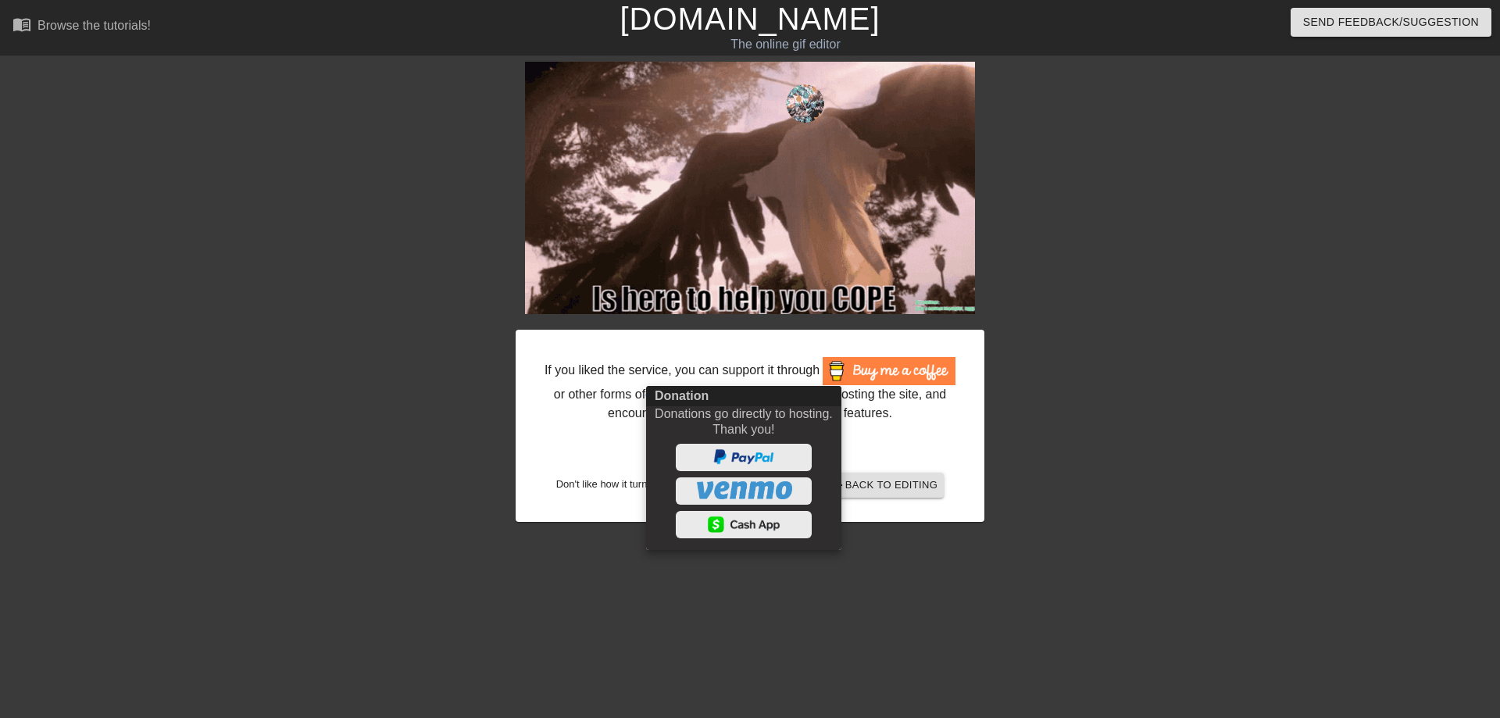
click at [922, 437] on div at bounding box center [750, 359] width 1500 height 718
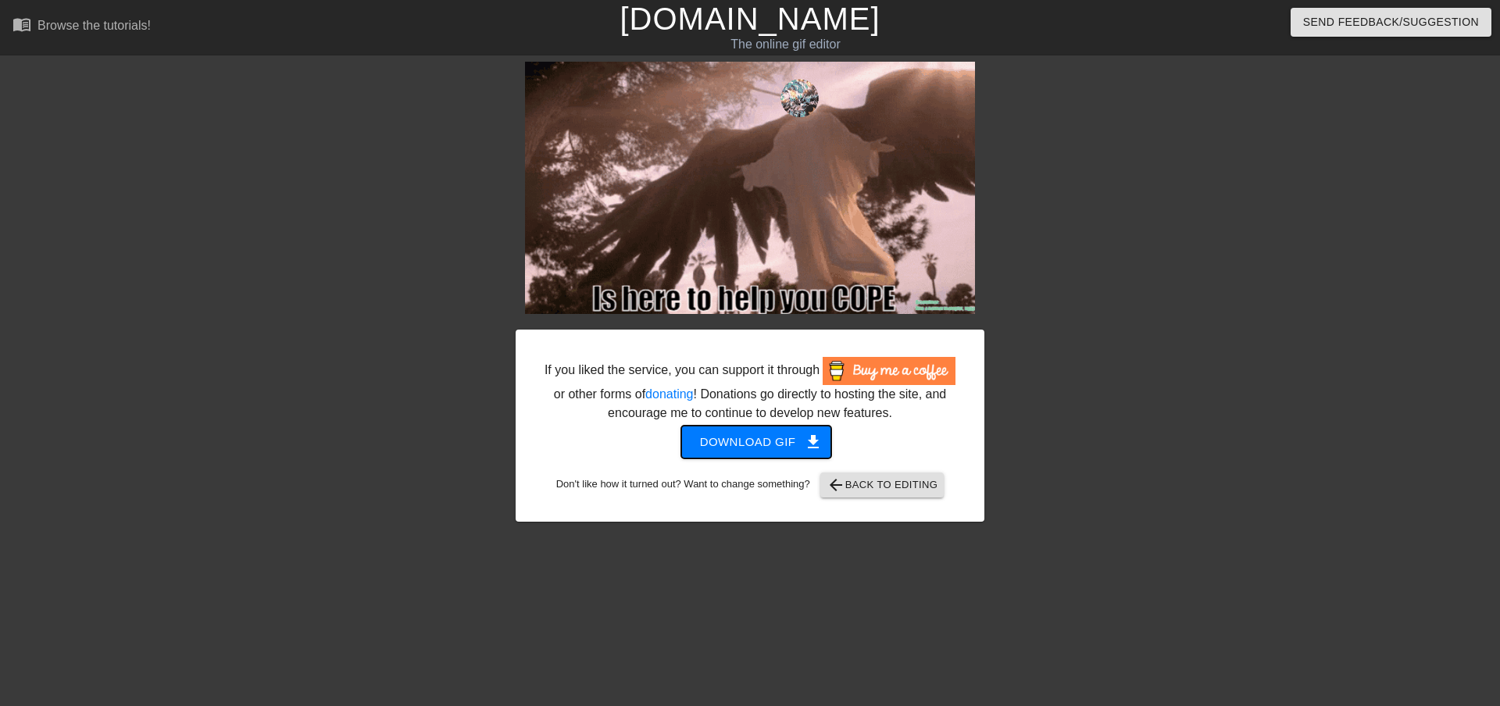
click at [804, 441] on span "get_app" at bounding box center [813, 442] width 19 height 19
